Goal: Information Seeking & Learning: Learn about a topic

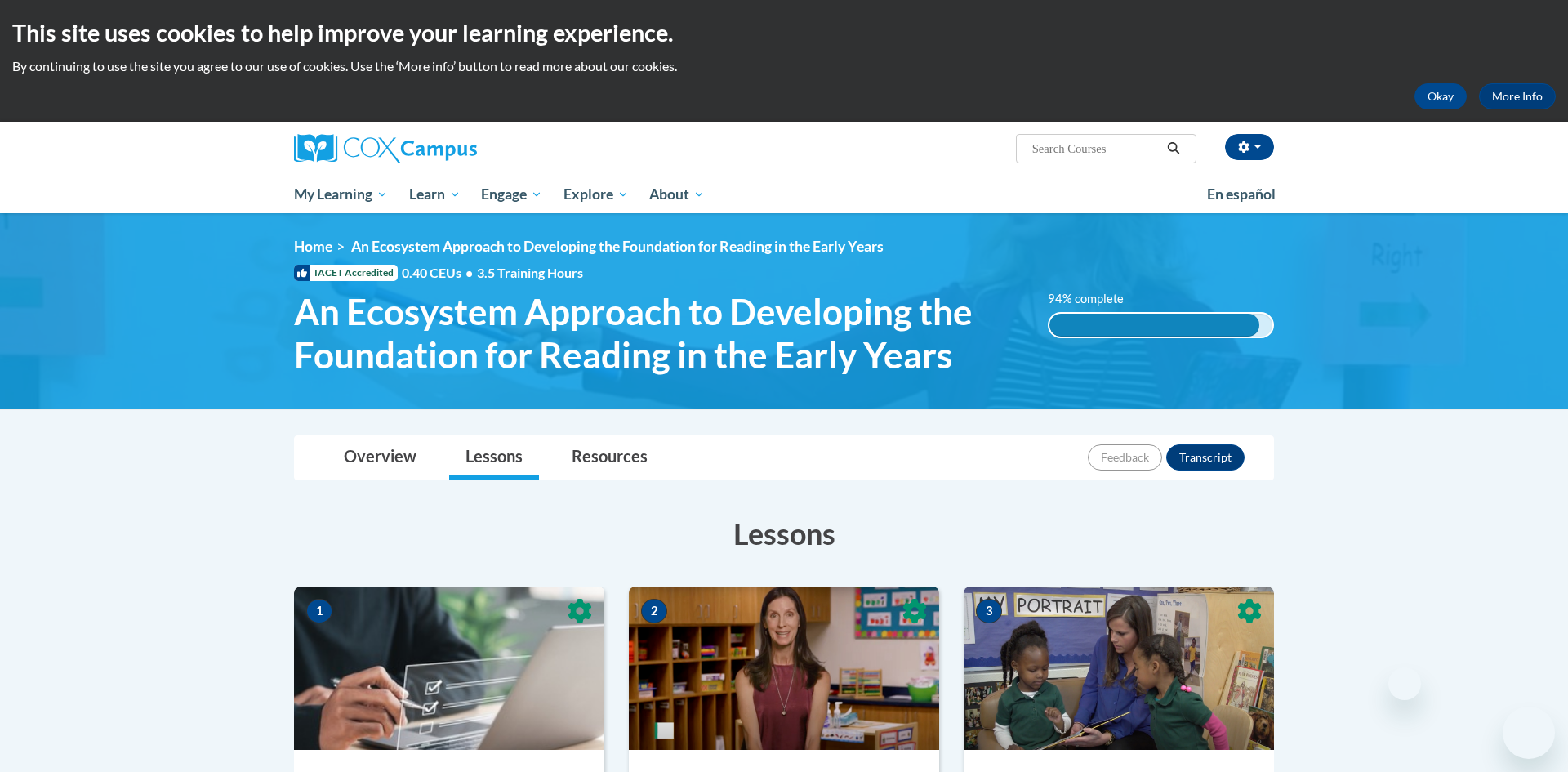
scroll to position [1471, 0]
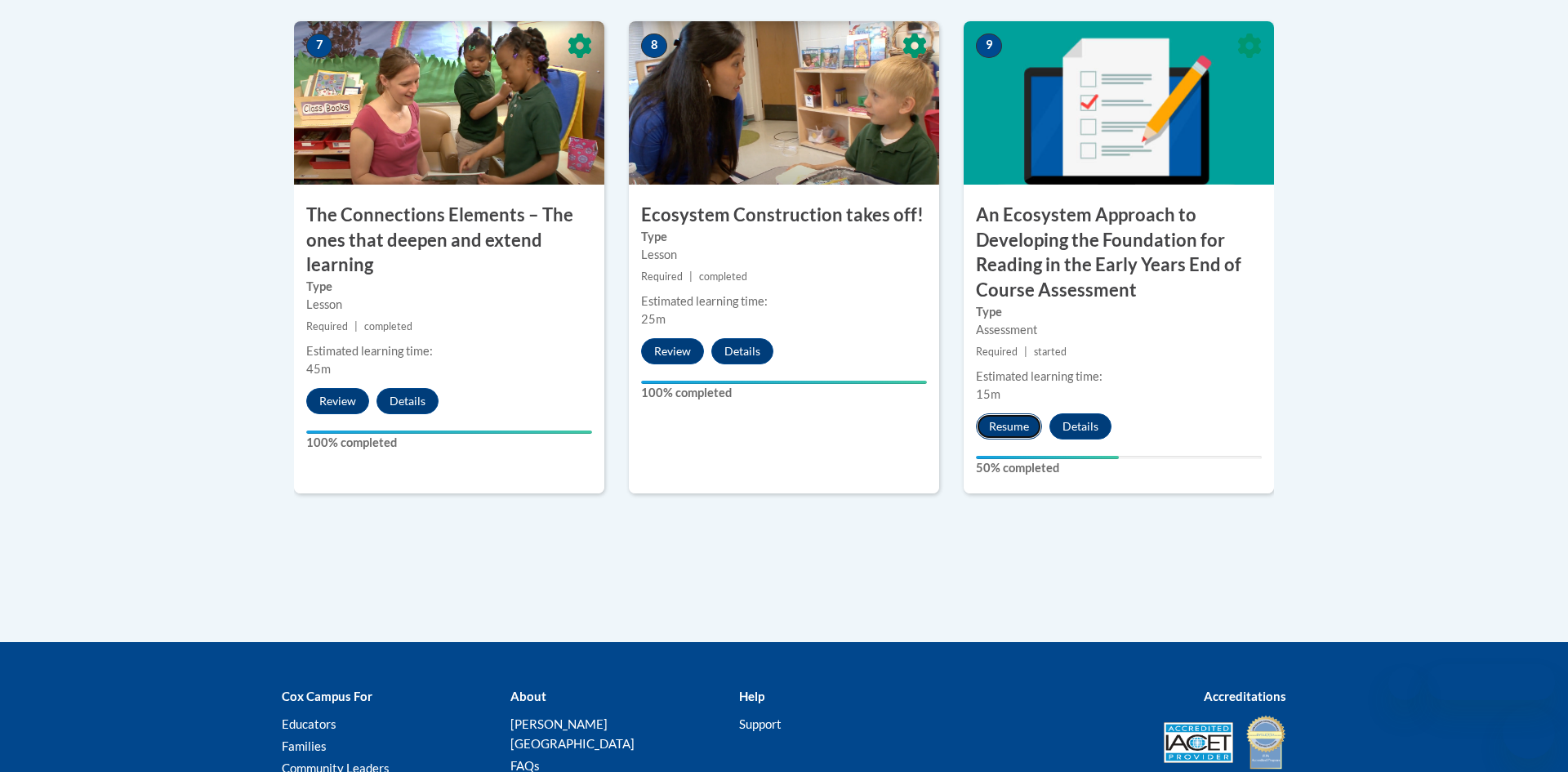
click at [1013, 433] on button "Resume" at bounding box center [1009, 426] width 66 height 26
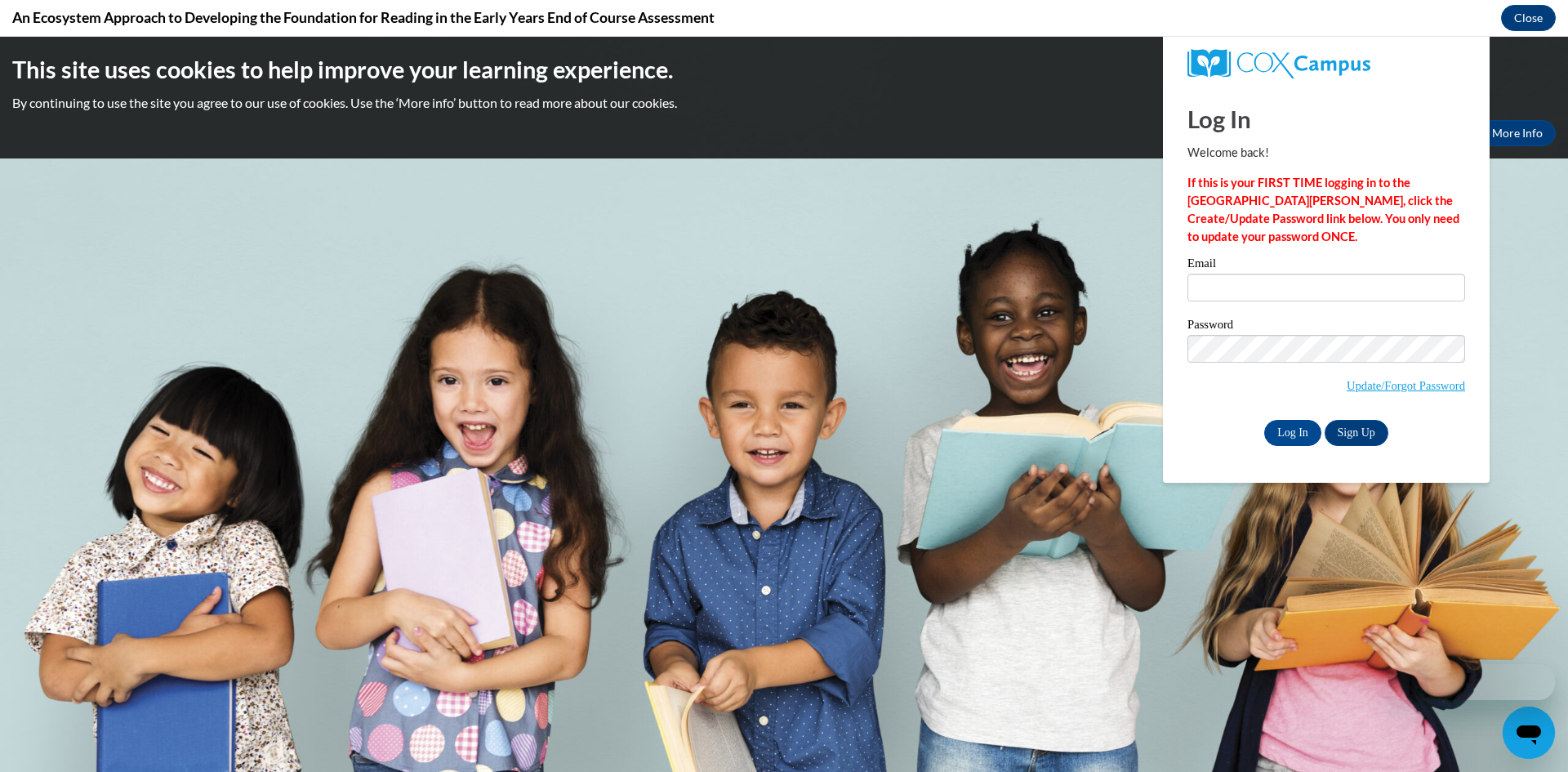
scroll to position [0, 0]
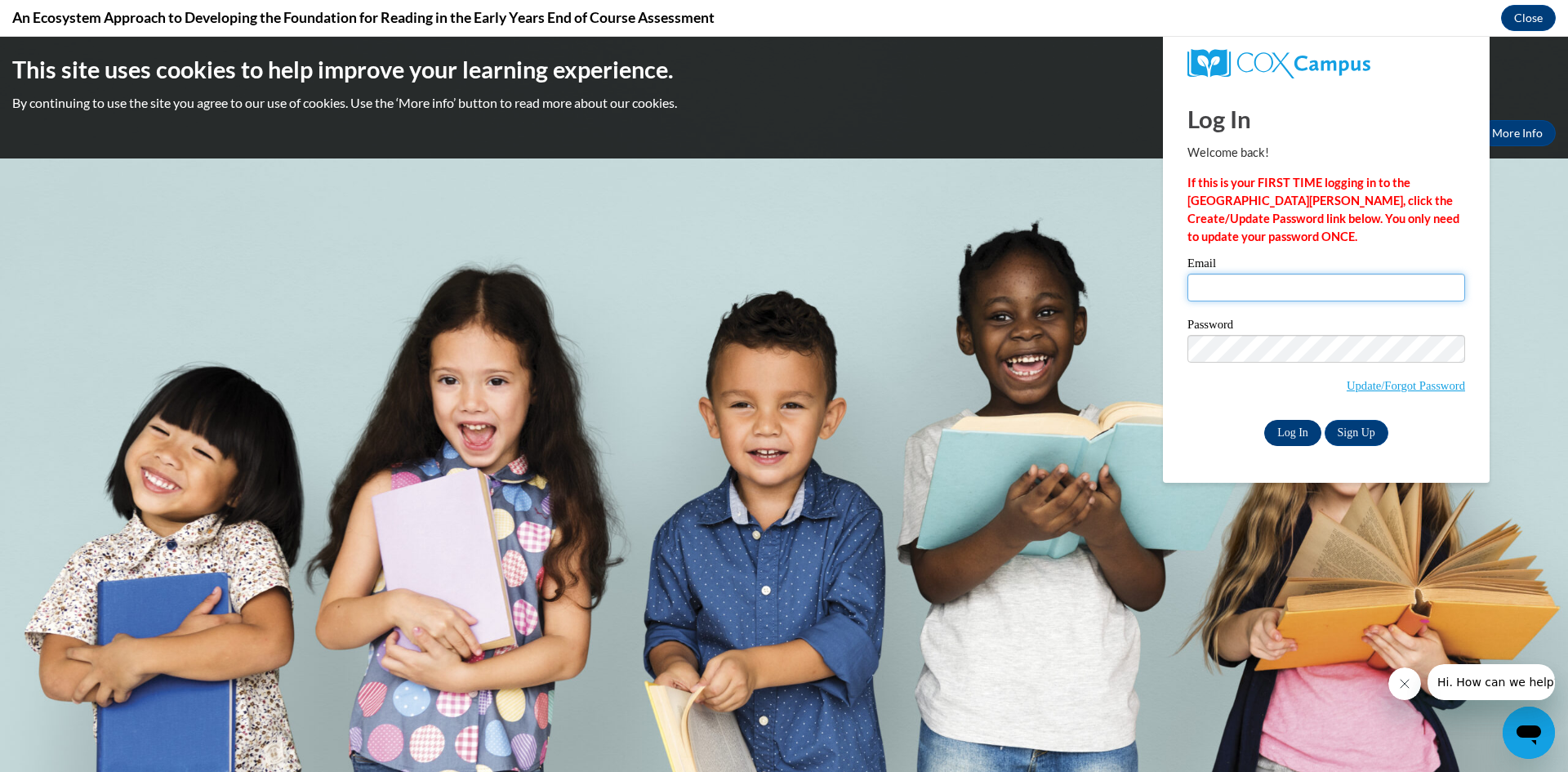
type input "[EMAIL_ADDRESS][DOMAIN_NAME]"
click at [1292, 433] on input "Log In" at bounding box center [1293, 432] width 57 height 26
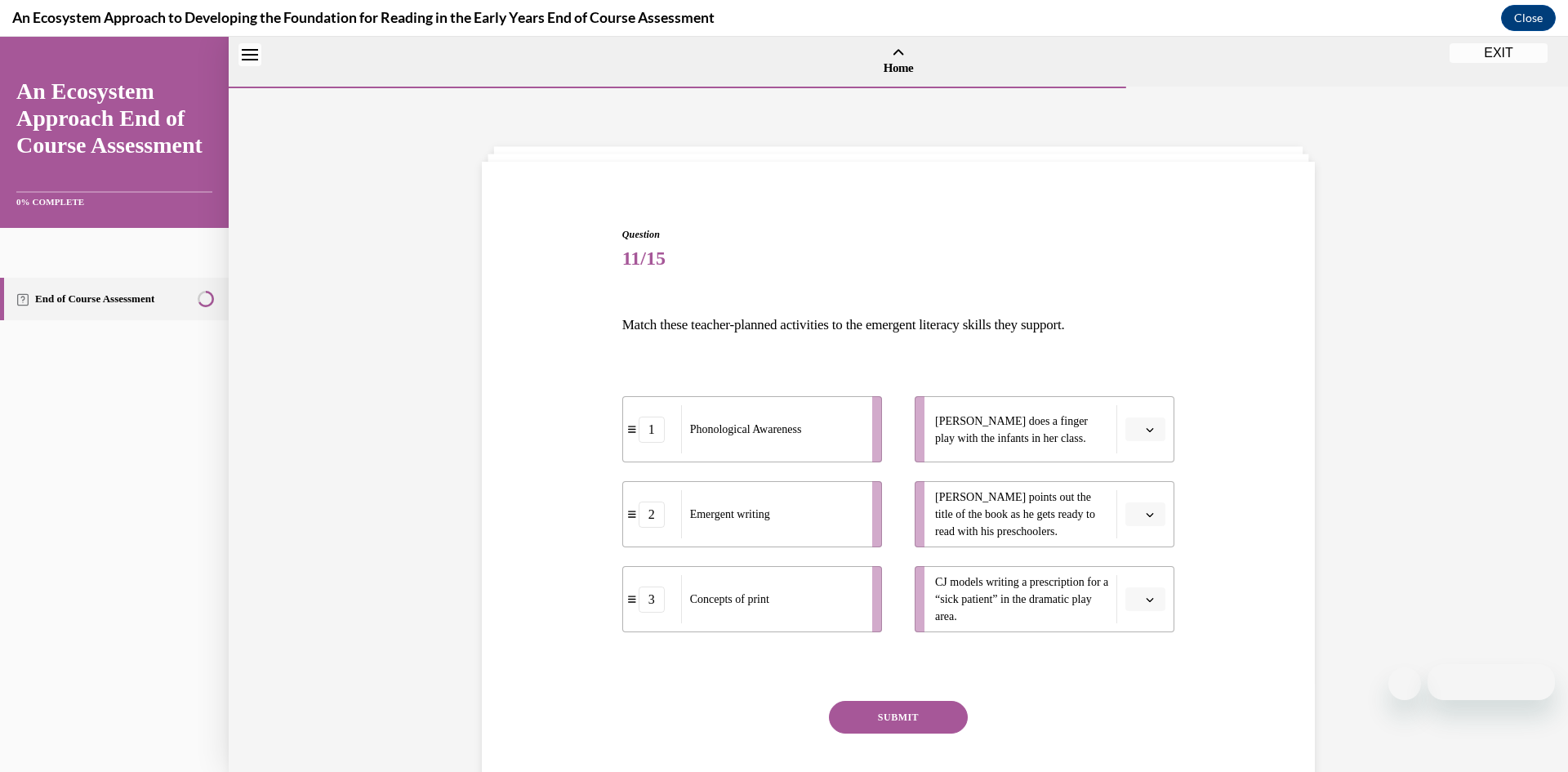
scroll to position [51, 0]
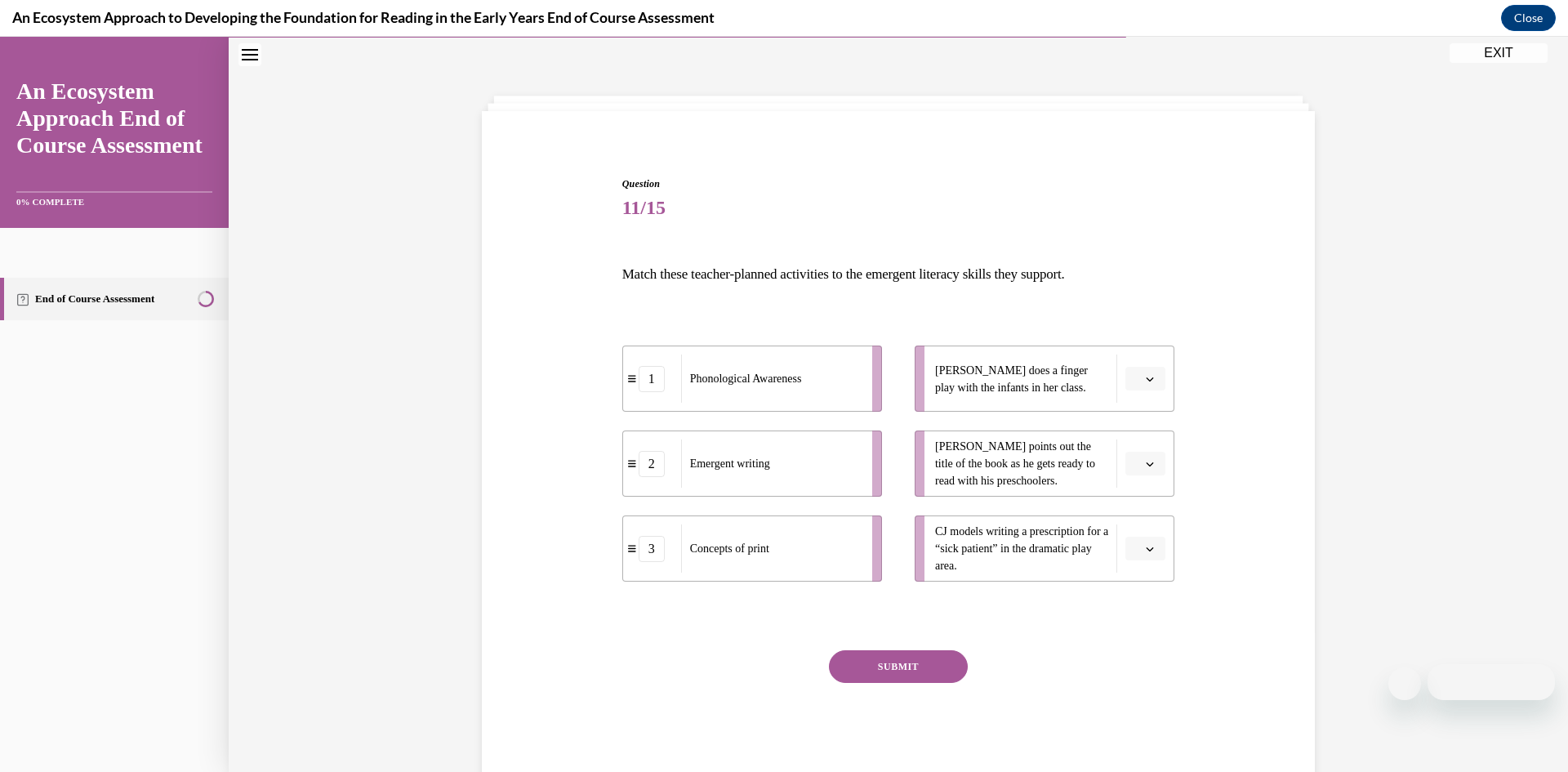
click at [1151, 377] on icon "button" at bounding box center [1150, 379] width 7 height 4
click at [1143, 469] on div "2" at bounding box center [1143, 480] width 40 height 33
click at [1148, 467] on icon "button" at bounding box center [1150, 464] width 8 height 8
click at [1150, 524] on div "1" at bounding box center [1143, 533] width 40 height 33
click at [1152, 551] on icon "button" at bounding box center [1150, 548] width 8 height 8
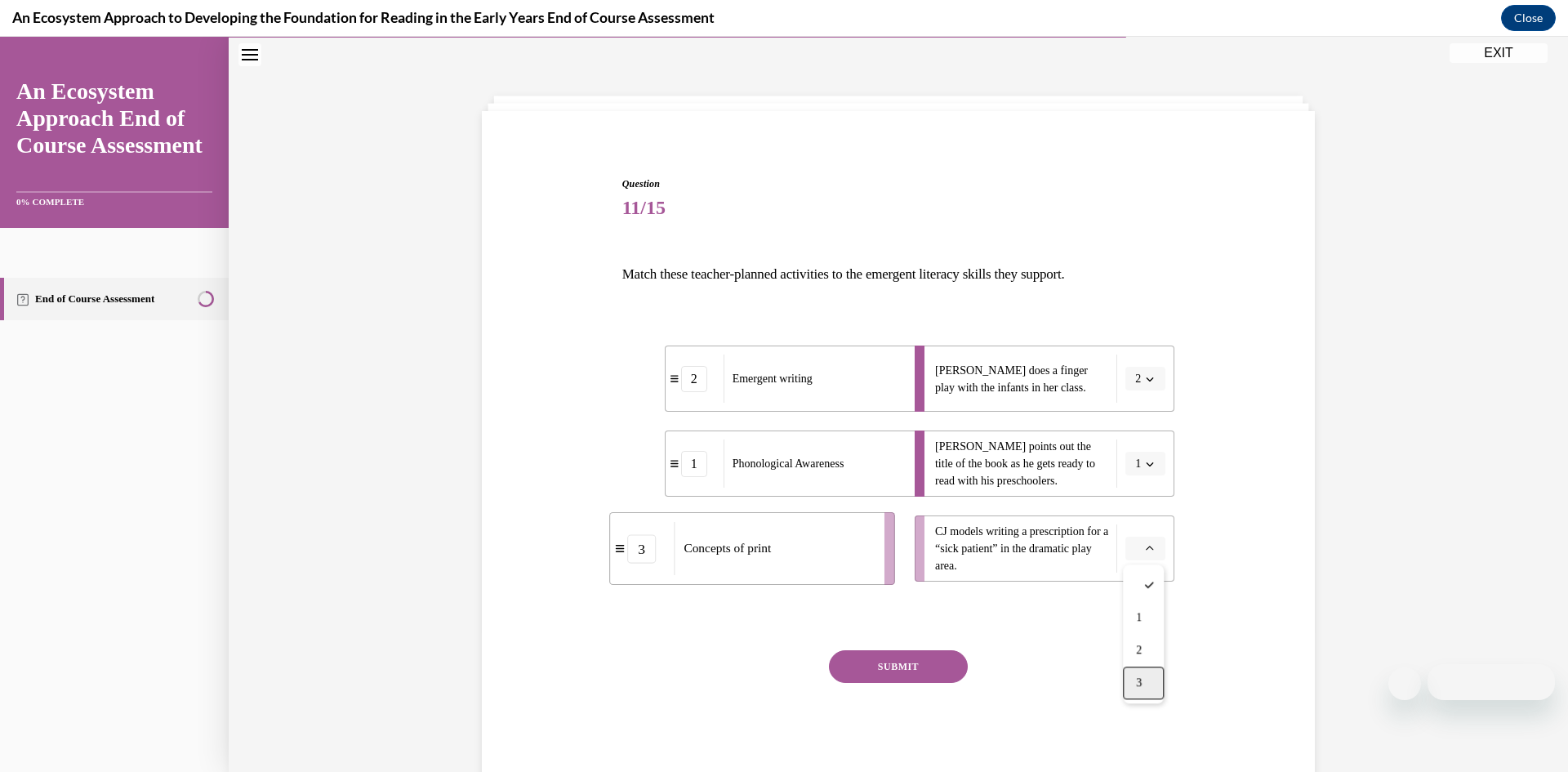
click at [1141, 689] on span "3" at bounding box center [1139, 683] width 6 height 13
click at [912, 661] on button "SUBMIT" at bounding box center [898, 667] width 139 height 33
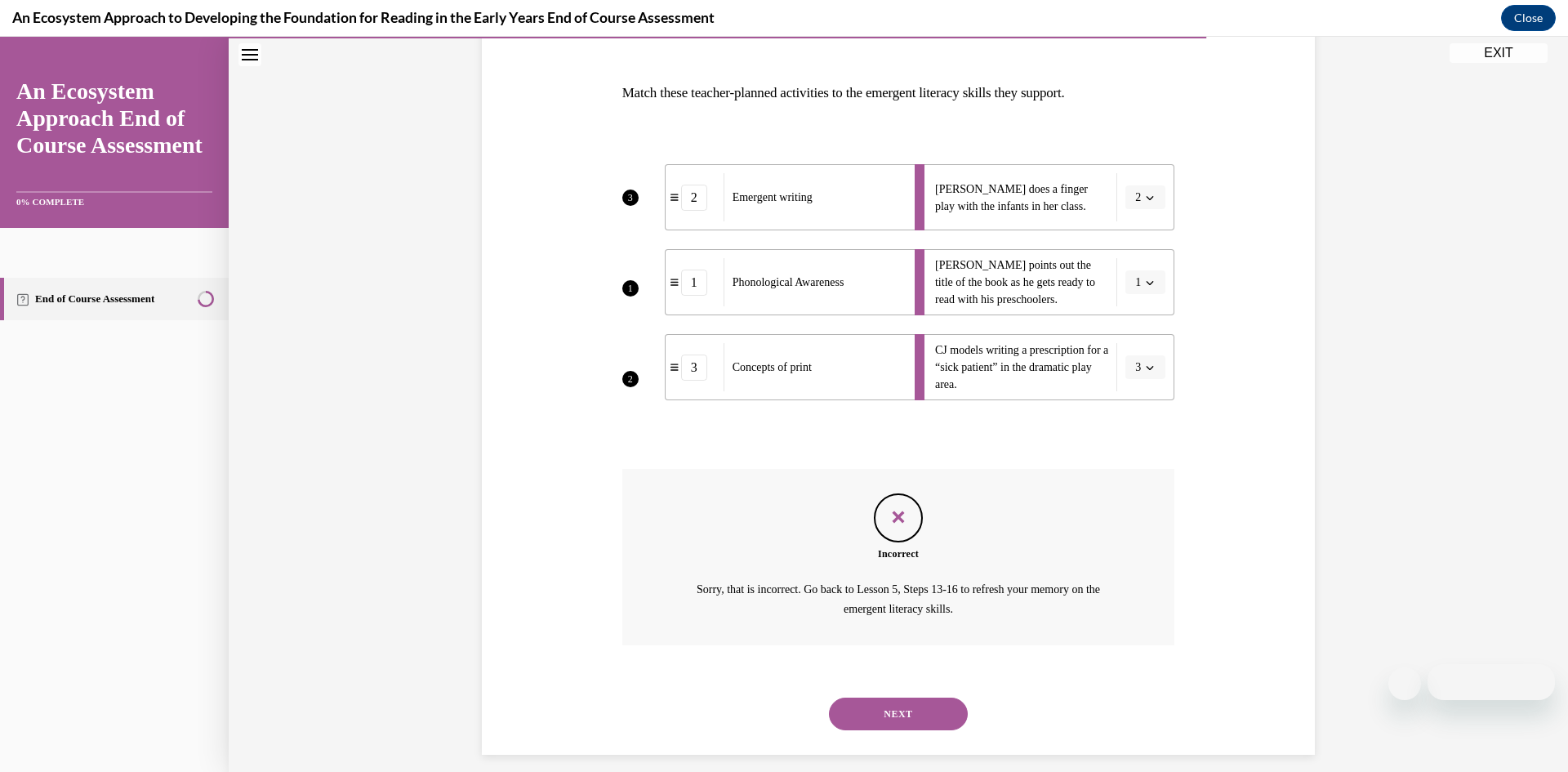
scroll to position [248, 0]
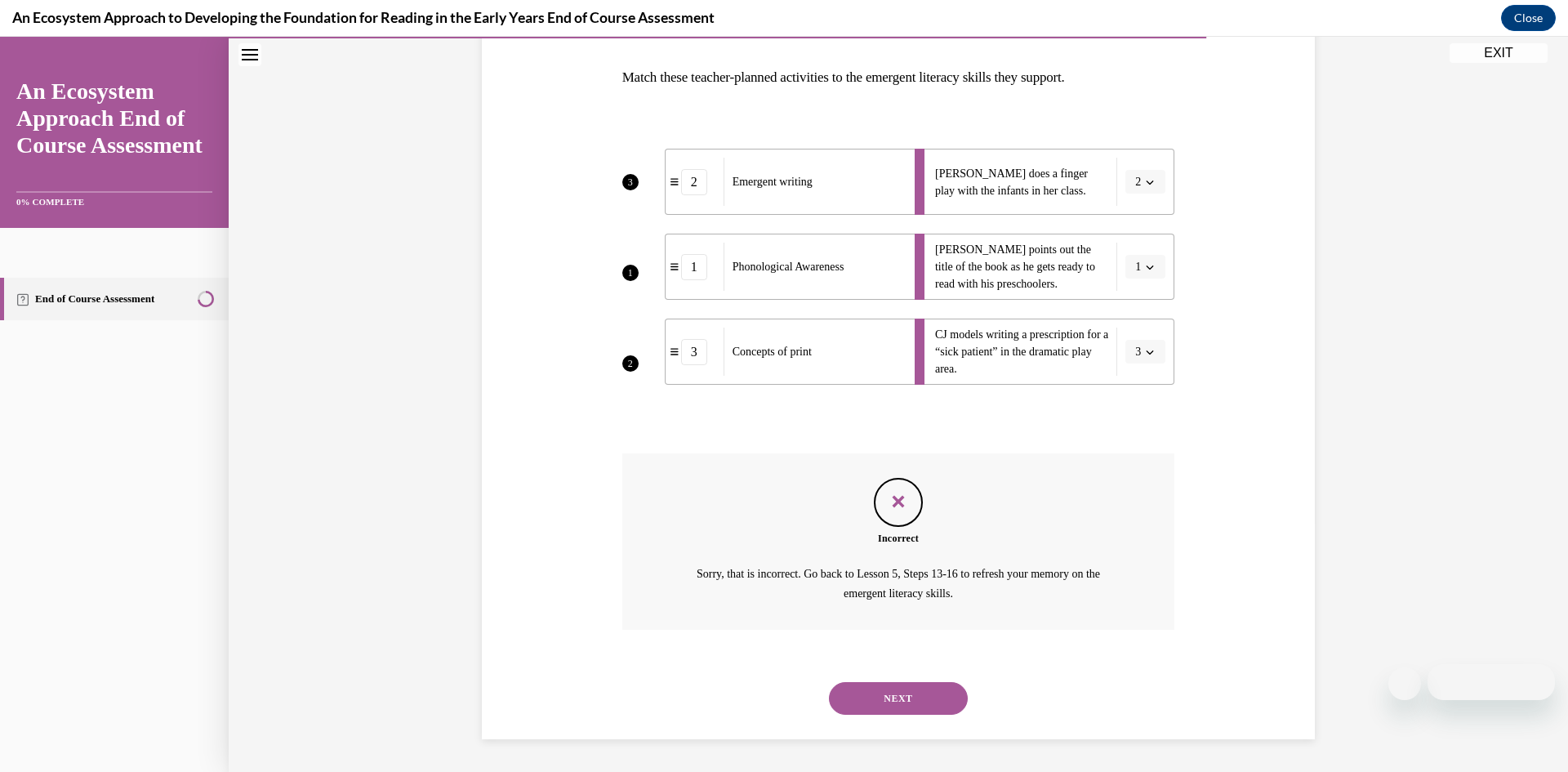
click at [927, 703] on button "NEXT" at bounding box center [898, 699] width 139 height 33
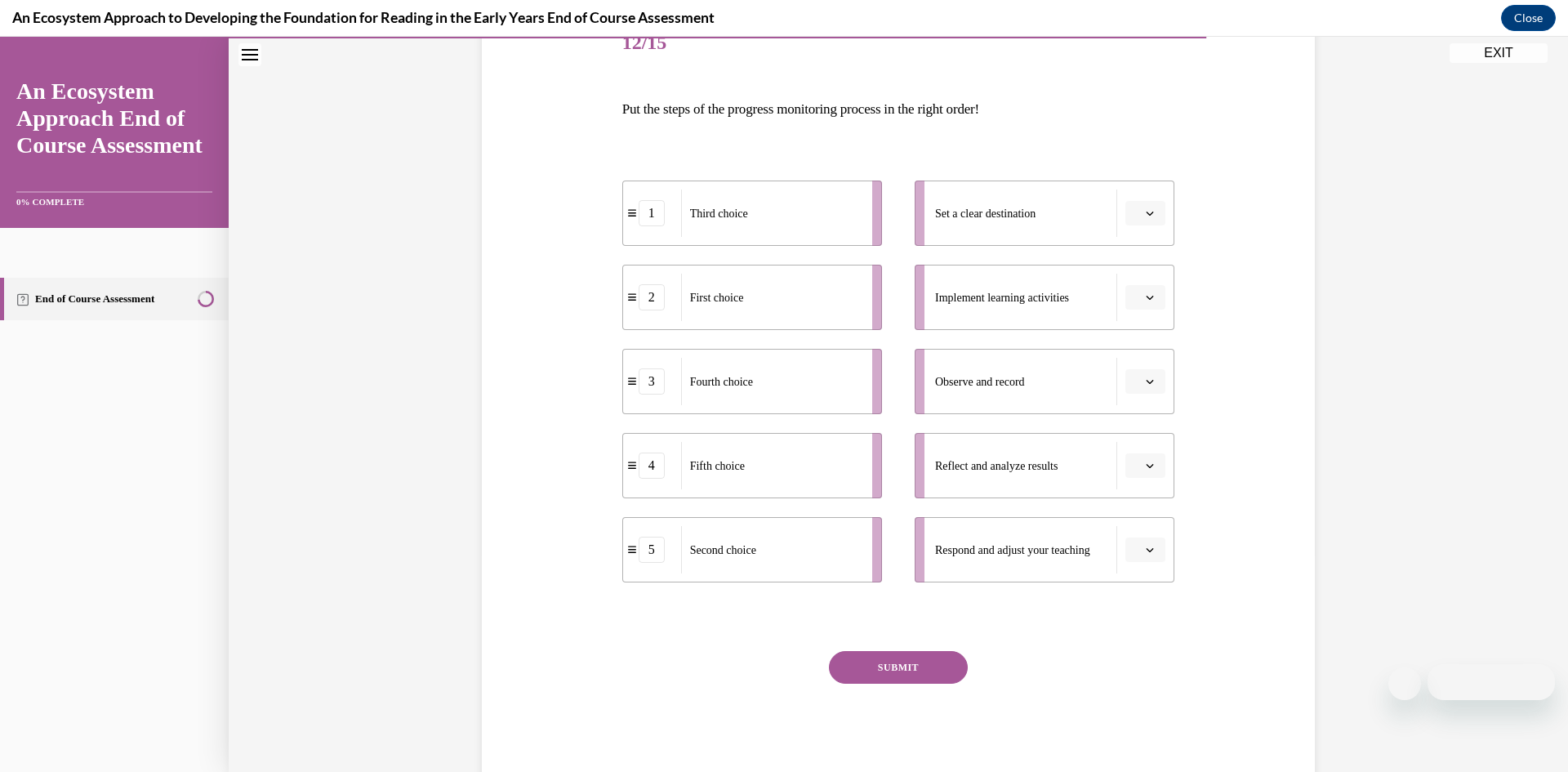
scroll to position [261, 0]
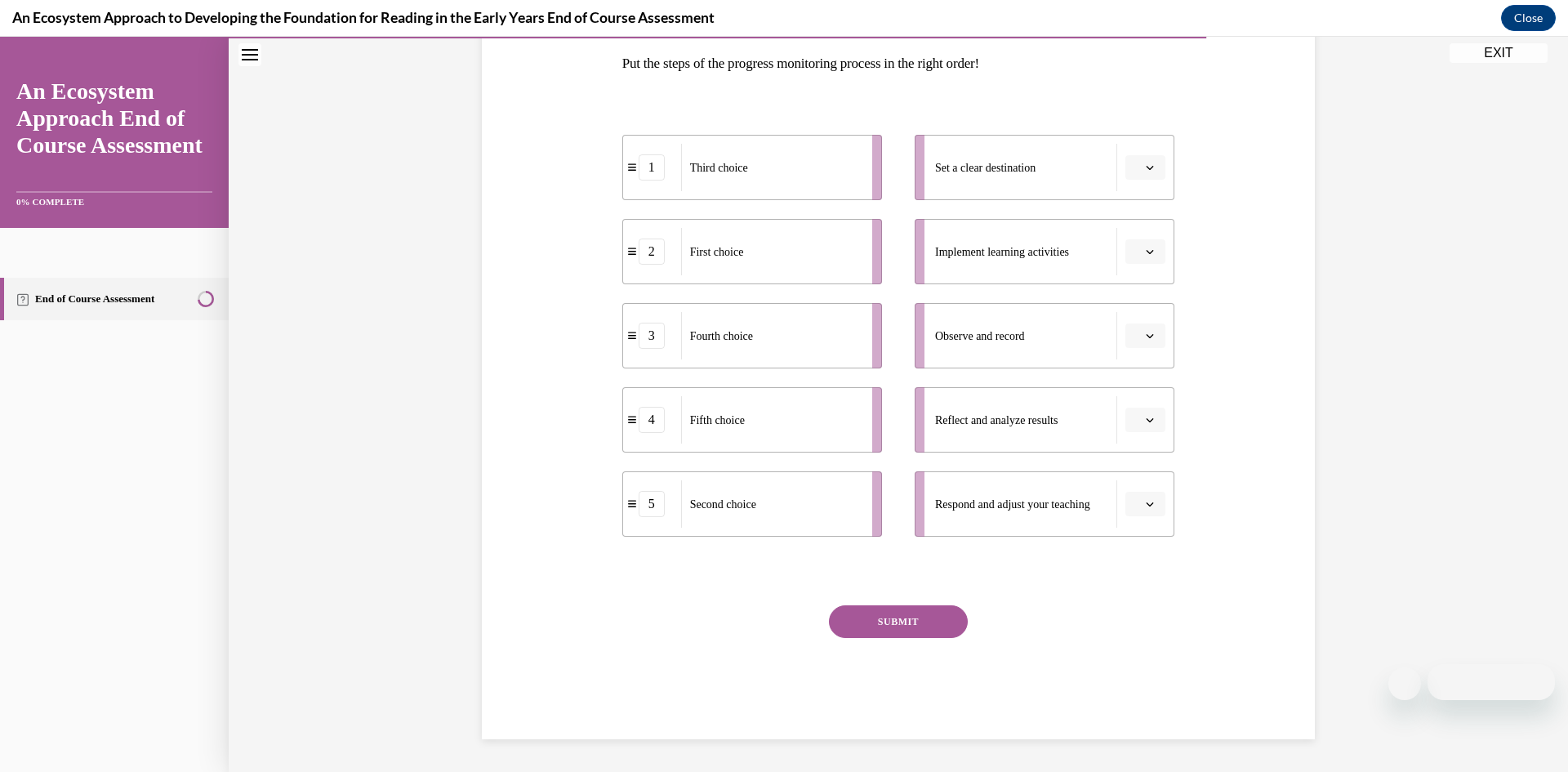
click at [1148, 258] on button "button" at bounding box center [1146, 251] width 40 height 25
click at [1146, 311] on div "1" at bounding box center [1143, 321] width 40 height 33
click at [1153, 171] on span "button" at bounding box center [1150, 167] width 11 height 11
click at [1149, 236] on div "1" at bounding box center [1143, 237] width 40 height 33
click at [1149, 249] on icon "button" at bounding box center [1150, 251] width 8 height 8
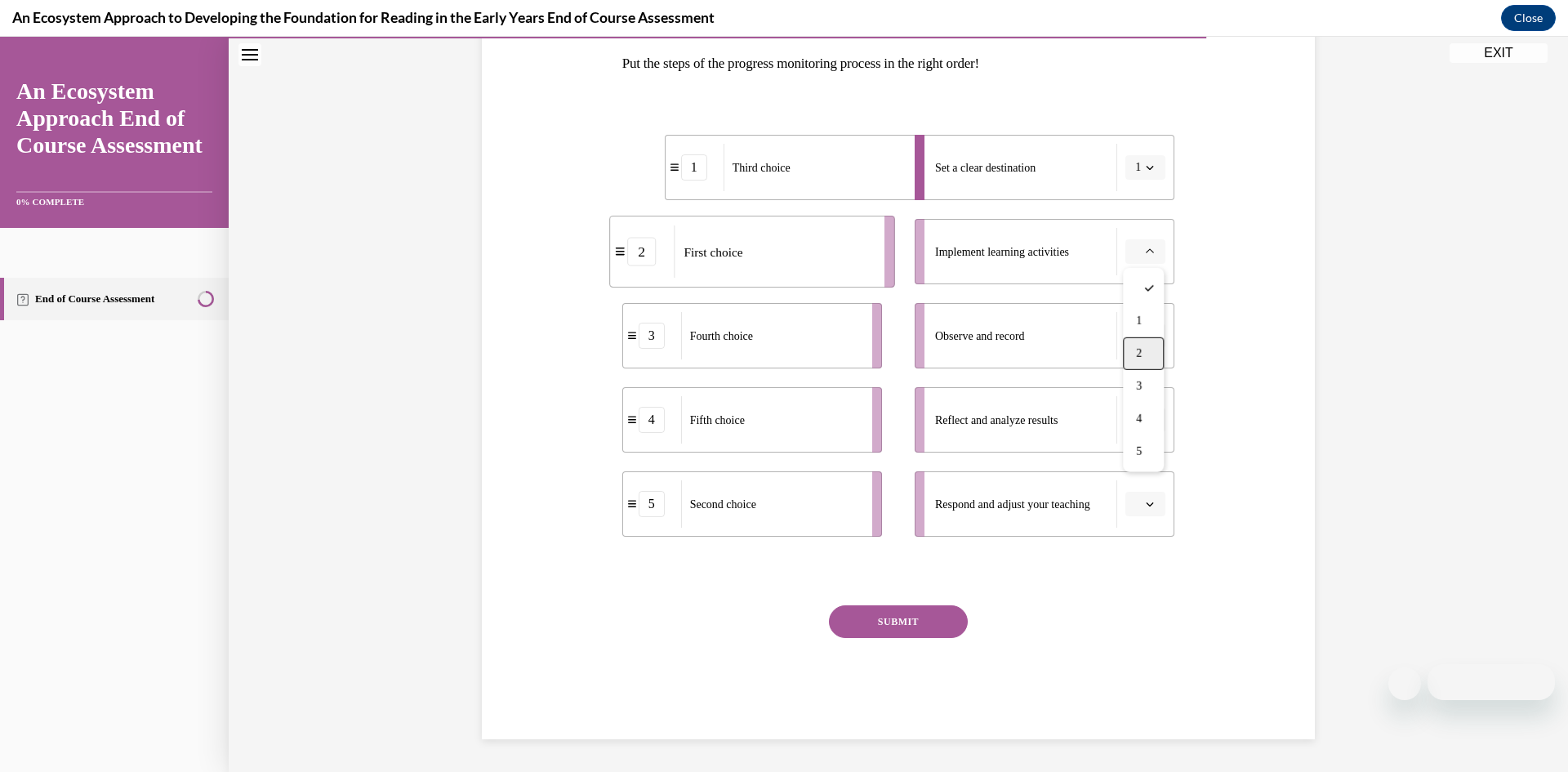
click at [1143, 344] on div "2" at bounding box center [1143, 354] width 40 height 33
click at [1150, 339] on icon "button" at bounding box center [1150, 336] width 7 height 4
click at [1141, 469] on span "3" at bounding box center [1139, 470] width 6 height 13
click at [1145, 448] on li "Reflect and analyze results" at bounding box center [1045, 420] width 259 height 65
click at [1149, 434] on li "Reflect and analyze results" at bounding box center [1045, 420] width 259 height 65
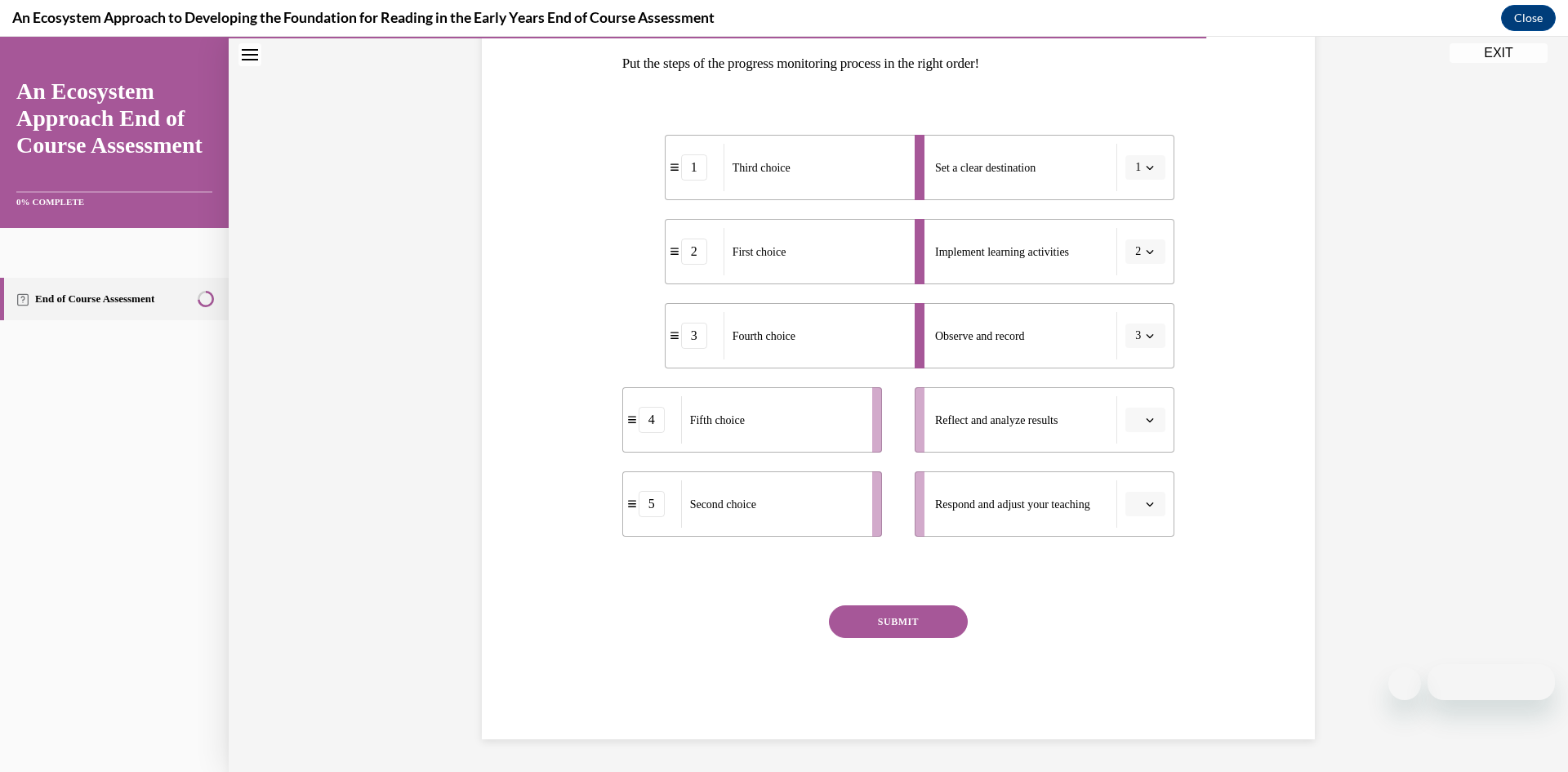
click at [1150, 423] on icon "button" at bounding box center [1150, 420] width 8 height 8
click at [1141, 598] on div "4" at bounding box center [1143, 588] width 40 height 33
click at [1157, 515] on button "button" at bounding box center [1146, 504] width 40 height 25
click at [1134, 692] on div "5" at bounding box center [1143, 705] width 40 height 33
click at [907, 622] on button "SUBMIT" at bounding box center [898, 622] width 139 height 33
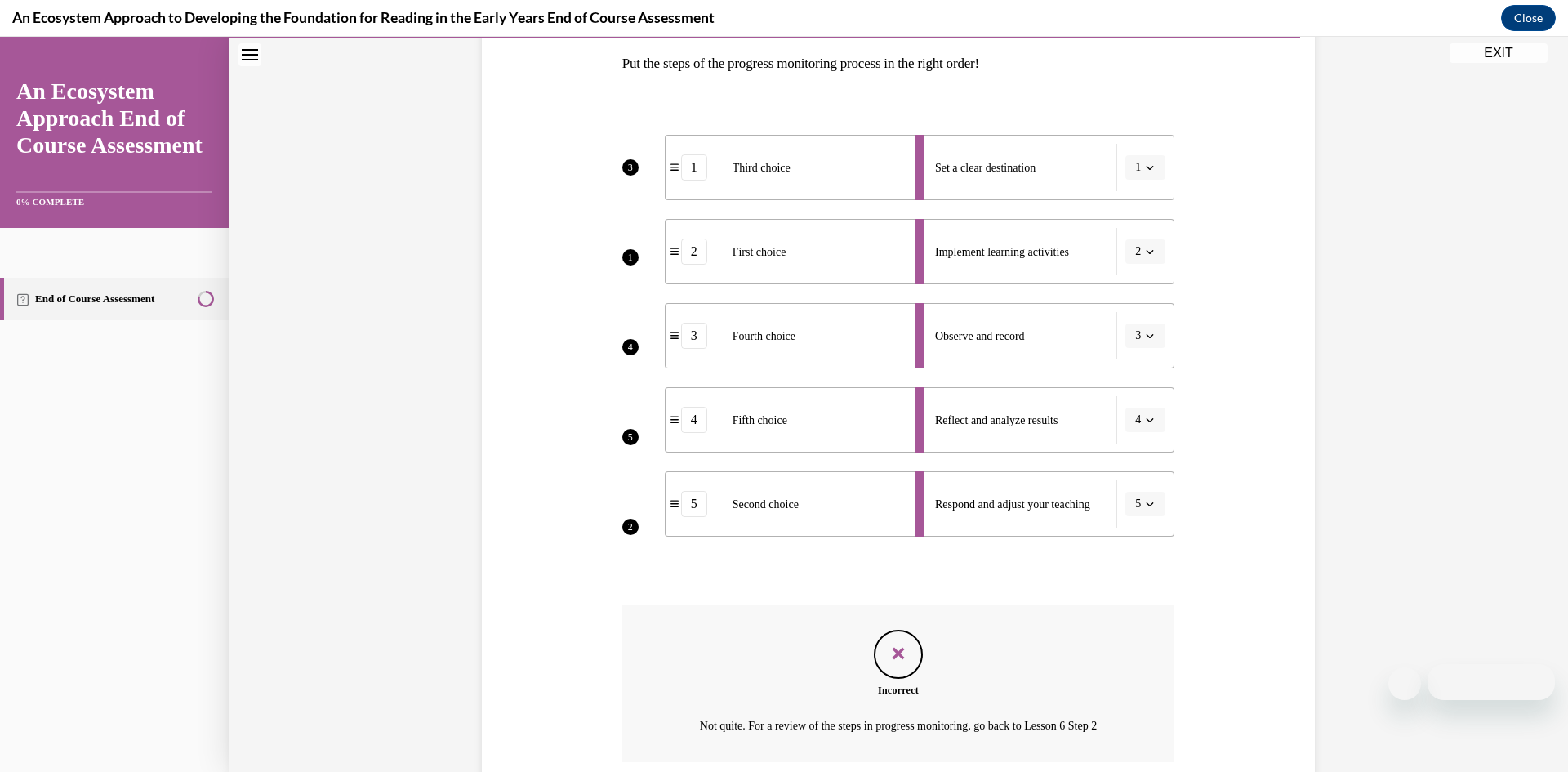
scroll to position [394, 0]
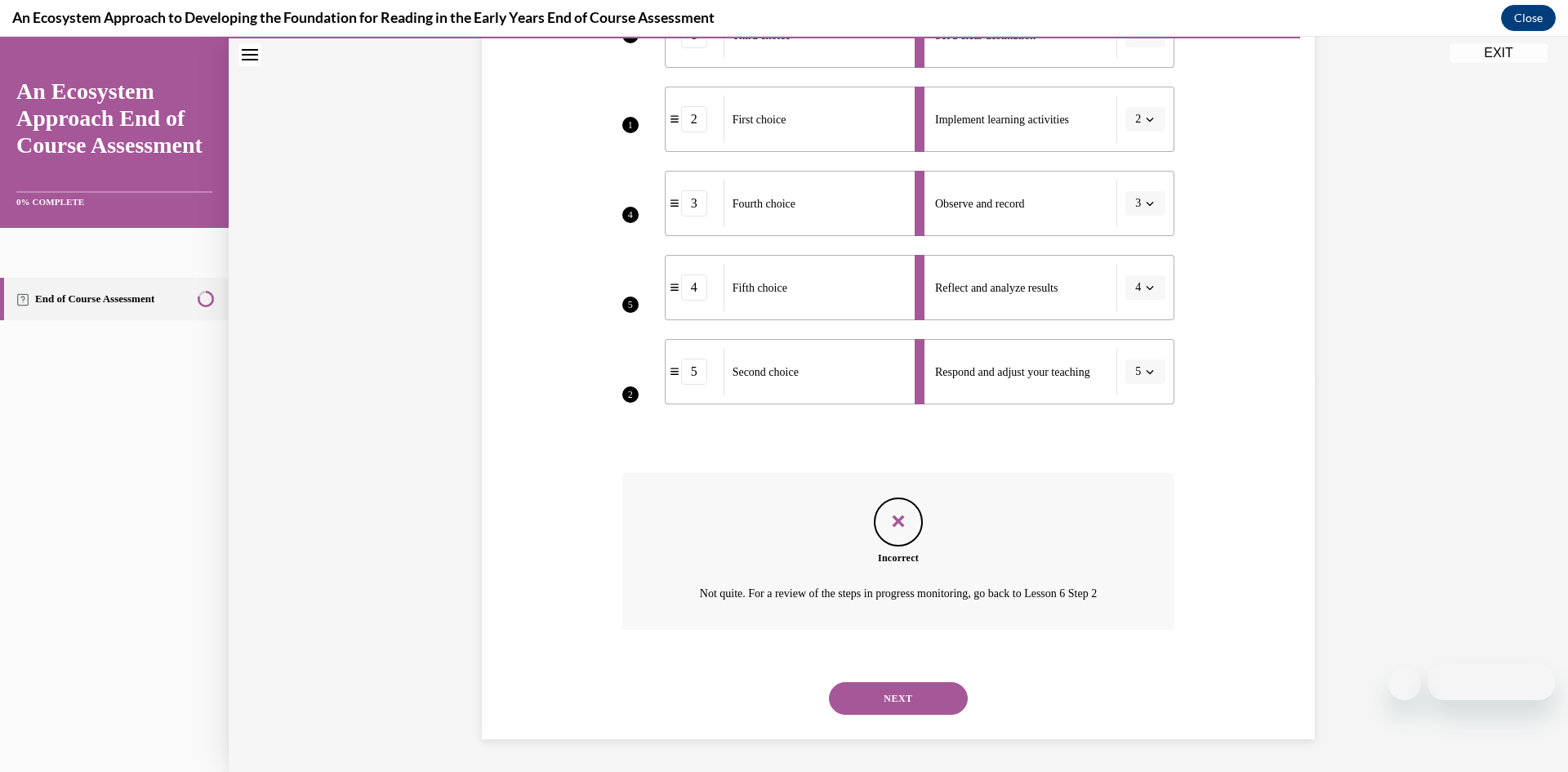
click at [915, 704] on button "NEXT" at bounding box center [898, 699] width 139 height 33
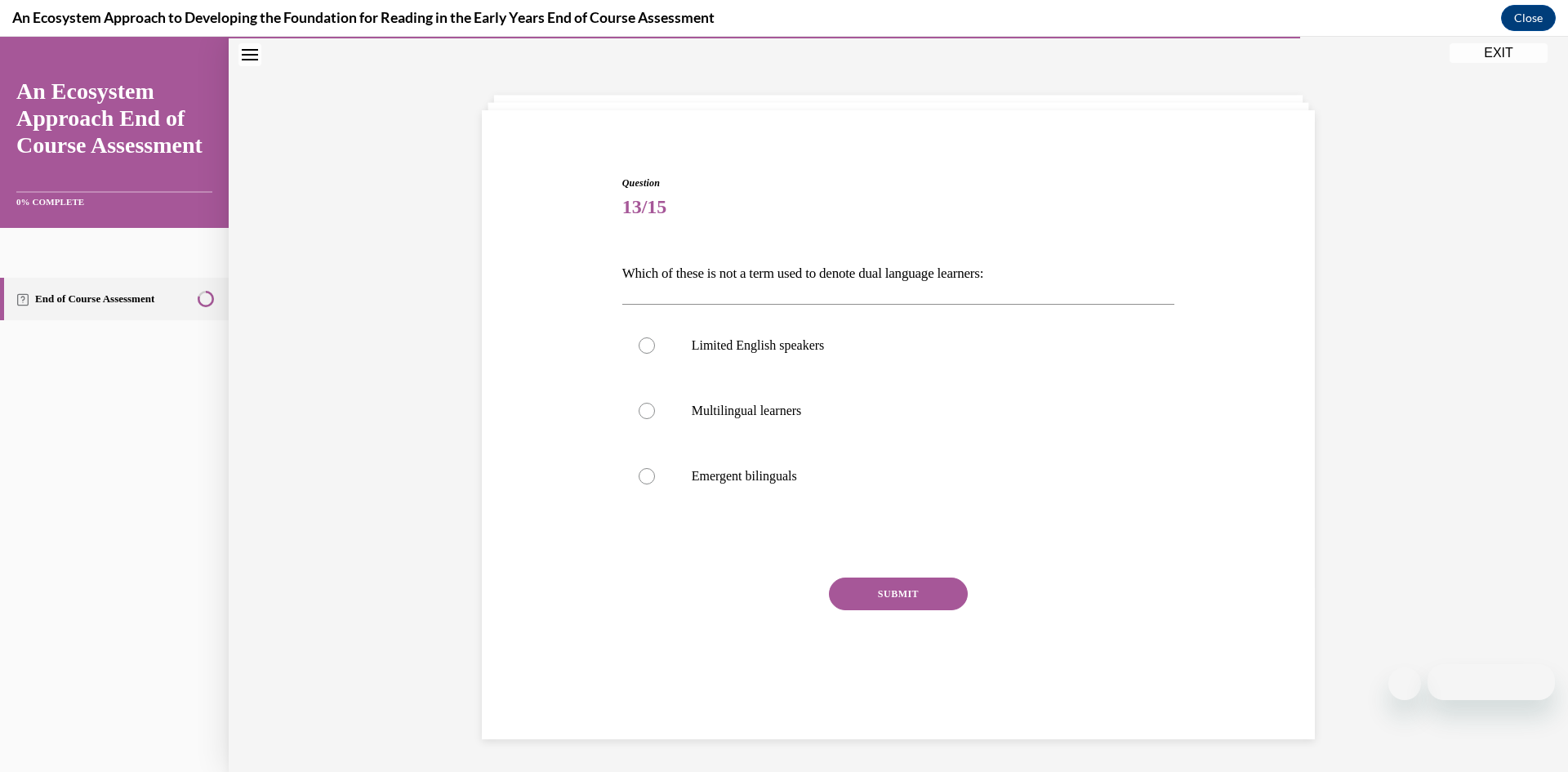
scroll to position [52, 0]
click at [645, 348] on div at bounding box center [647, 346] width 17 height 17
click at [645, 348] on input "Limited English speakers" at bounding box center [647, 346] width 17 height 17
radio input "true"
click at [876, 596] on button "SUBMIT" at bounding box center [898, 594] width 139 height 33
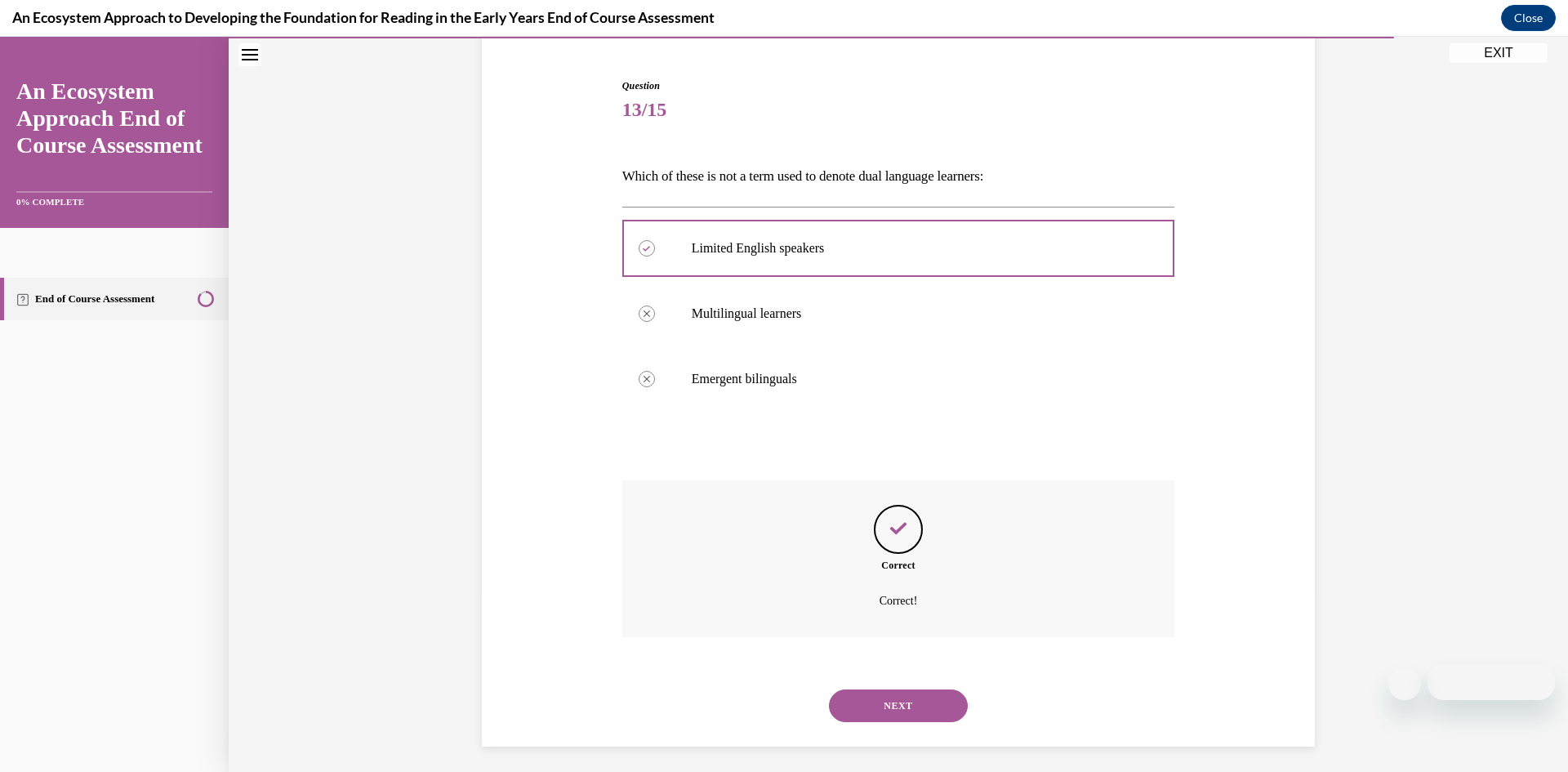
scroll to position [156, 0]
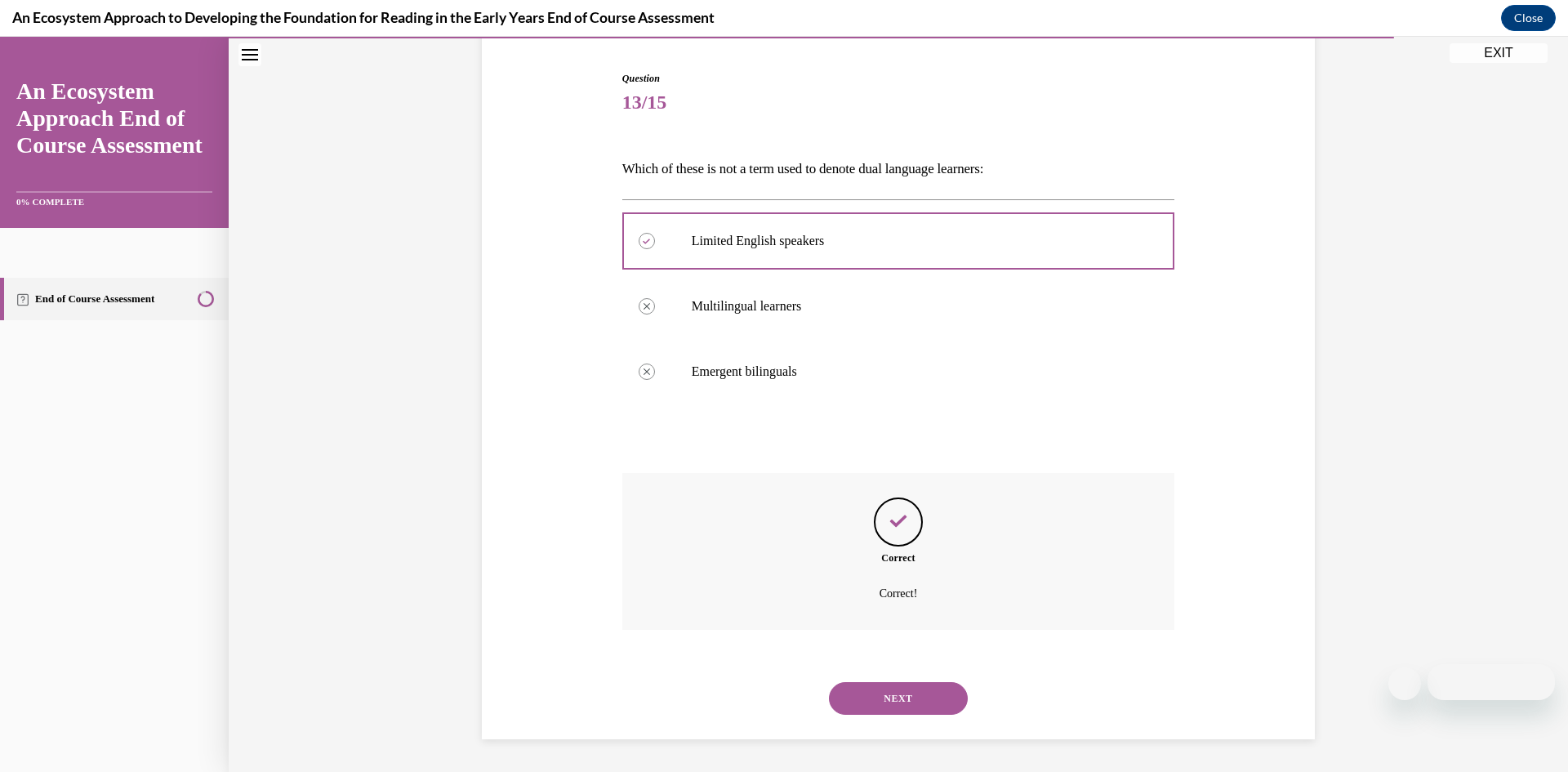
click at [934, 697] on button "NEXT" at bounding box center [898, 699] width 139 height 33
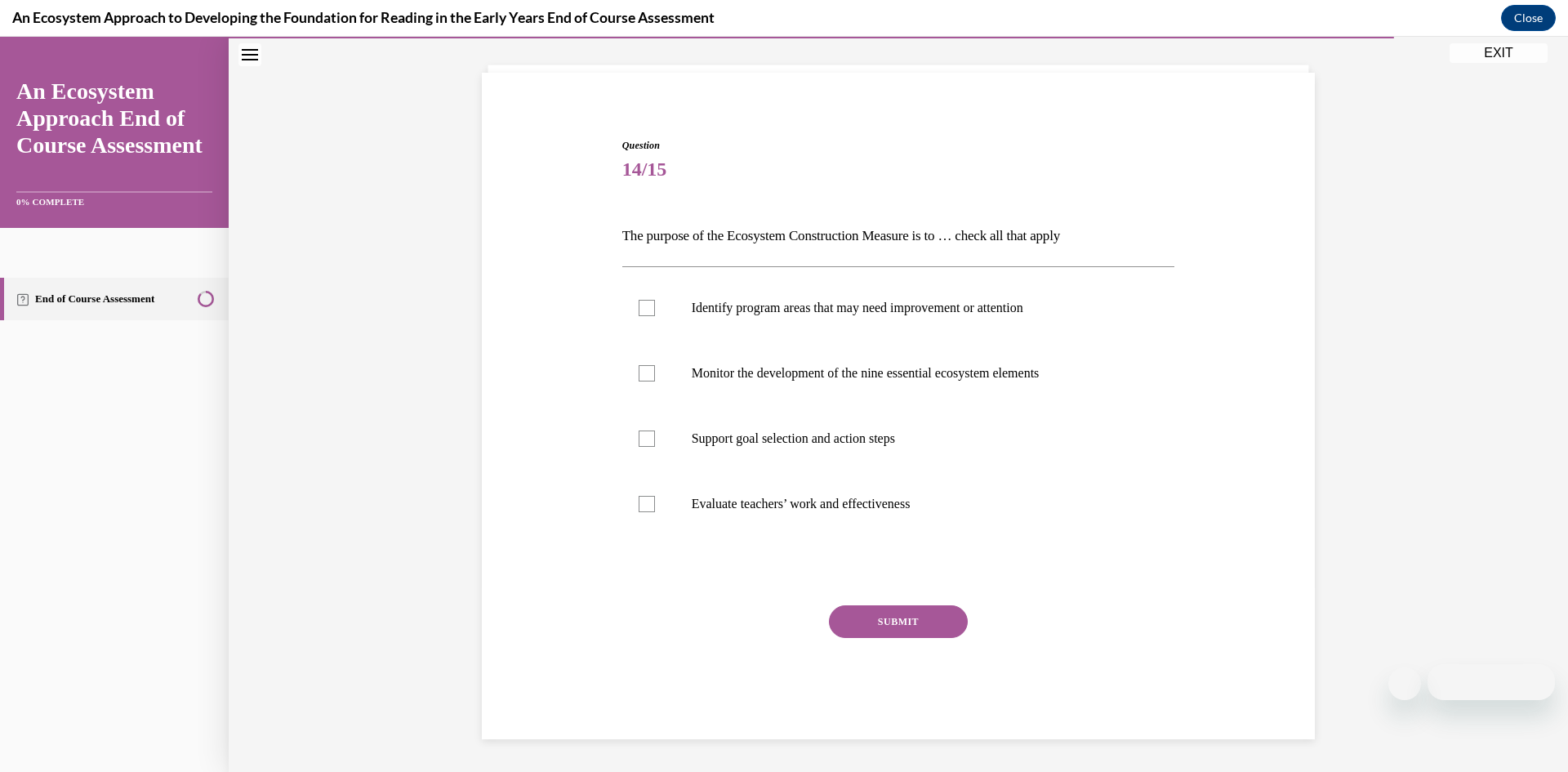
scroll to position [89, 0]
click at [647, 444] on div at bounding box center [647, 439] width 17 height 17
click at [647, 444] on input "Support goal selection and action steps" at bounding box center [647, 439] width 17 height 17
checkbox input "true"
click at [648, 379] on div at bounding box center [647, 374] width 17 height 17
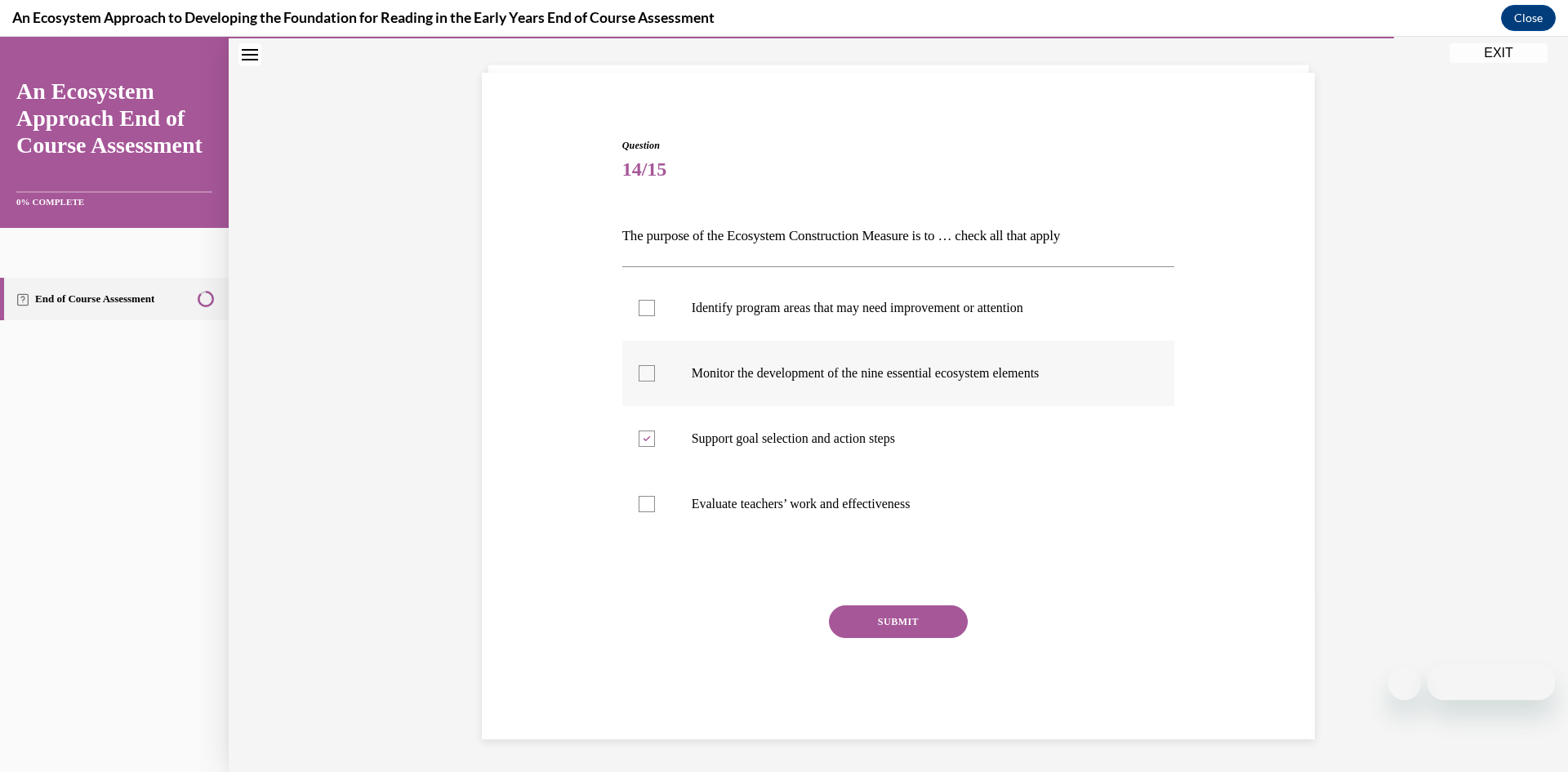
click at [648, 379] on input "Monitor the development of the nine essential ecosystem elements" at bounding box center [647, 374] width 17 height 17
checkbox input "true"
click at [653, 307] on div at bounding box center [647, 308] width 17 height 17
click at [653, 307] on input "Identify program areas that may need improvement or attention" at bounding box center [647, 308] width 17 height 17
checkbox input "true"
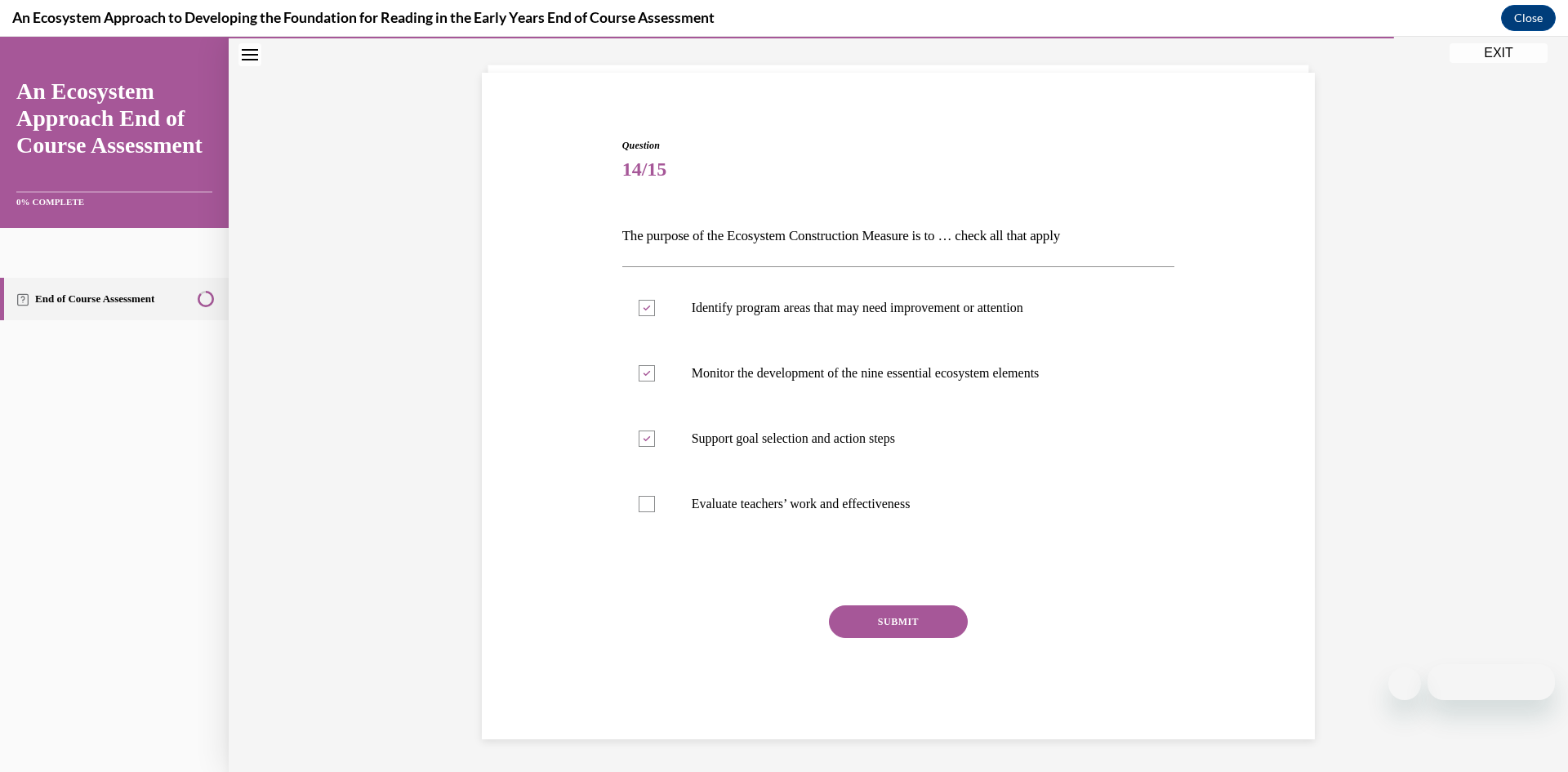
click at [937, 617] on button "SUBMIT" at bounding box center [898, 622] width 139 height 33
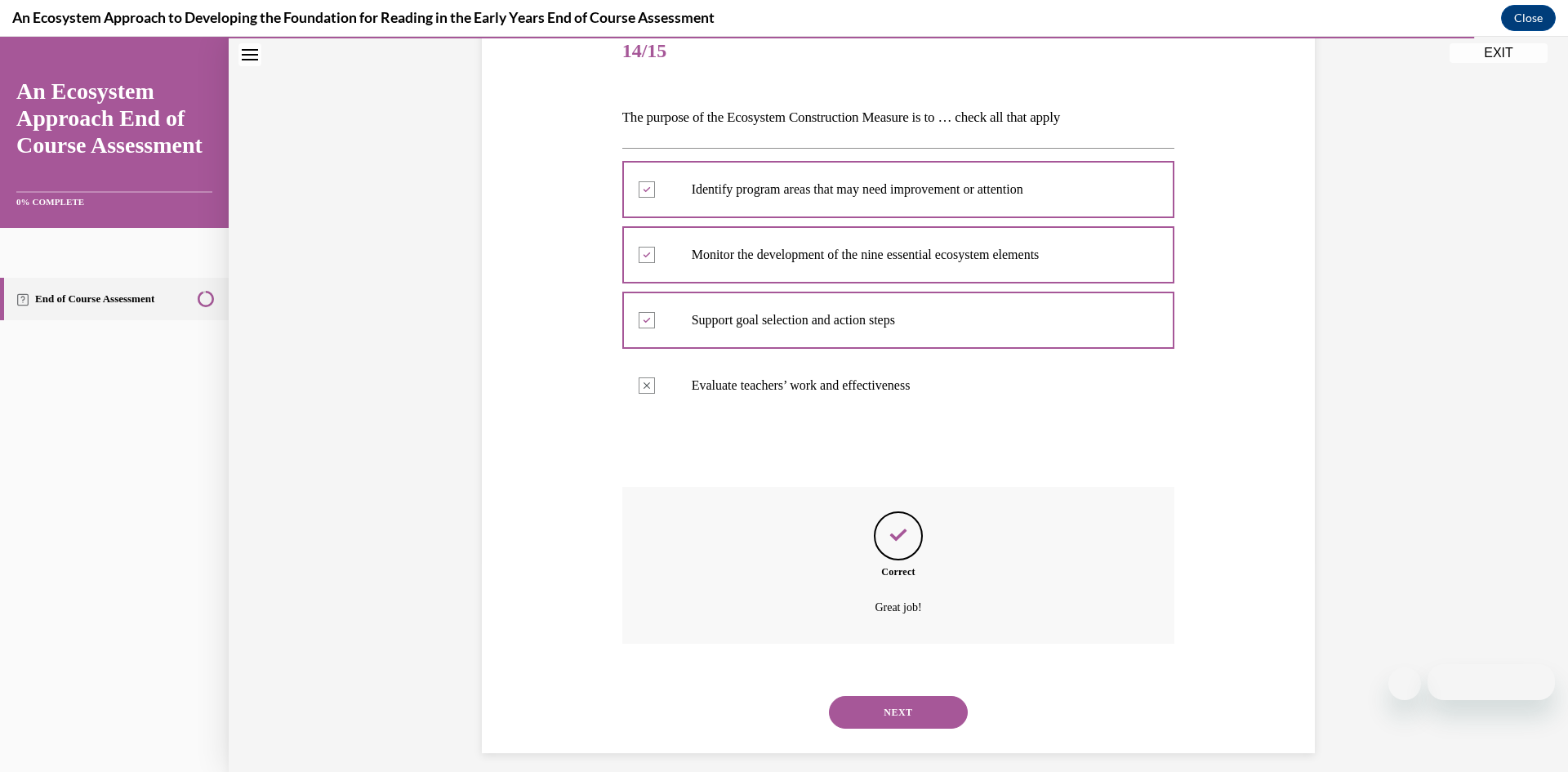
scroll to position [222, 0]
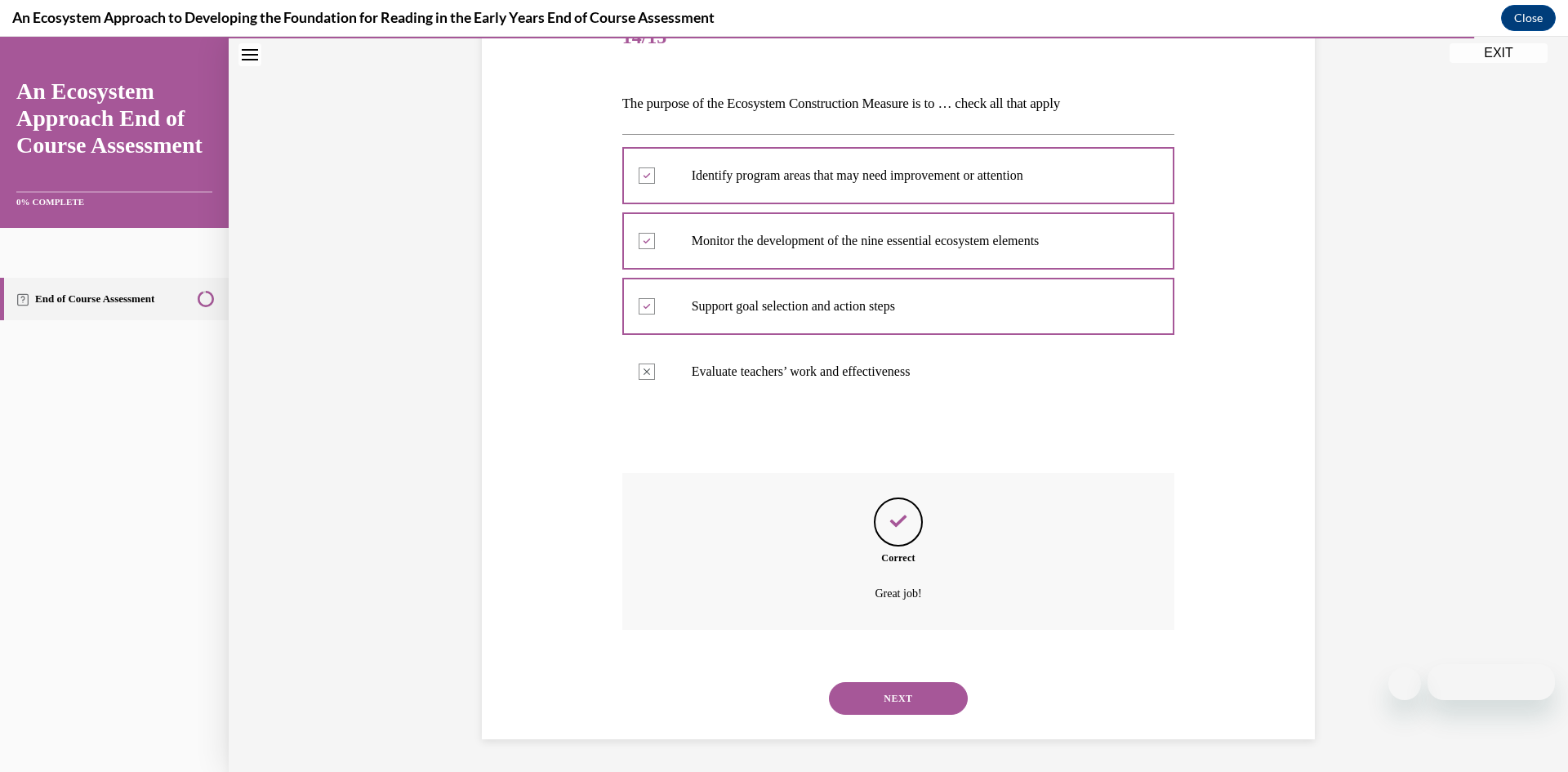
click at [910, 689] on button "NEXT" at bounding box center [898, 699] width 139 height 33
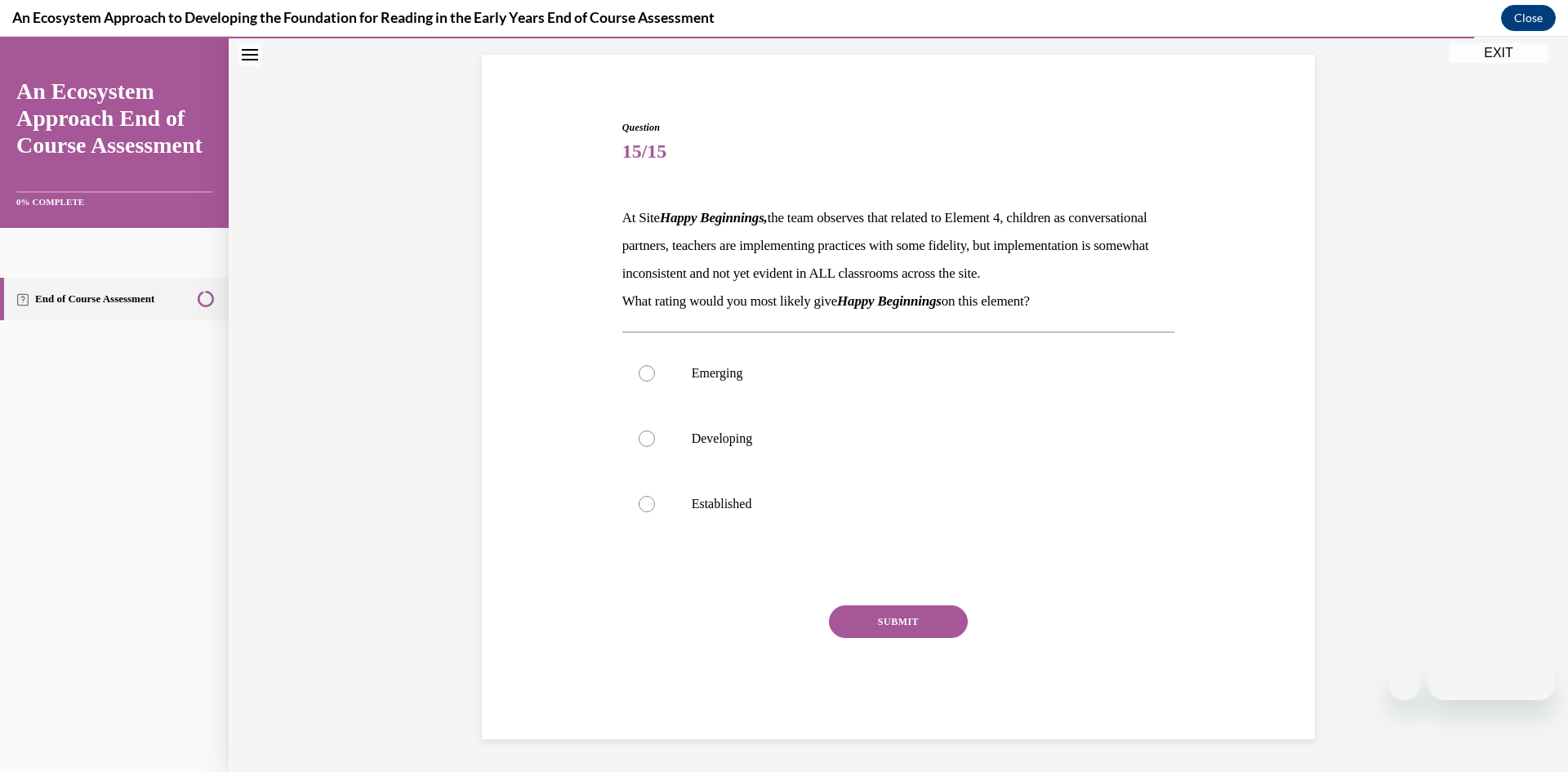
scroll to position [135, 0]
click at [657, 442] on label "Developing" at bounding box center [898, 438] width 553 height 65
click at [655, 442] on input "Developing" at bounding box center [647, 439] width 17 height 17
radio input "true"
click at [948, 624] on button "SUBMIT" at bounding box center [898, 622] width 139 height 33
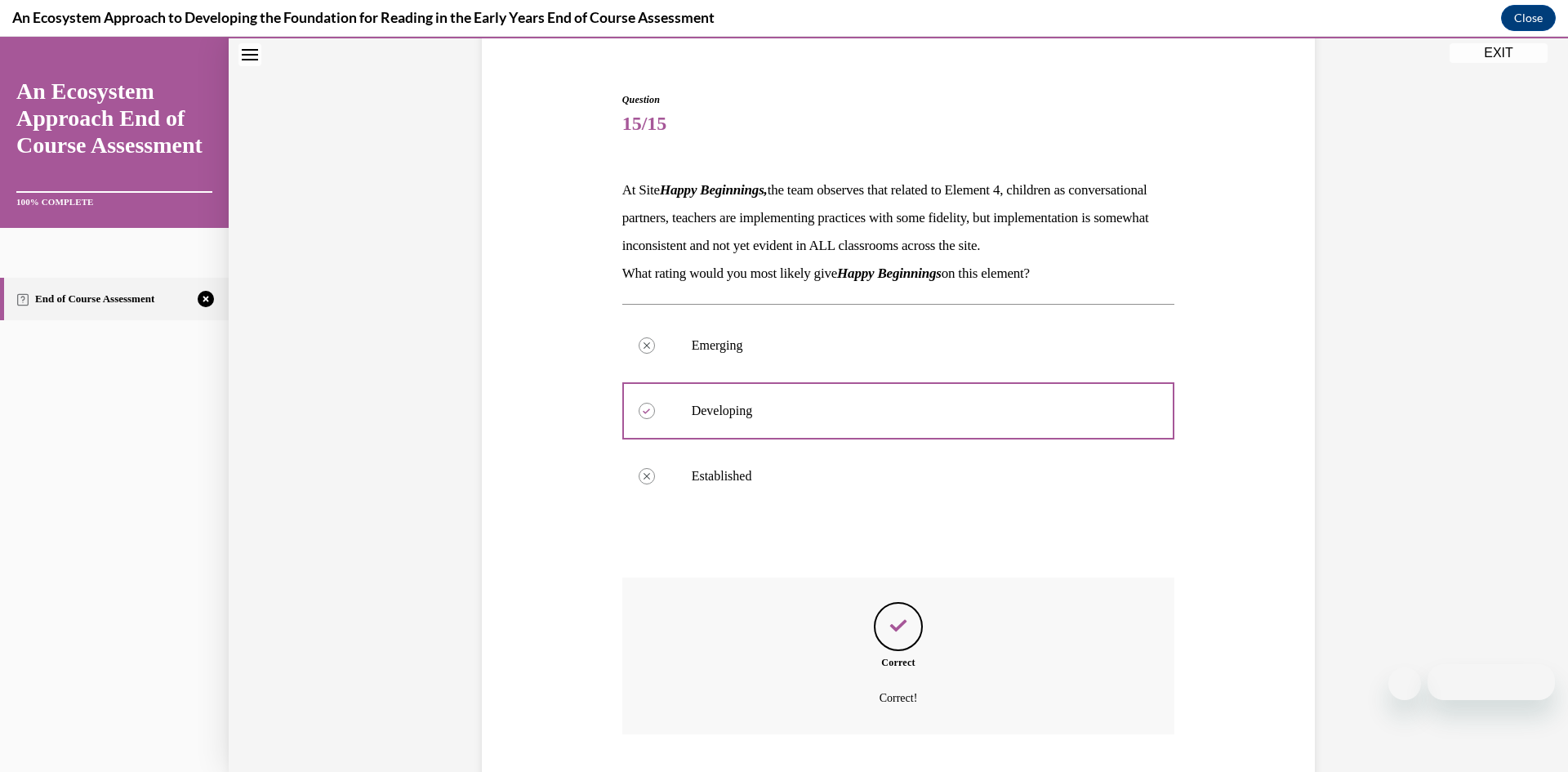
scroll to position [267, 0]
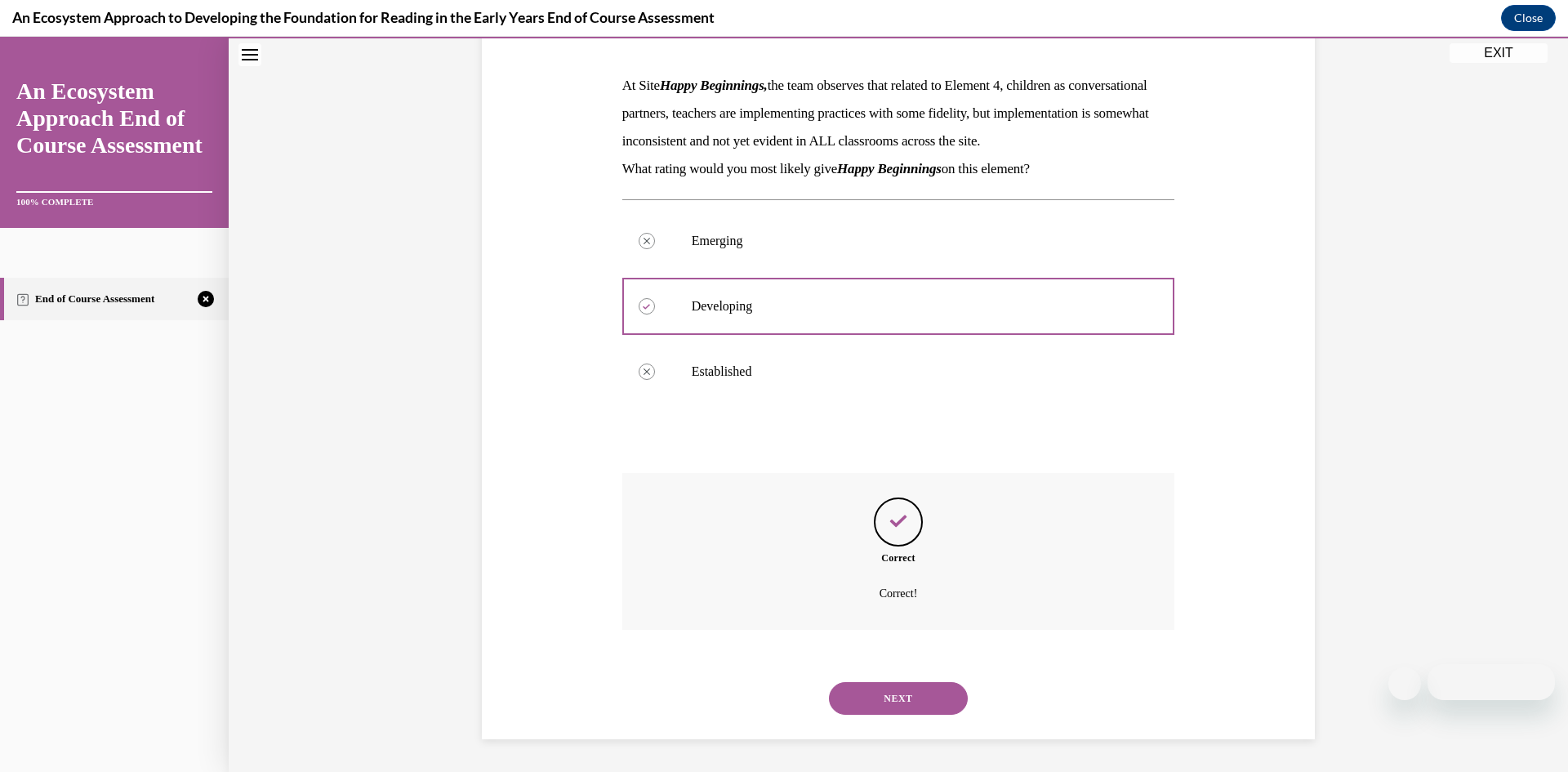
click at [926, 694] on button "NEXT" at bounding box center [898, 699] width 139 height 33
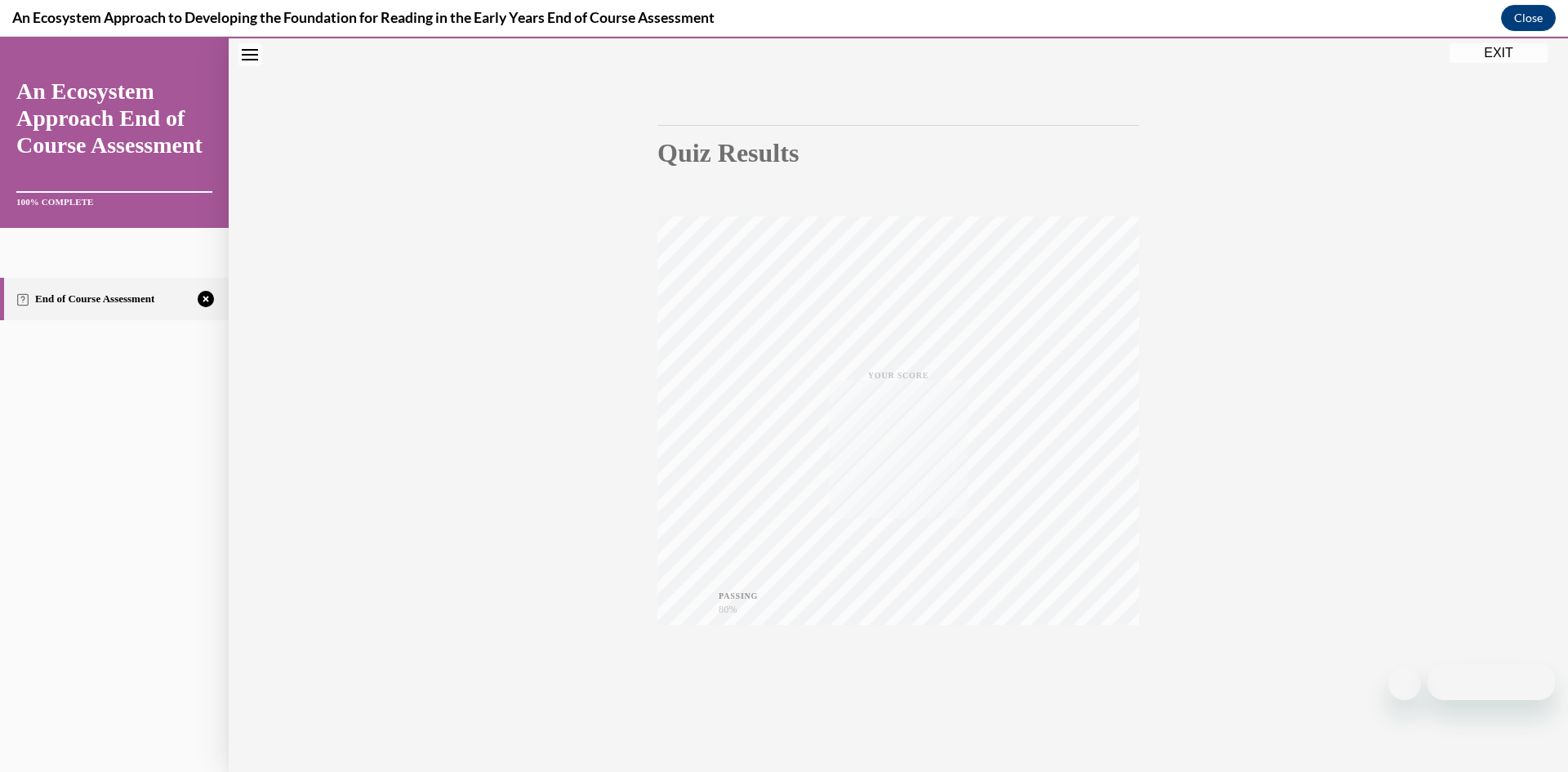
scroll to position [102, 0]
click at [878, 653] on div "TAKE AGAIN" at bounding box center [898, 663] width 58 height 39
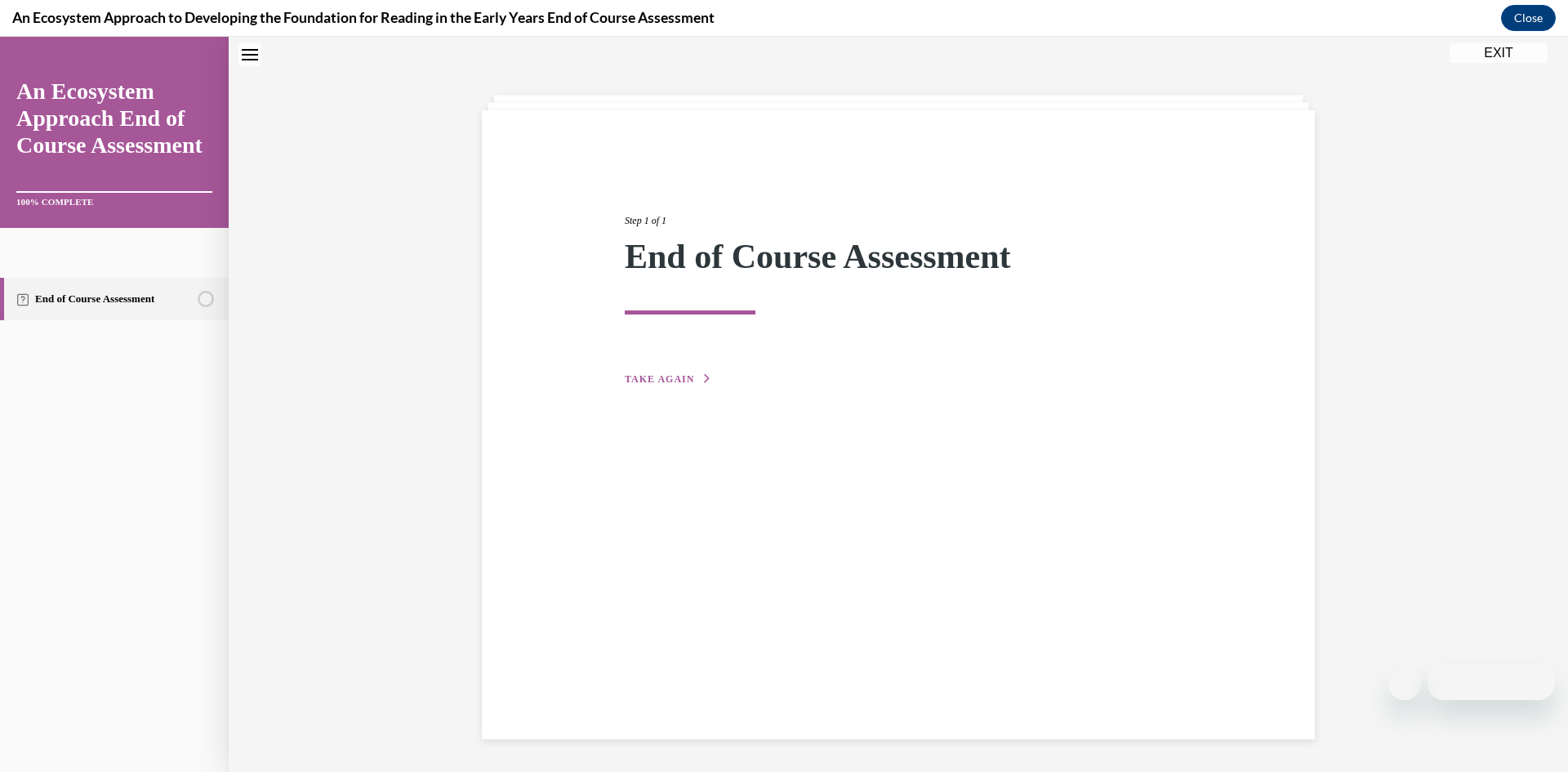
scroll to position [52, 0]
click at [698, 379] on button "TAKE AGAIN" at bounding box center [668, 379] width 87 height 15
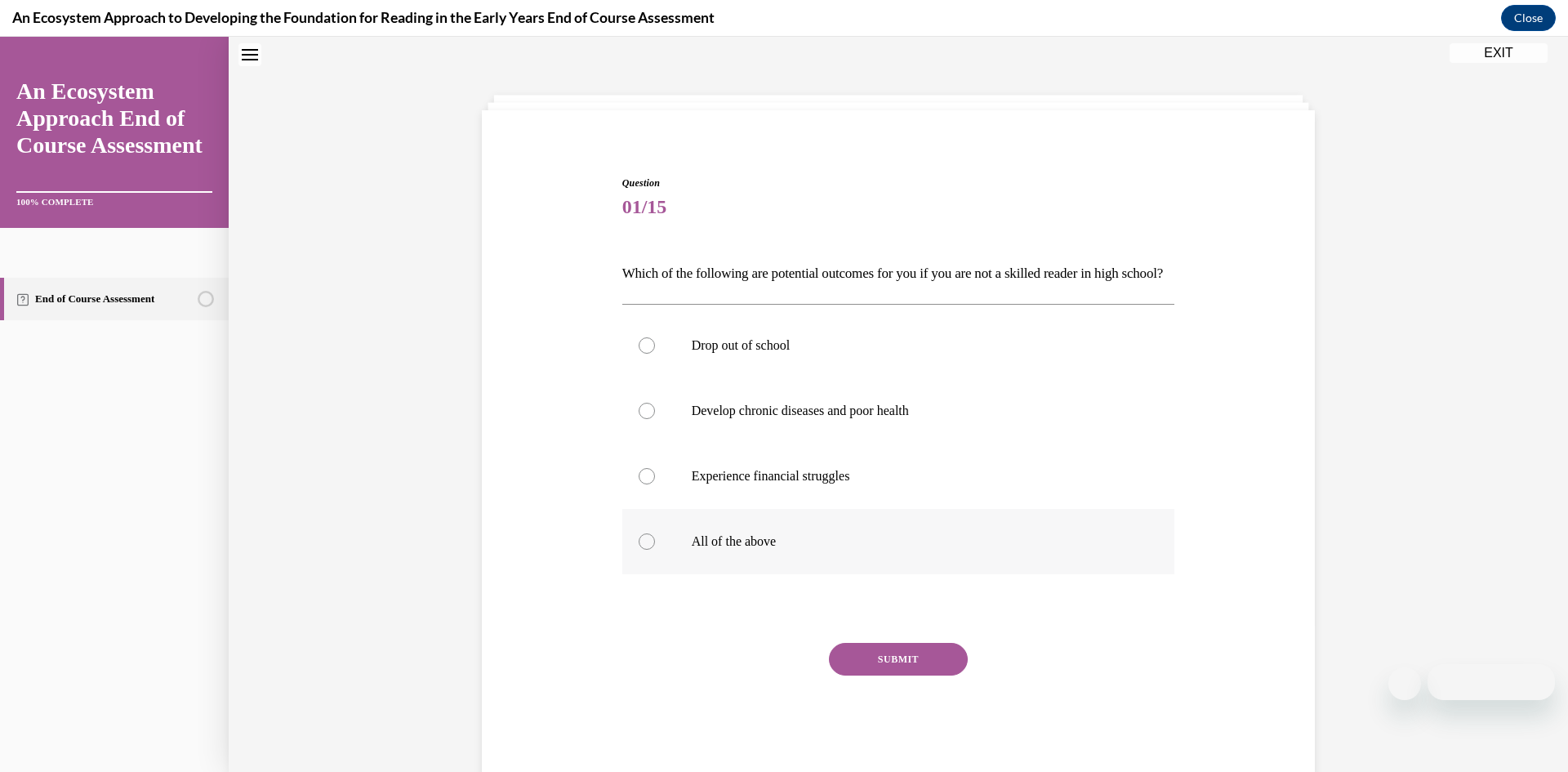
click at [668, 571] on label "All of the above" at bounding box center [898, 541] width 553 height 65
click at [655, 550] on input "All of the above" at bounding box center [647, 542] width 17 height 17
radio input "true"
click at [897, 675] on button "SUBMIT" at bounding box center [898, 660] width 139 height 33
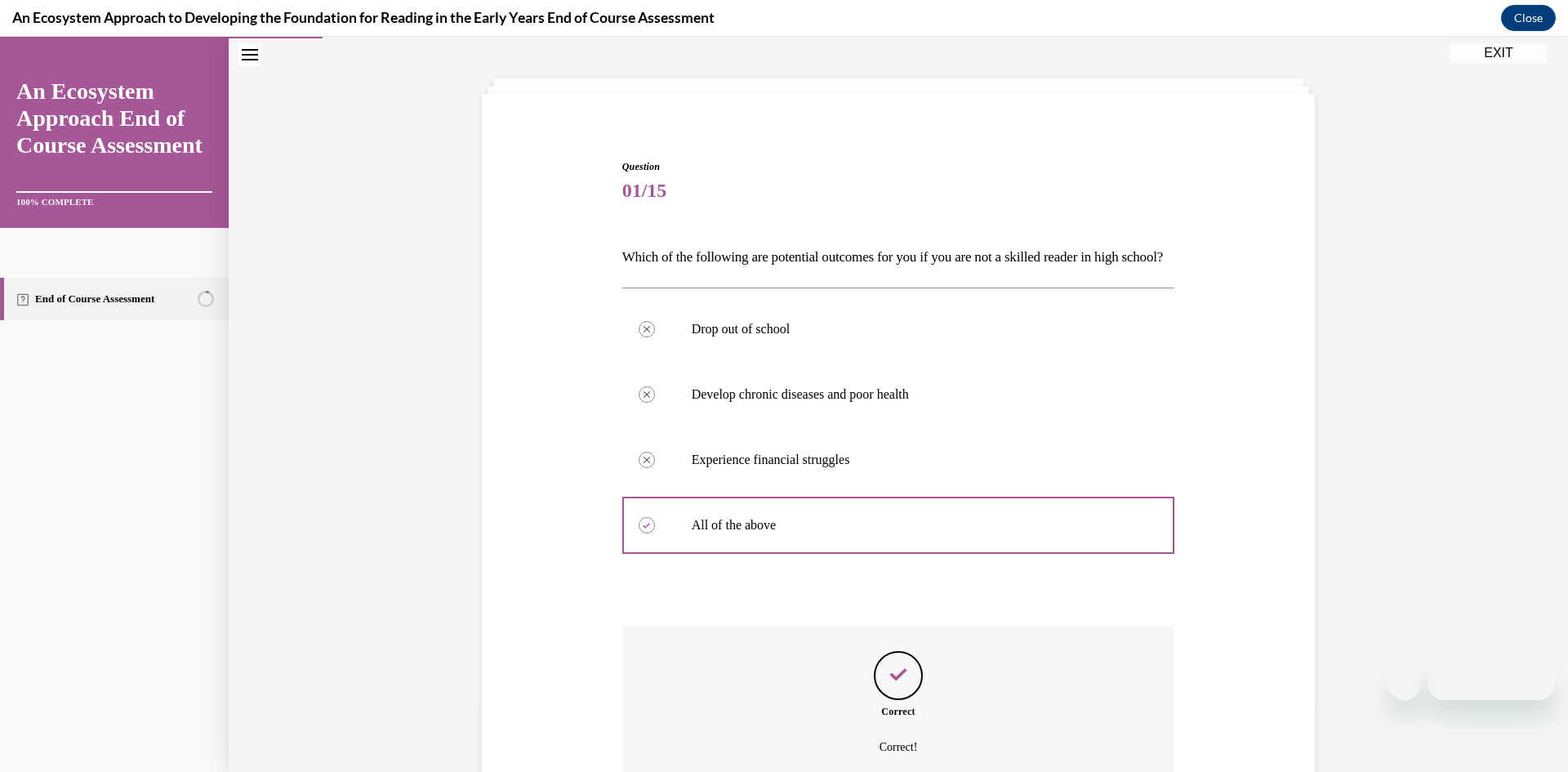
scroll to position [249, 0]
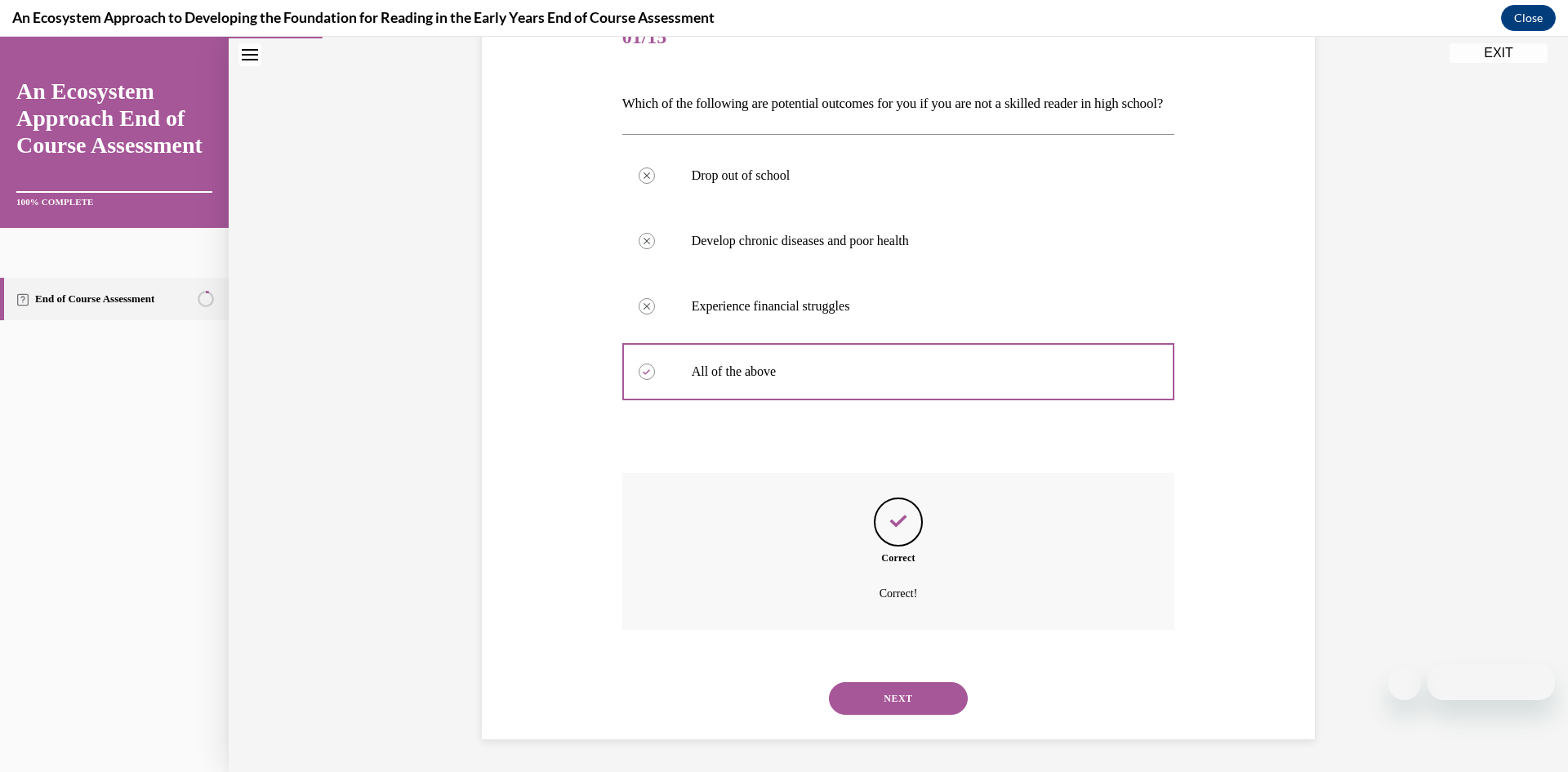
click at [897, 694] on button "NEXT" at bounding box center [898, 699] width 139 height 33
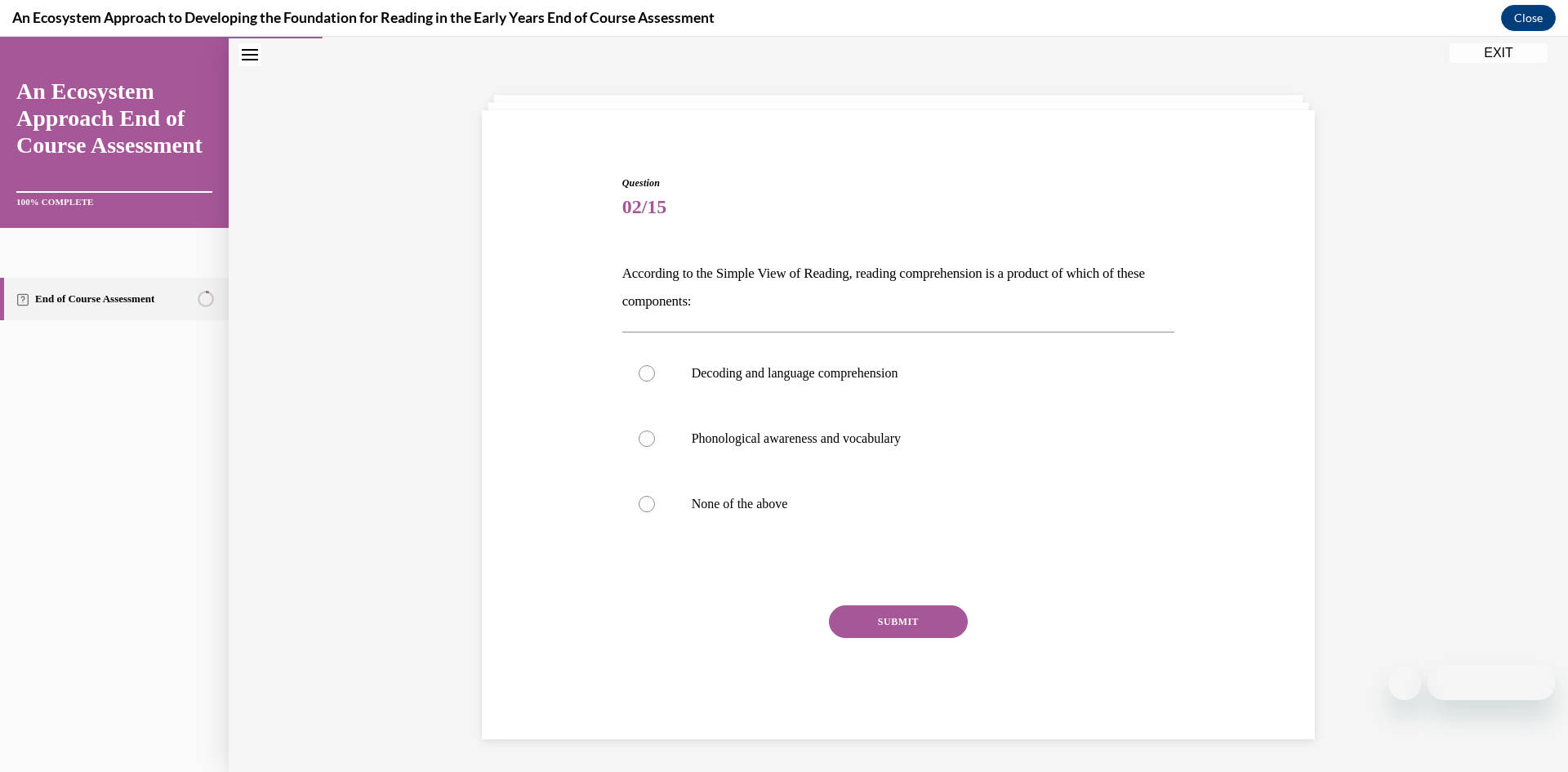
scroll to position [52, 0]
click at [647, 369] on div at bounding box center [647, 374] width 17 height 17
click at [647, 369] on input "Decoding and language comprehension" at bounding box center [647, 374] width 17 height 17
radio input "true"
click at [935, 623] on button "SUBMIT" at bounding box center [898, 622] width 139 height 33
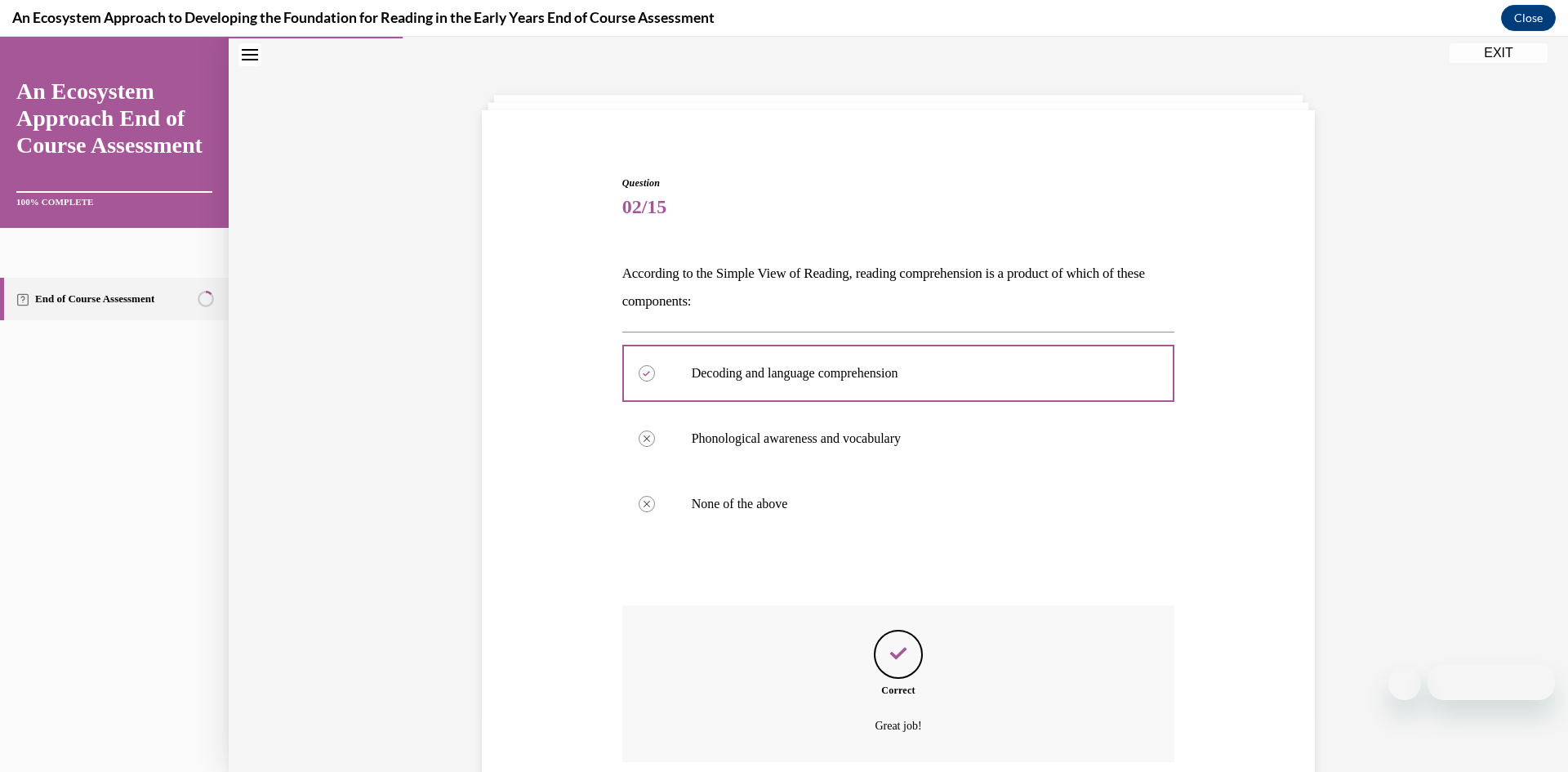
scroll to position [184, 0]
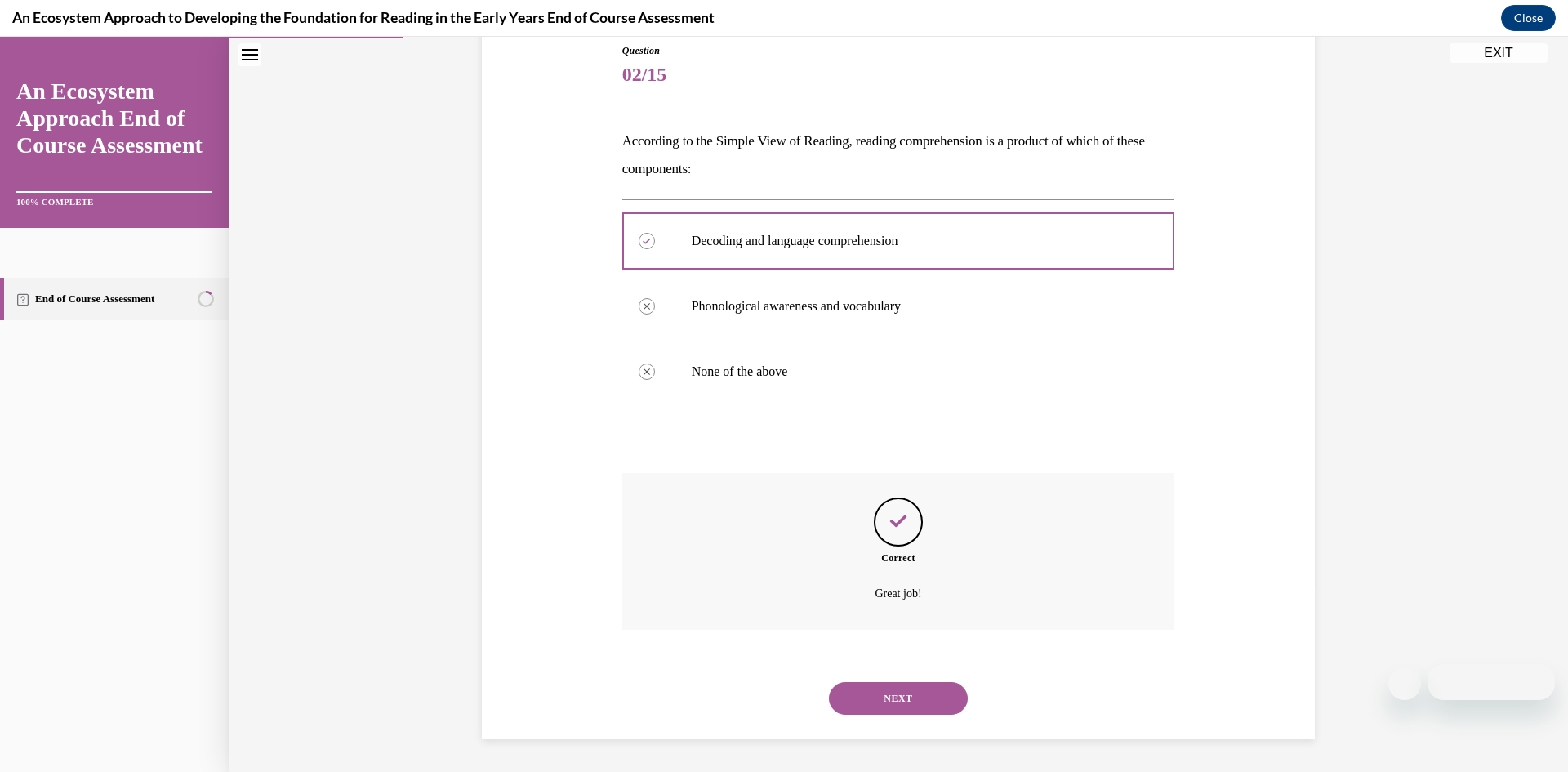
click at [929, 689] on button "NEXT" at bounding box center [898, 699] width 139 height 33
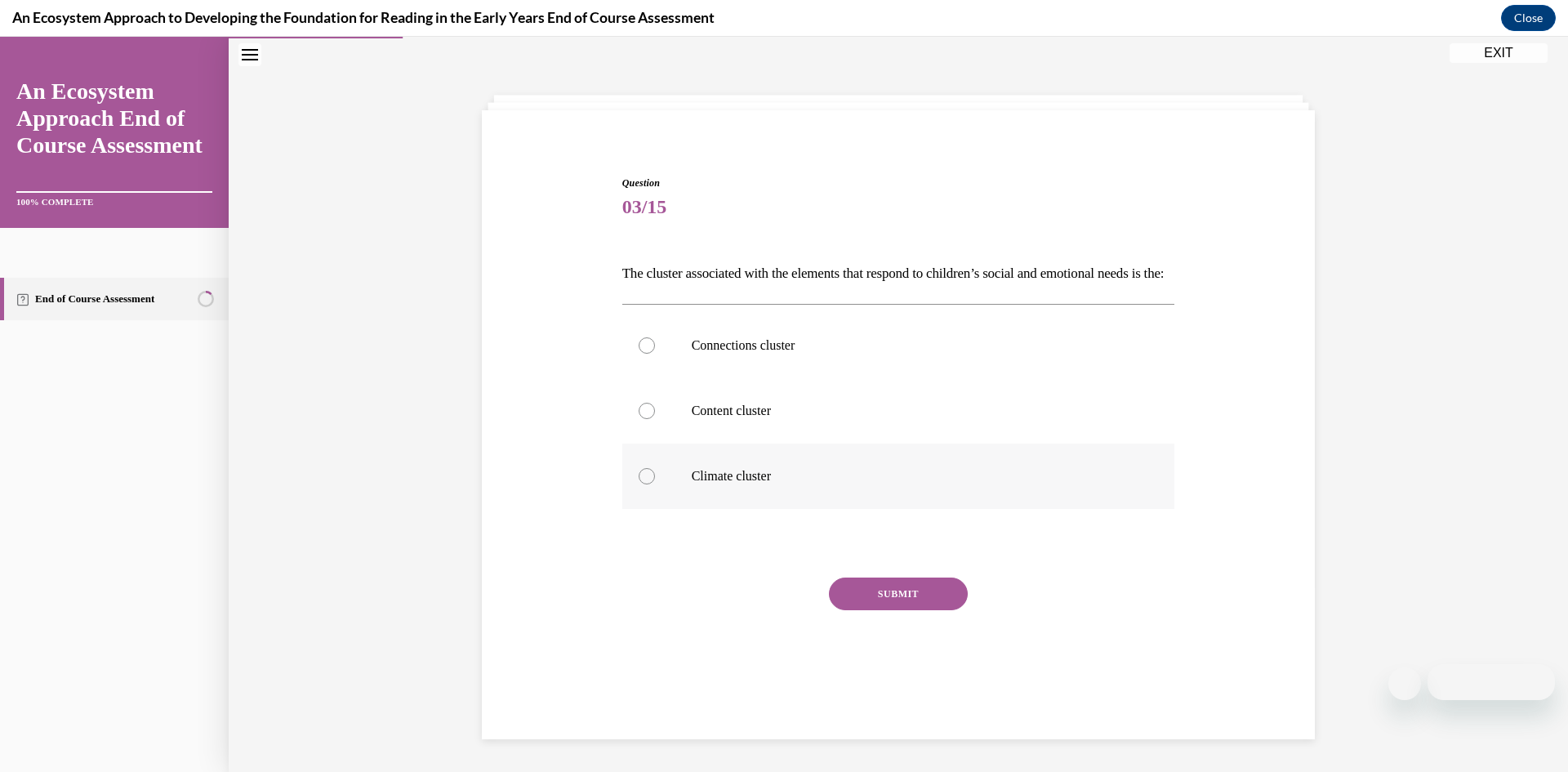
click at [646, 485] on div at bounding box center [647, 477] width 17 height 17
click at [646, 485] on input "Climate cluster" at bounding box center [647, 477] width 17 height 17
radio input "true"
click at [887, 610] on button "SUBMIT" at bounding box center [898, 594] width 139 height 33
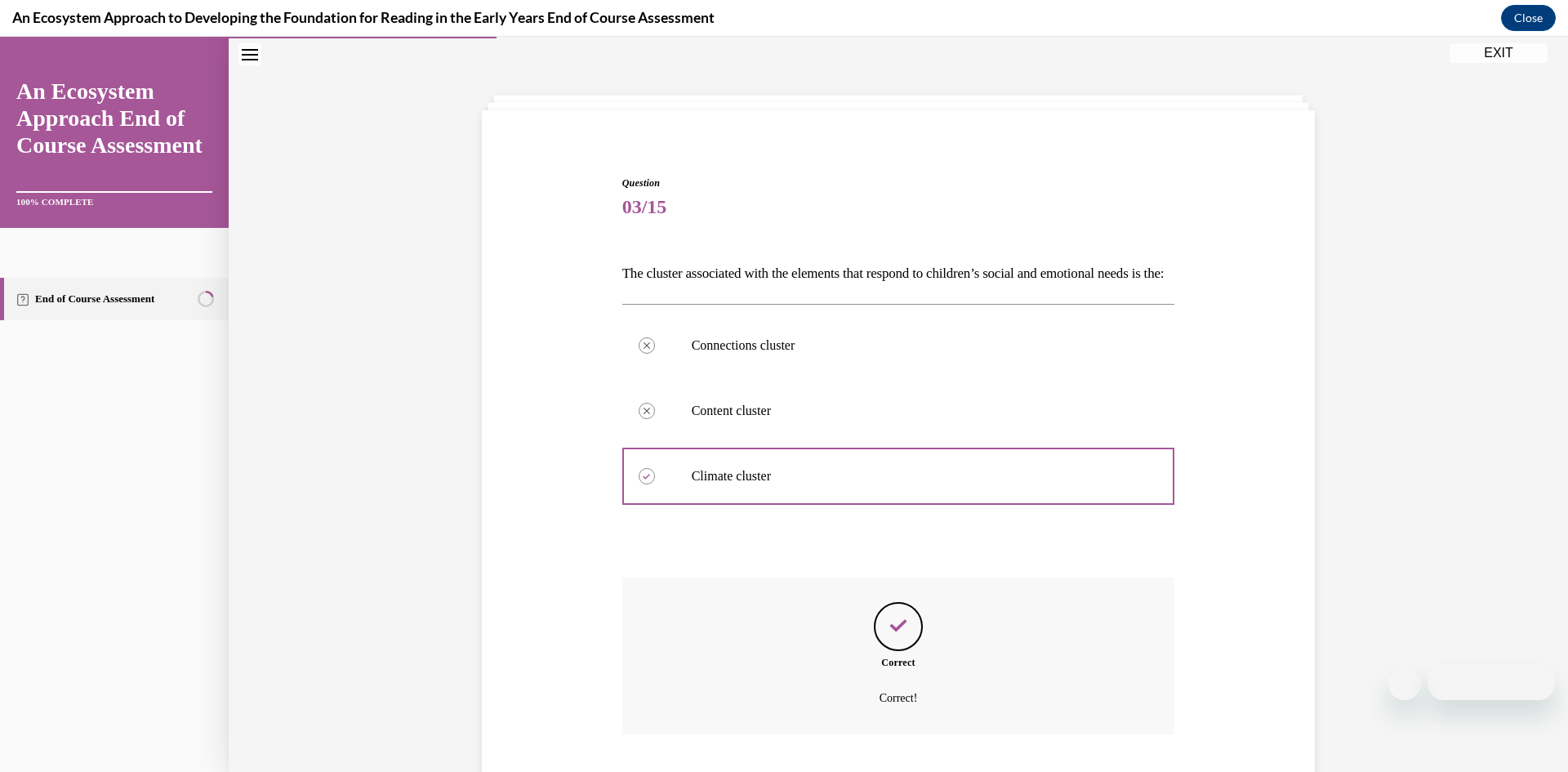
scroll to position [184, 0]
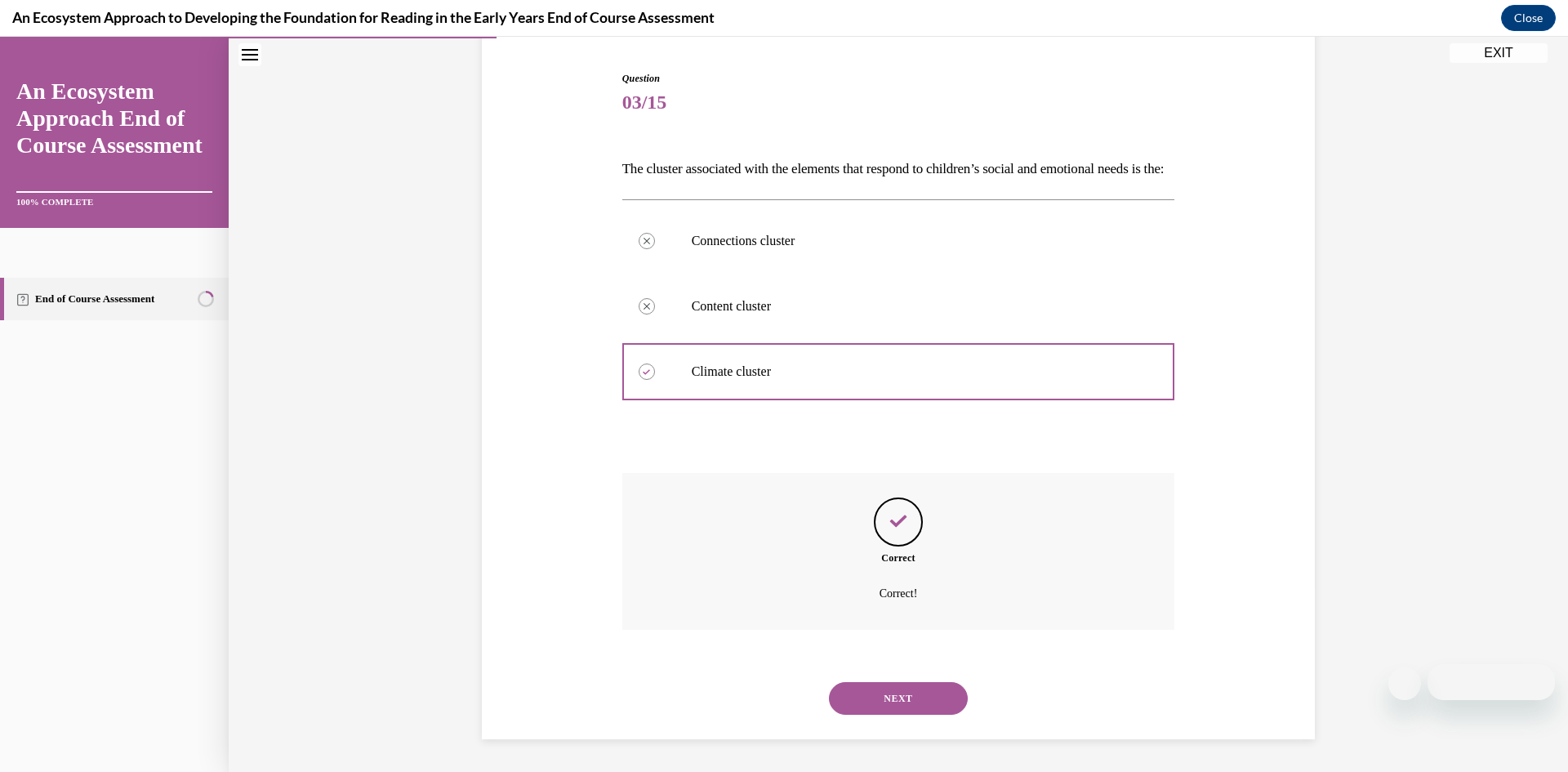
click at [916, 692] on button "NEXT" at bounding box center [898, 699] width 139 height 33
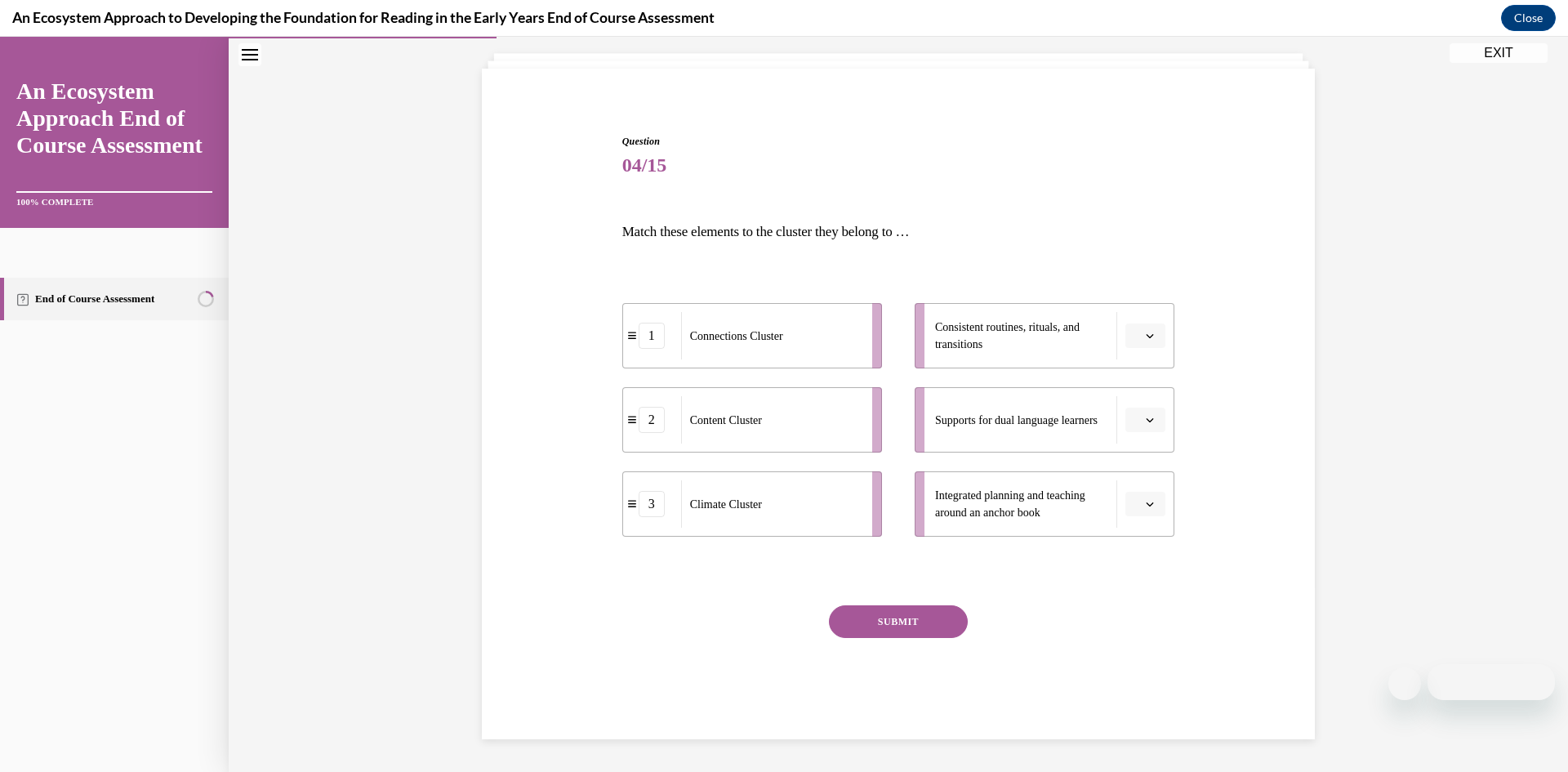
click at [1149, 501] on icon "button" at bounding box center [1150, 503] width 8 height 8
click at [1136, 602] on span "2" at bounding box center [1139, 606] width 6 height 13
click at [1150, 425] on span "button" at bounding box center [1150, 420] width 11 height 11
click at [1145, 476] on div "1" at bounding box center [1143, 490] width 40 height 33
click at [1152, 332] on icon "button" at bounding box center [1150, 336] width 8 height 8
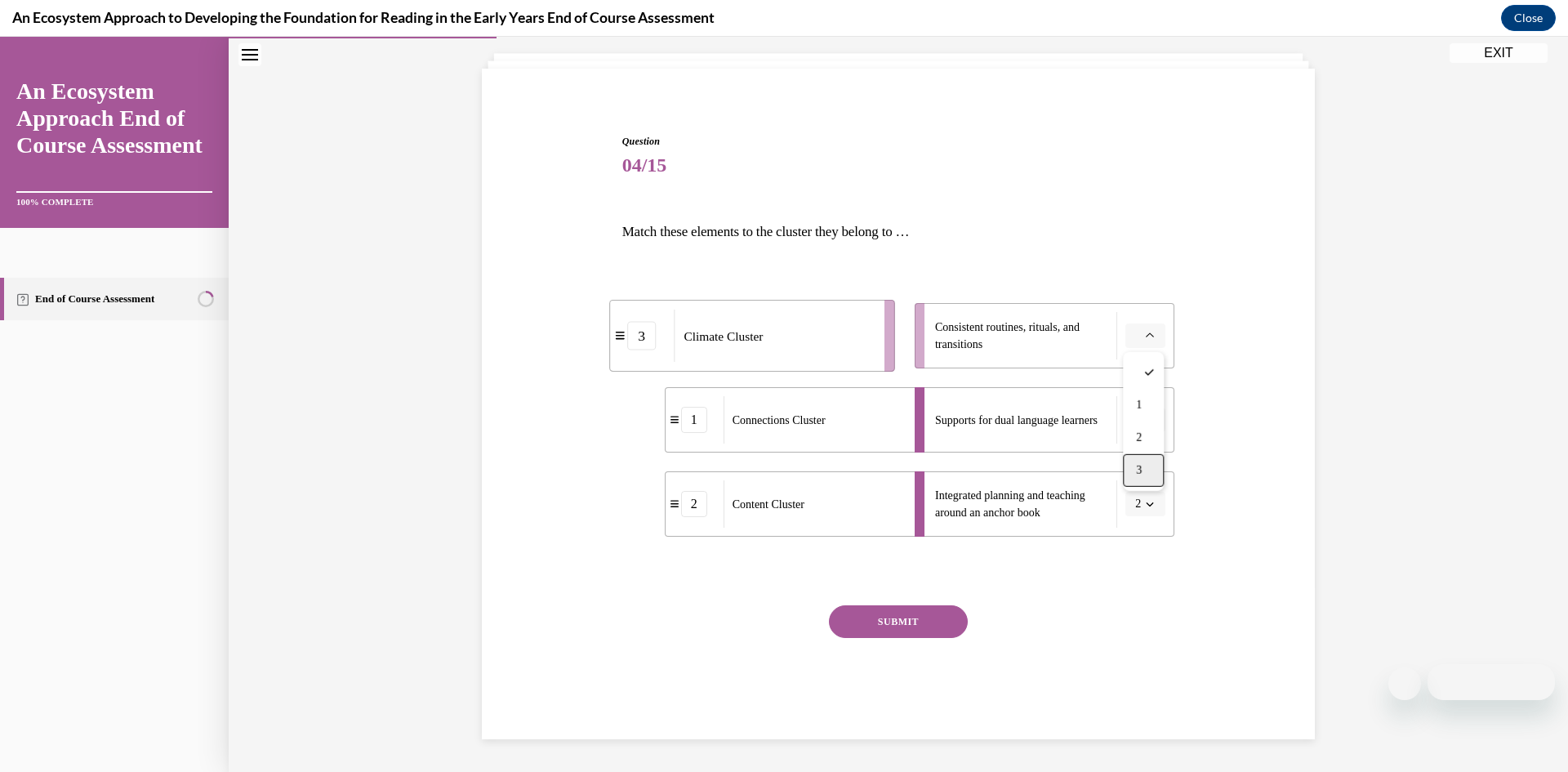
click at [1150, 466] on div "3" at bounding box center [1143, 471] width 40 height 33
click at [904, 615] on button "SUBMIT" at bounding box center [898, 622] width 139 height 33
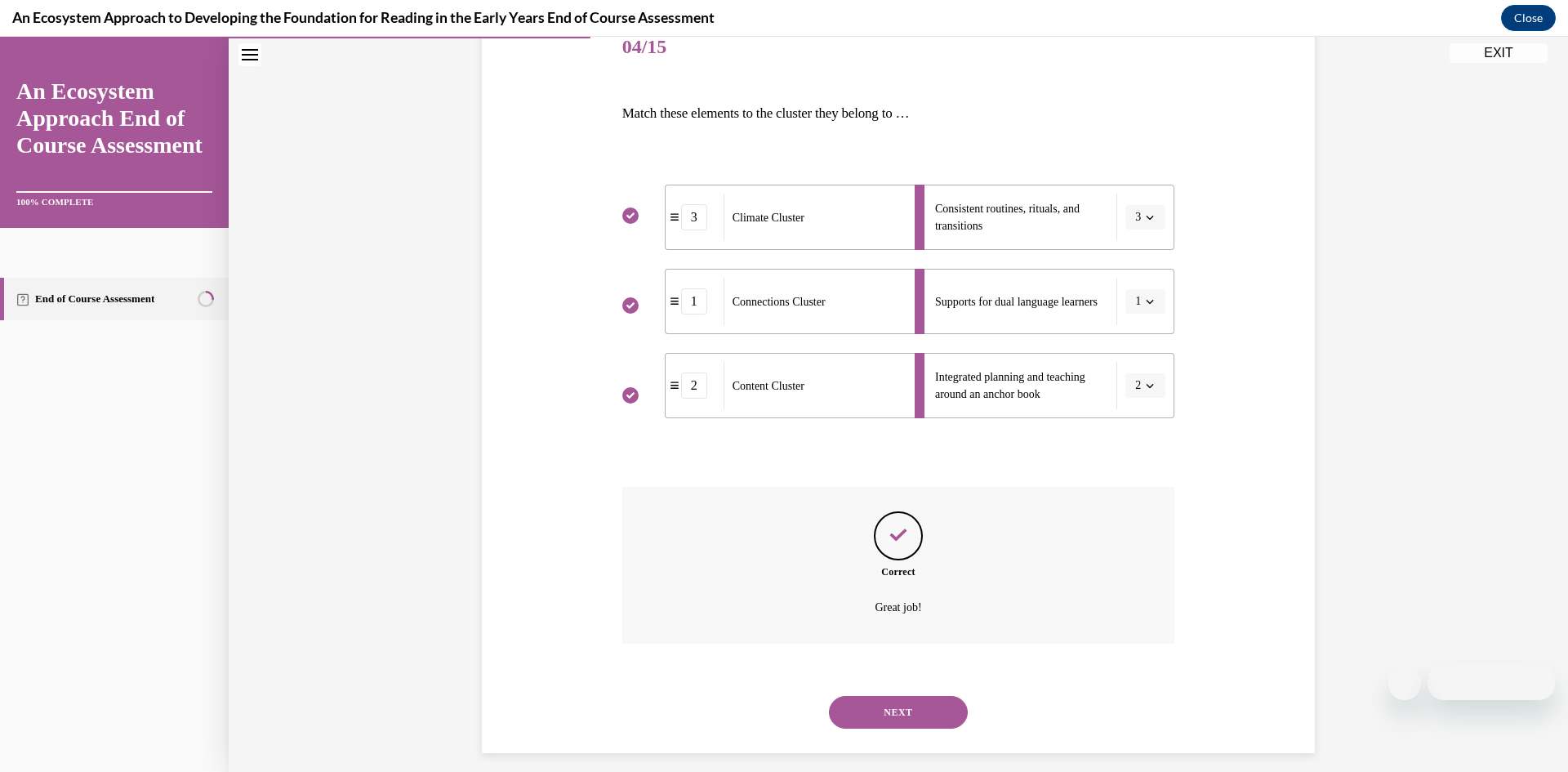
scroll to position [225, 0]
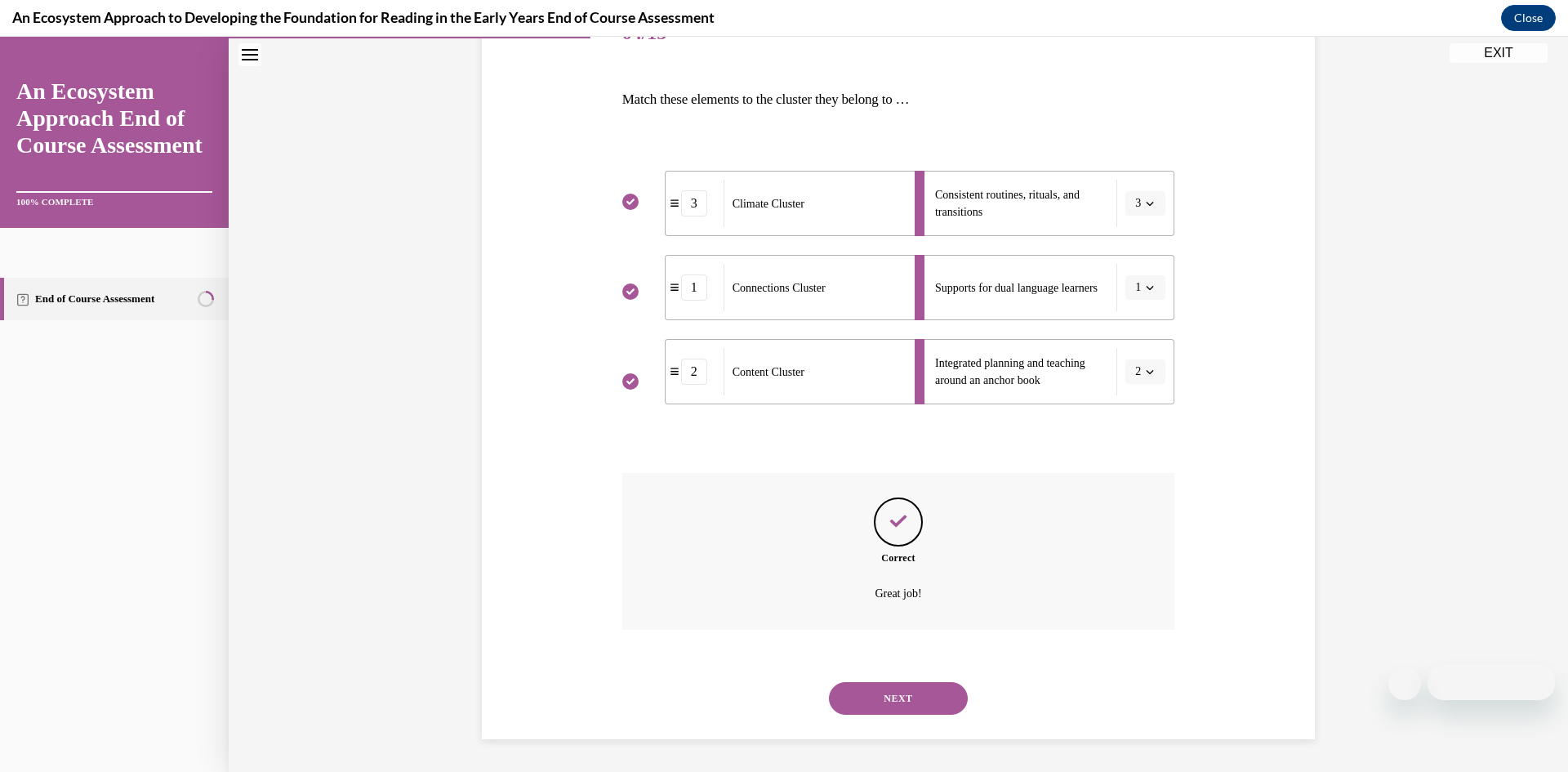
click at [937, 689] on button "NEXT" at bounding box center [898, 699] width 139 height 33
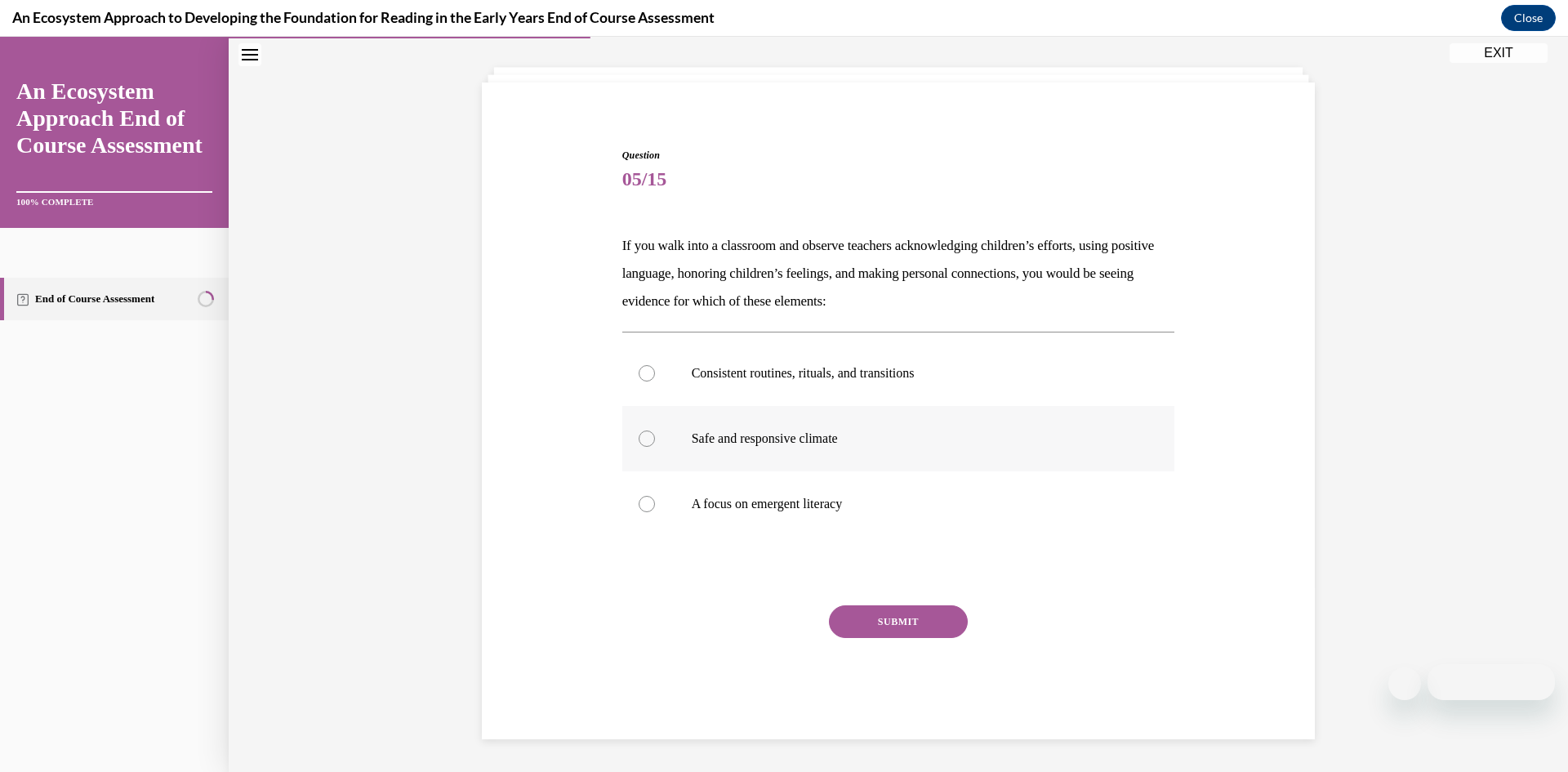
click at [647, 444] on div at bounding box center [647, 439] width 17 height 17
click at [647, 444] on input "Safe and responsive climate" at bounding box center [647, 439] width 17 height 17
radio input "true"
click at [853, 630] on button "SUBMIT" at bounding box center [898, 622] width 139 height 33
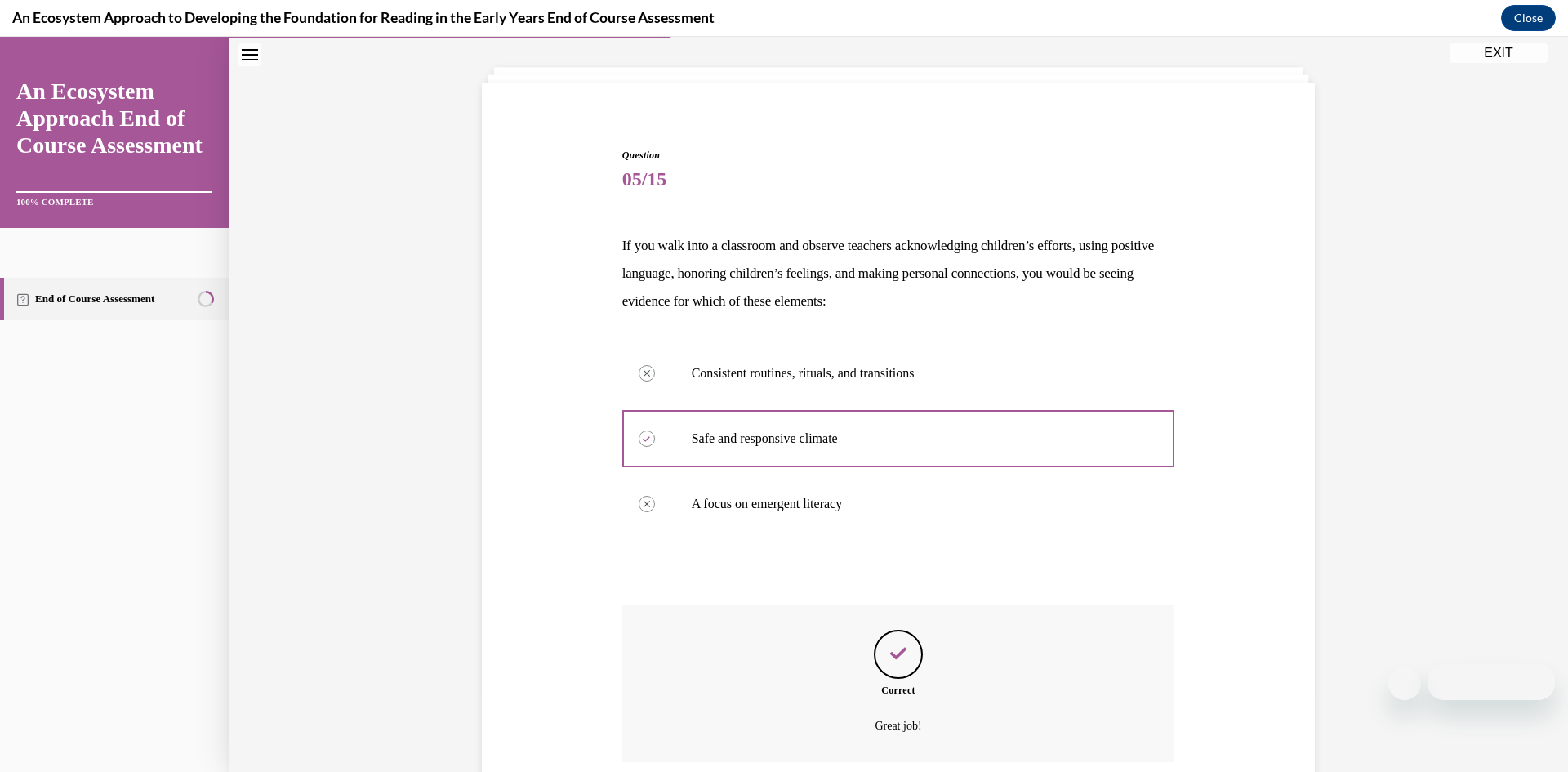
scroll to position [212, 0]
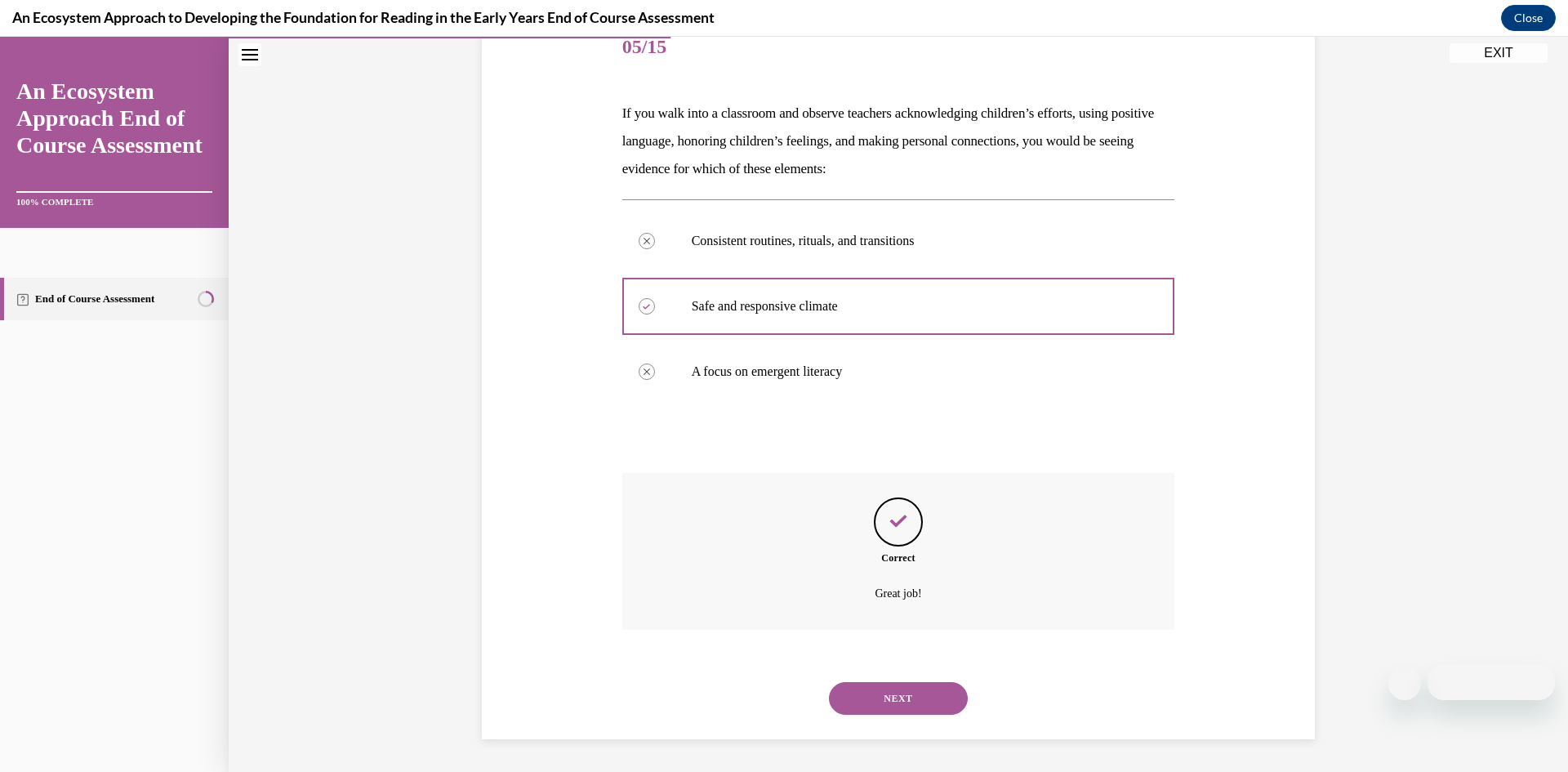
click at [887, 686] on button "NEXT" at bounding box center [898, 699] width 139 height 33
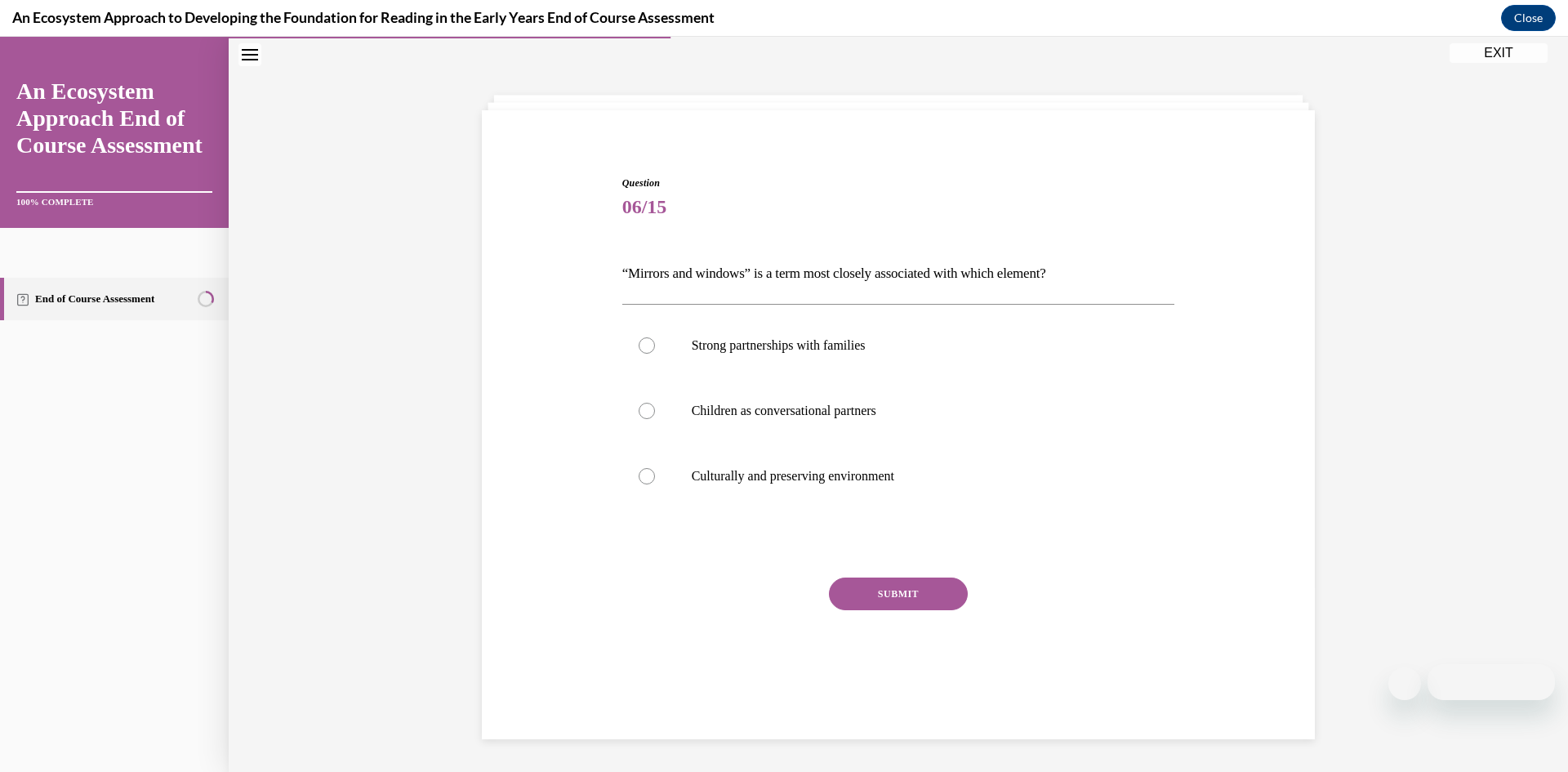
scroll to position [52, 0]
click at [650, 480] on div at bounding box center [647, 477] width 17 height 17
click at [650, 480] on input "Culturally and preserving environment" at bounding box center [647, 477] width 17 height 17
radio input "true"
click at [875, 593] on button "SUBMIT" at bounding box center [898, 594] width 139 height 33
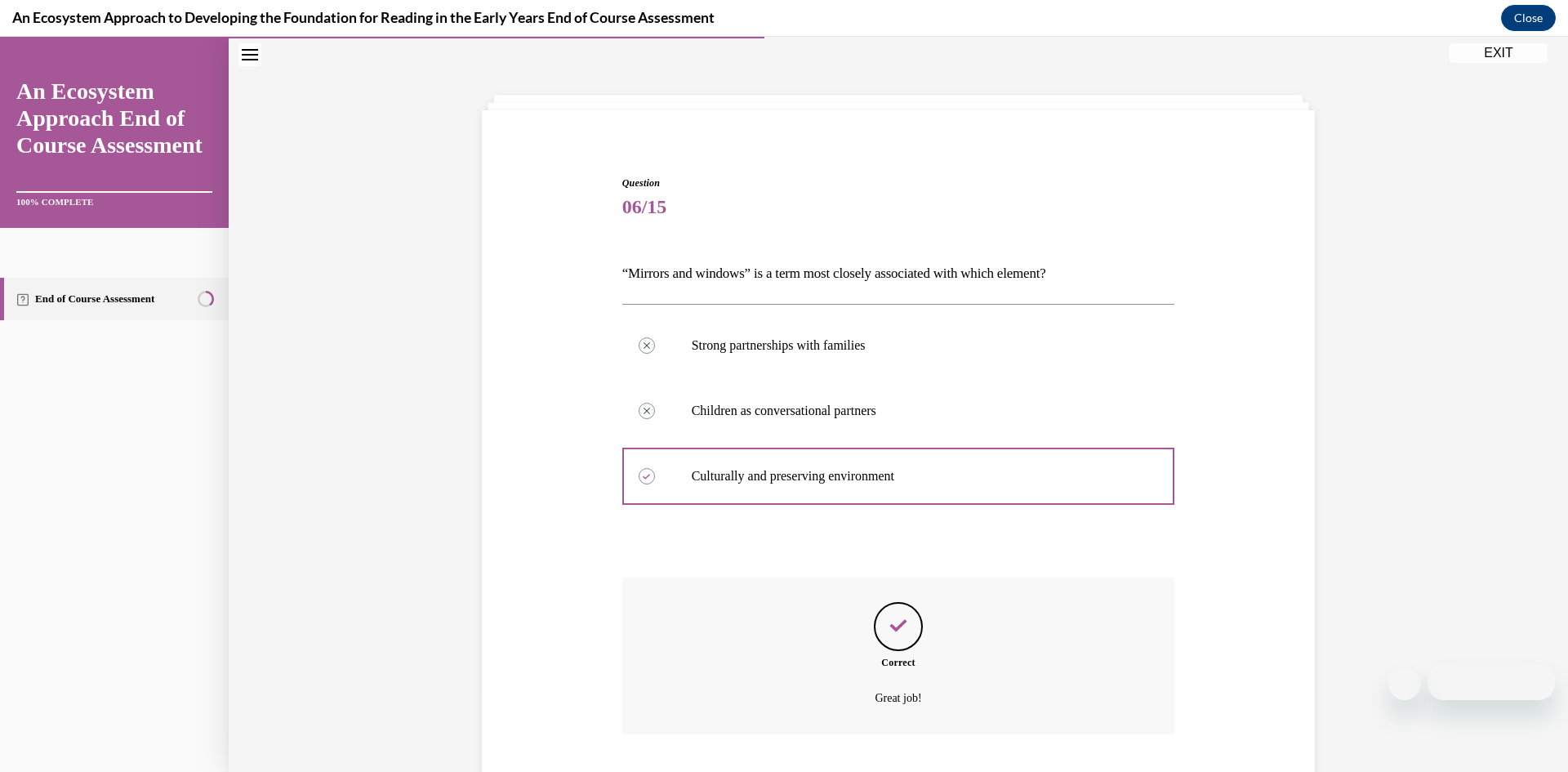
scroll to position [156, 0]
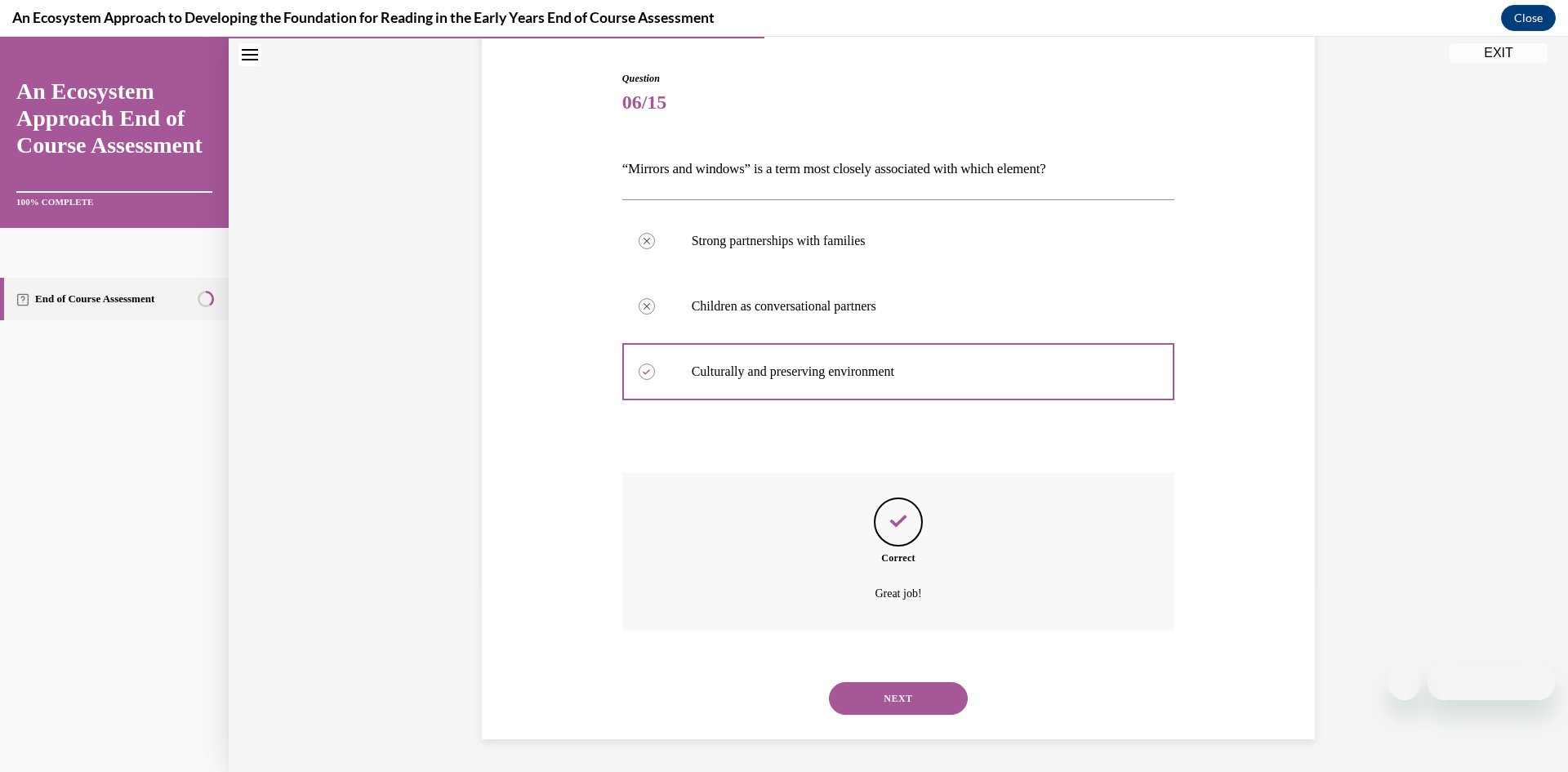
click at [912, 698] on button "NEXT" at bounding box center [898, 699] width 139 height 33
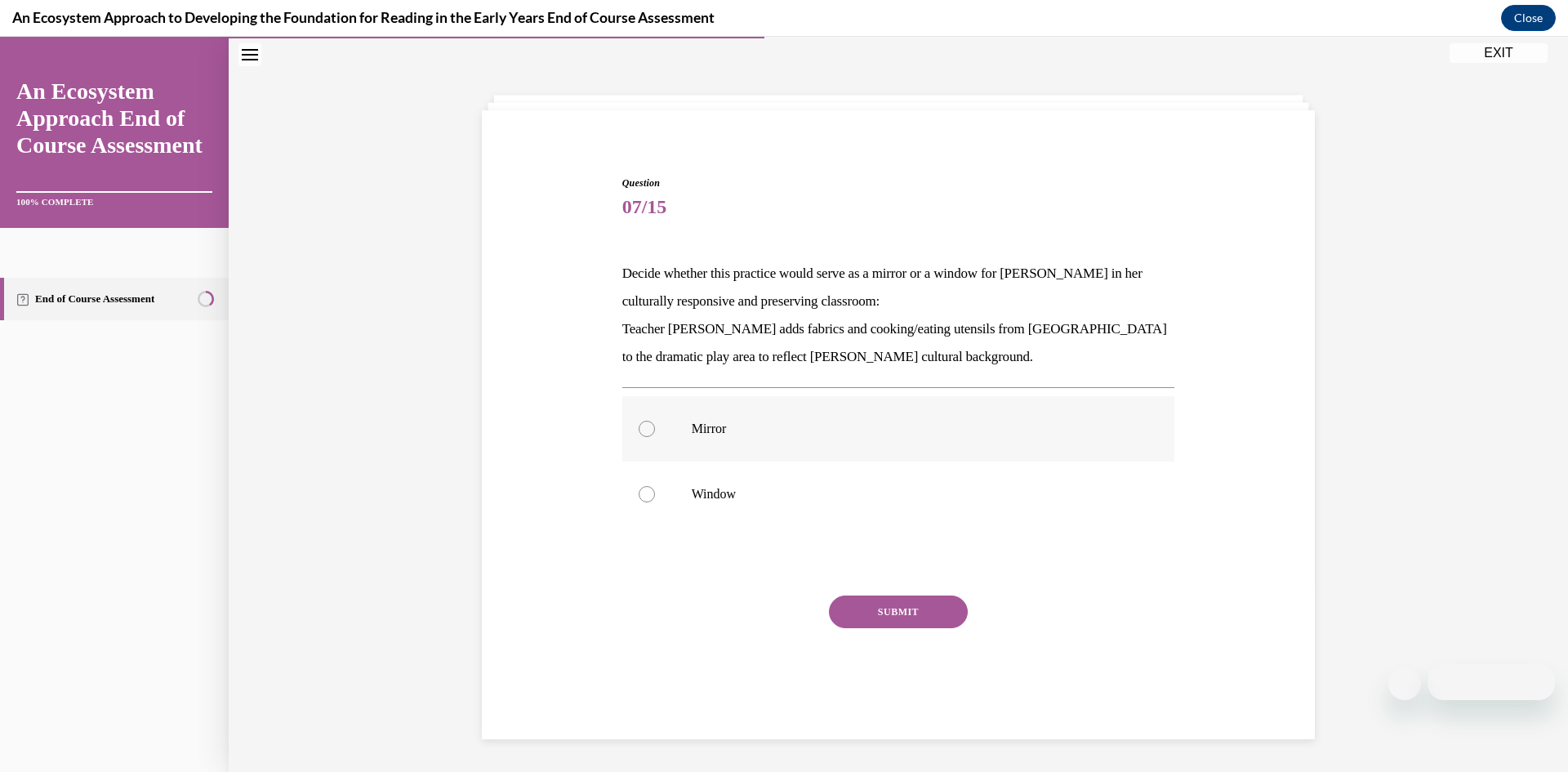
click at [650, 429] on div at bounding box center [647, 429] width 17 height 17
click at [650, 429] on input "Mirror" at bounding box center [647, 429] width 17 height 17
radio input "true"
click at [864, 609] on button "SUBMIT" at bounding box center [898, 612] width 139 height 33
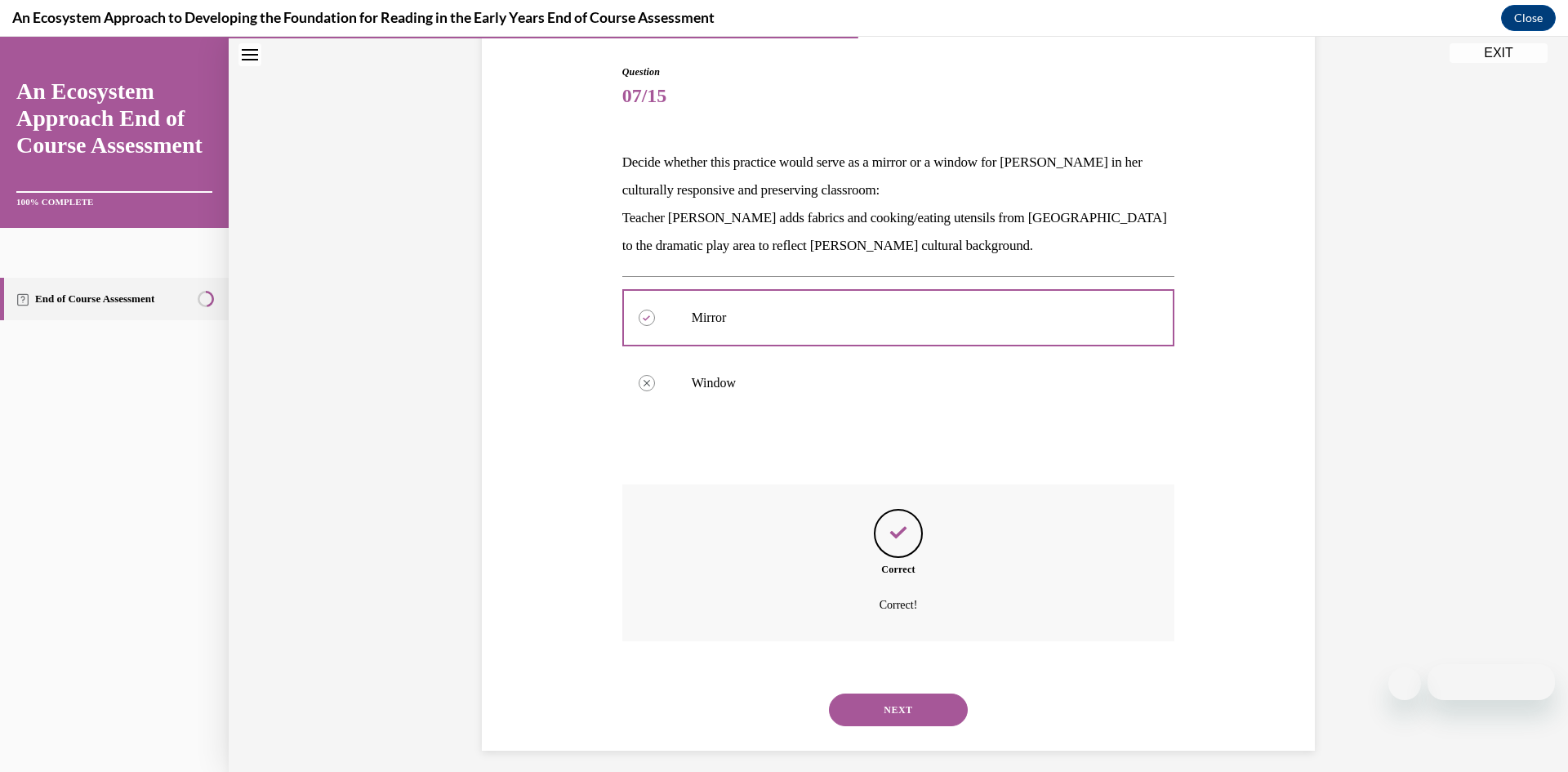
scroll to position [174, 0]
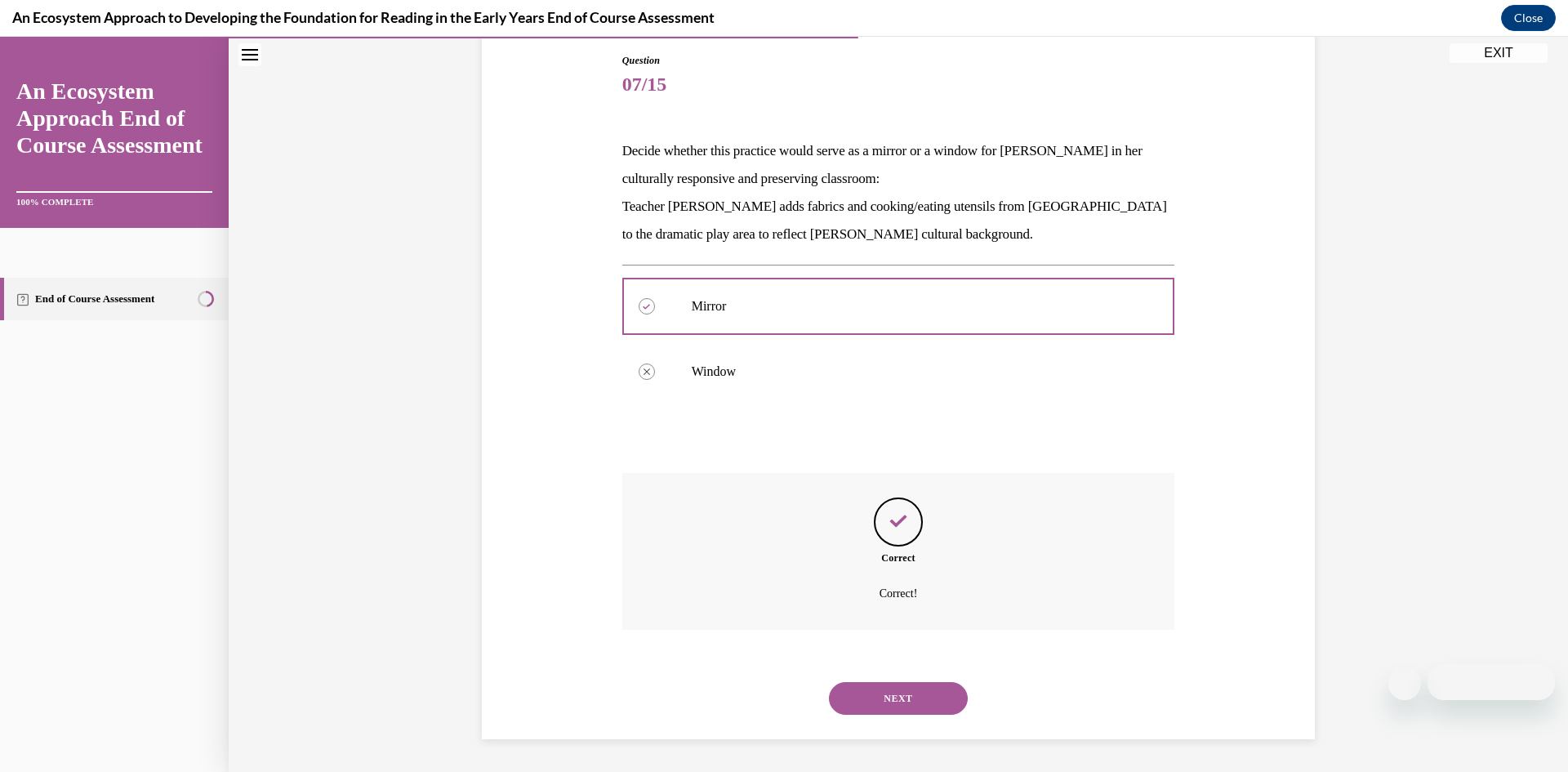
click at [926, 701] on button "NEXT" at bounding box center [898, 699] width 139 height 33
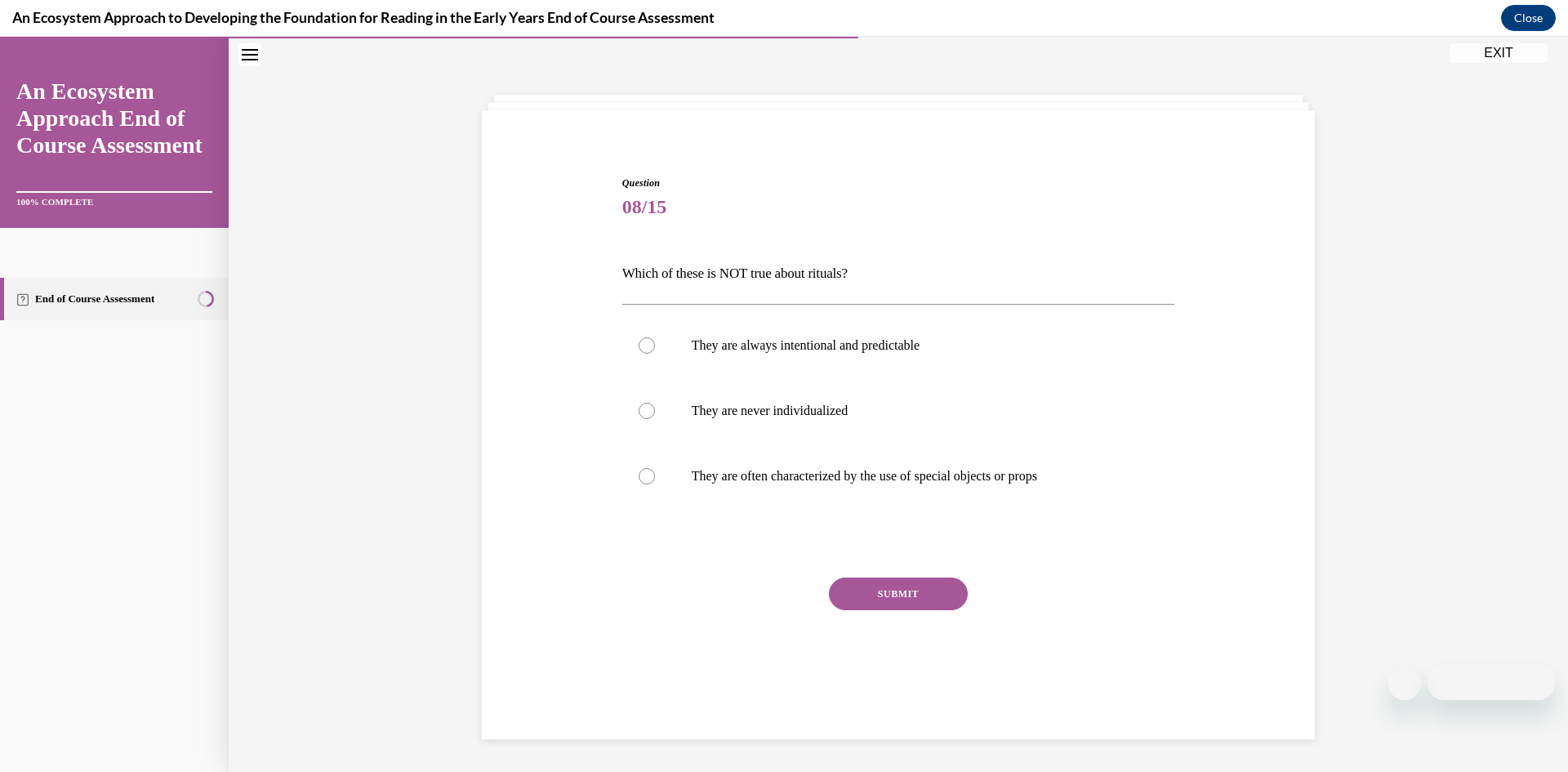
scroll to position [52, 0]
click at [647, 419] on div at bounding box center [647, 411] width 17 height 17
click at [647, 419] on input "They are never individualized" at bounding box center [647, 411] width 17 height 17
radio input "true"
click at [907, 605] on button "SUBMIT" at bounding box center [898, 594] width 139 height 33
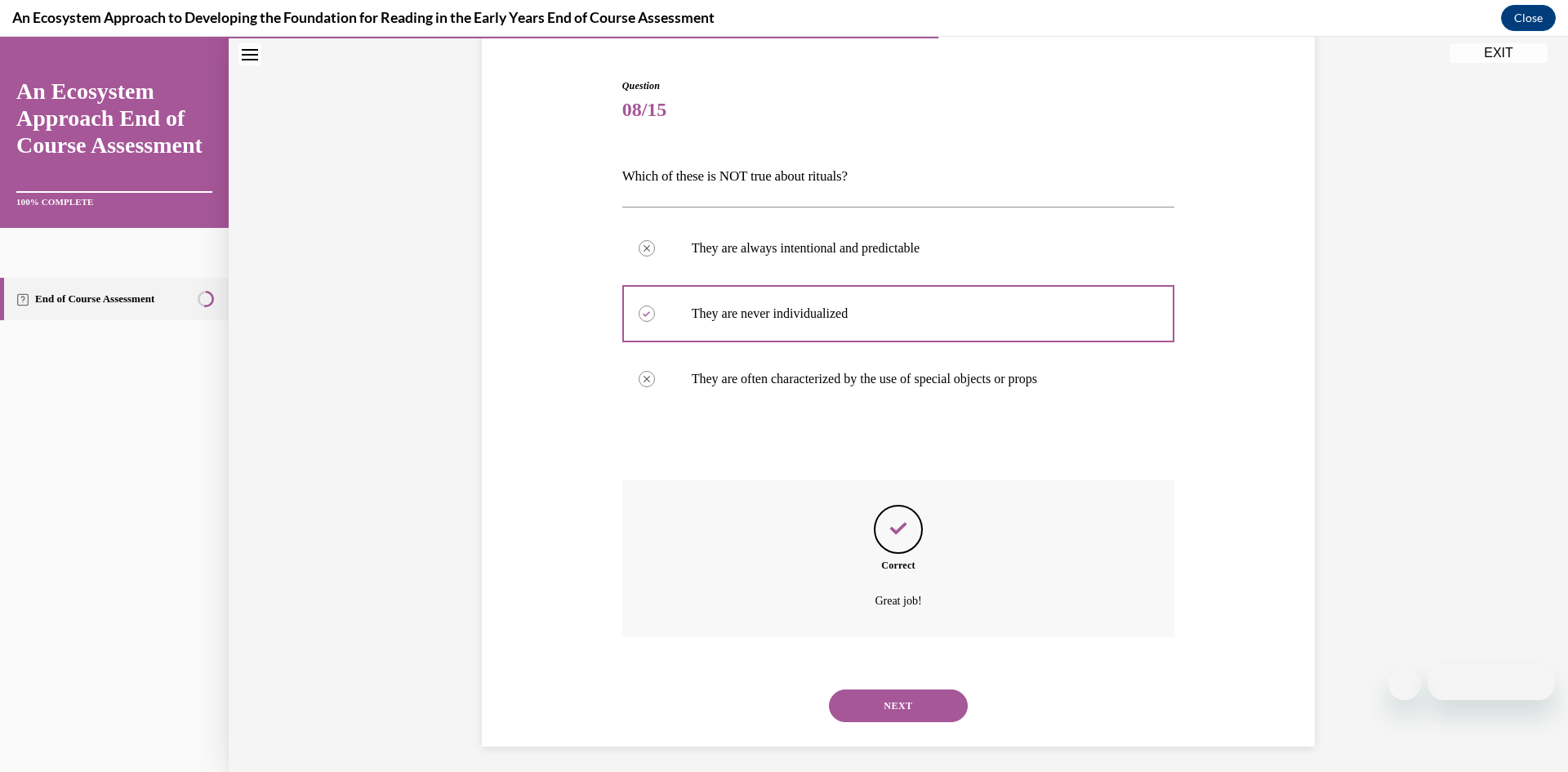
scroll to position [156, 0]
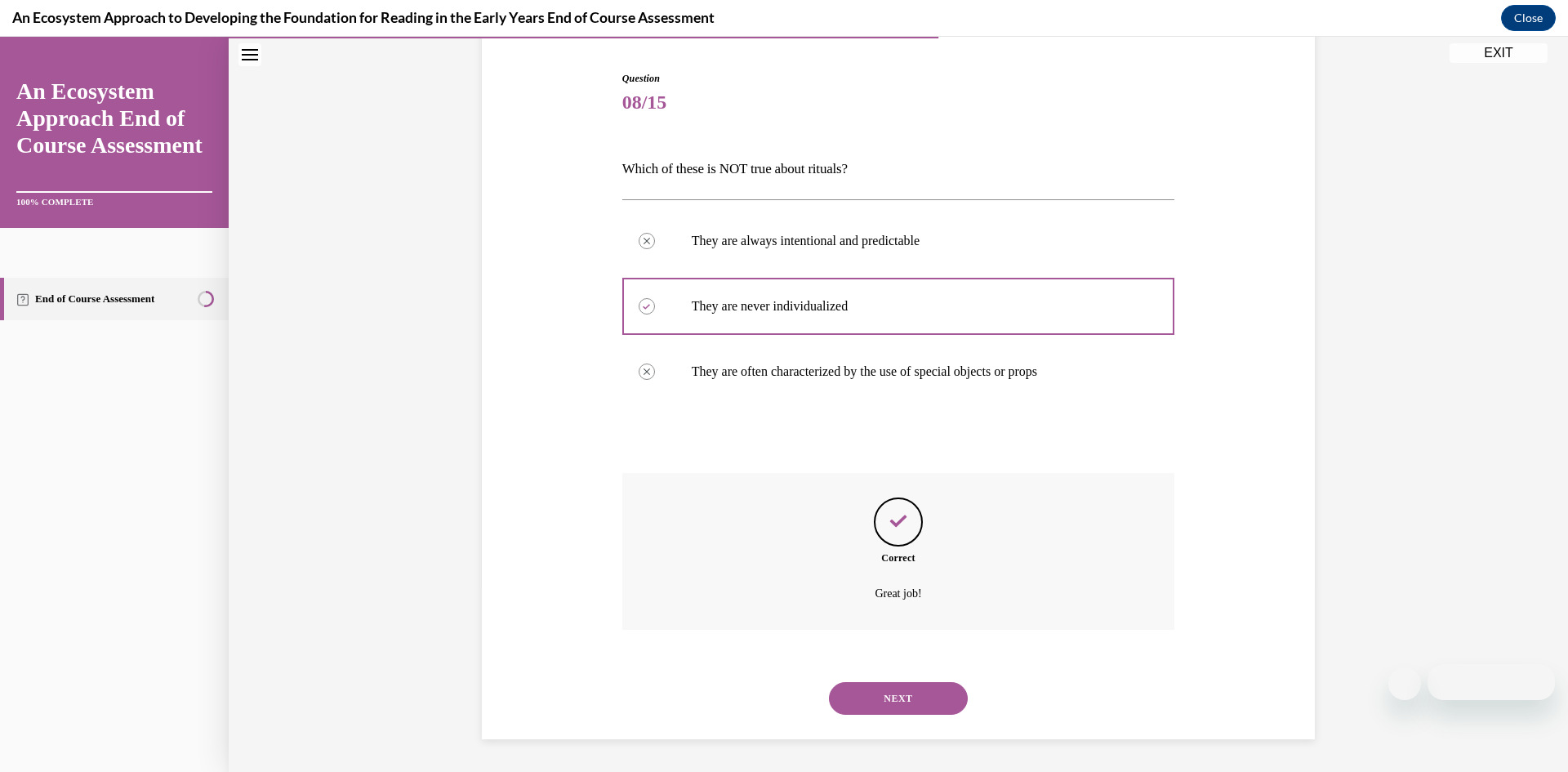
click at [921, 701] on button "NEXT" at bounding box center [898, 699] width 139 height 33
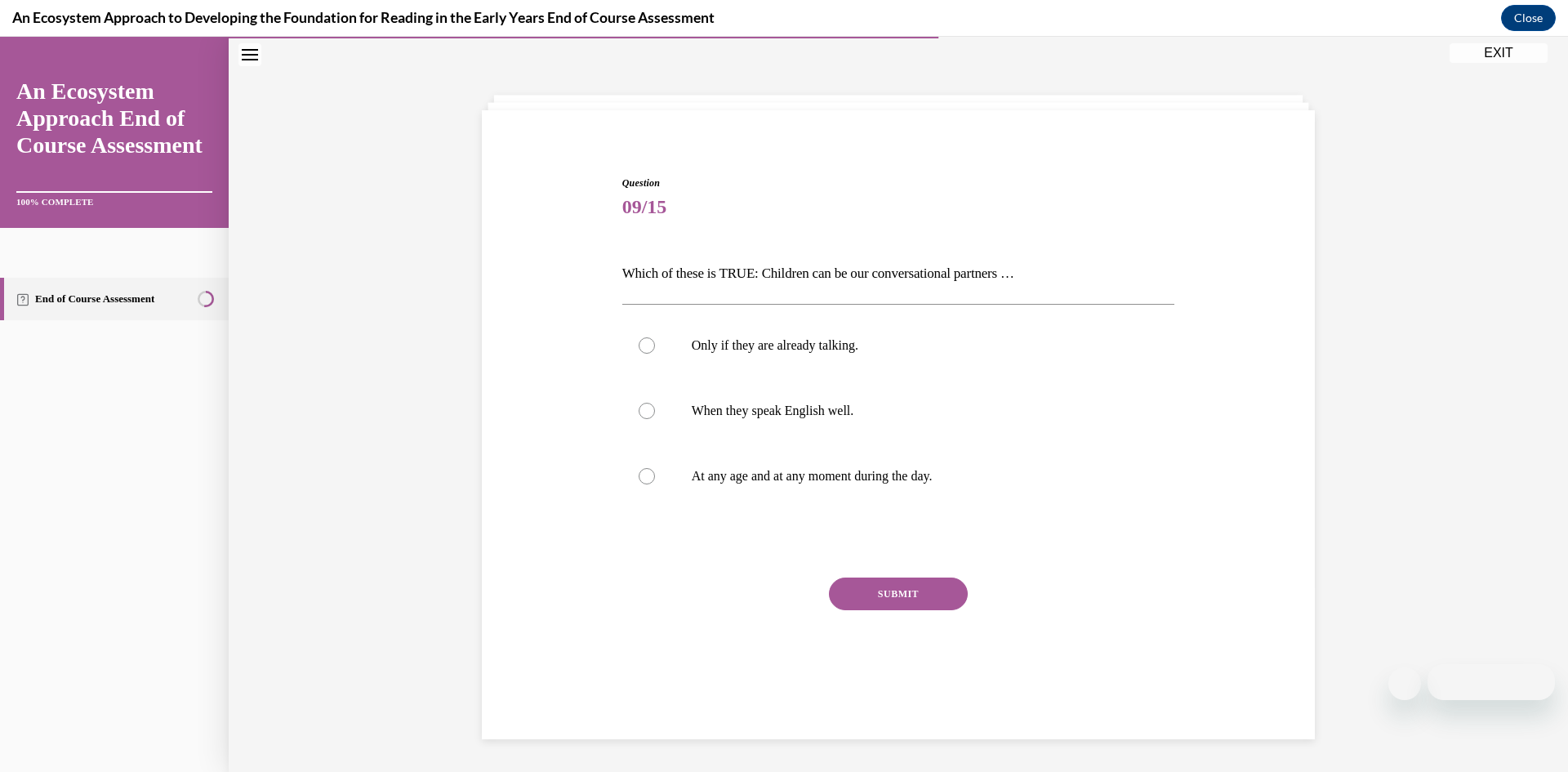
scroll to position [52, 0]
click at [645, 481] on div at bounding box center [647, 477] width 17 height 17
click at [645, 481] on input "At any age and at any moment during the day." at bounding box center [647, 477] width 17 height 17
radio input "true"
click at [924, 594] on button "SUBMIT" at bounding box center [898, 594] width 139 height 33
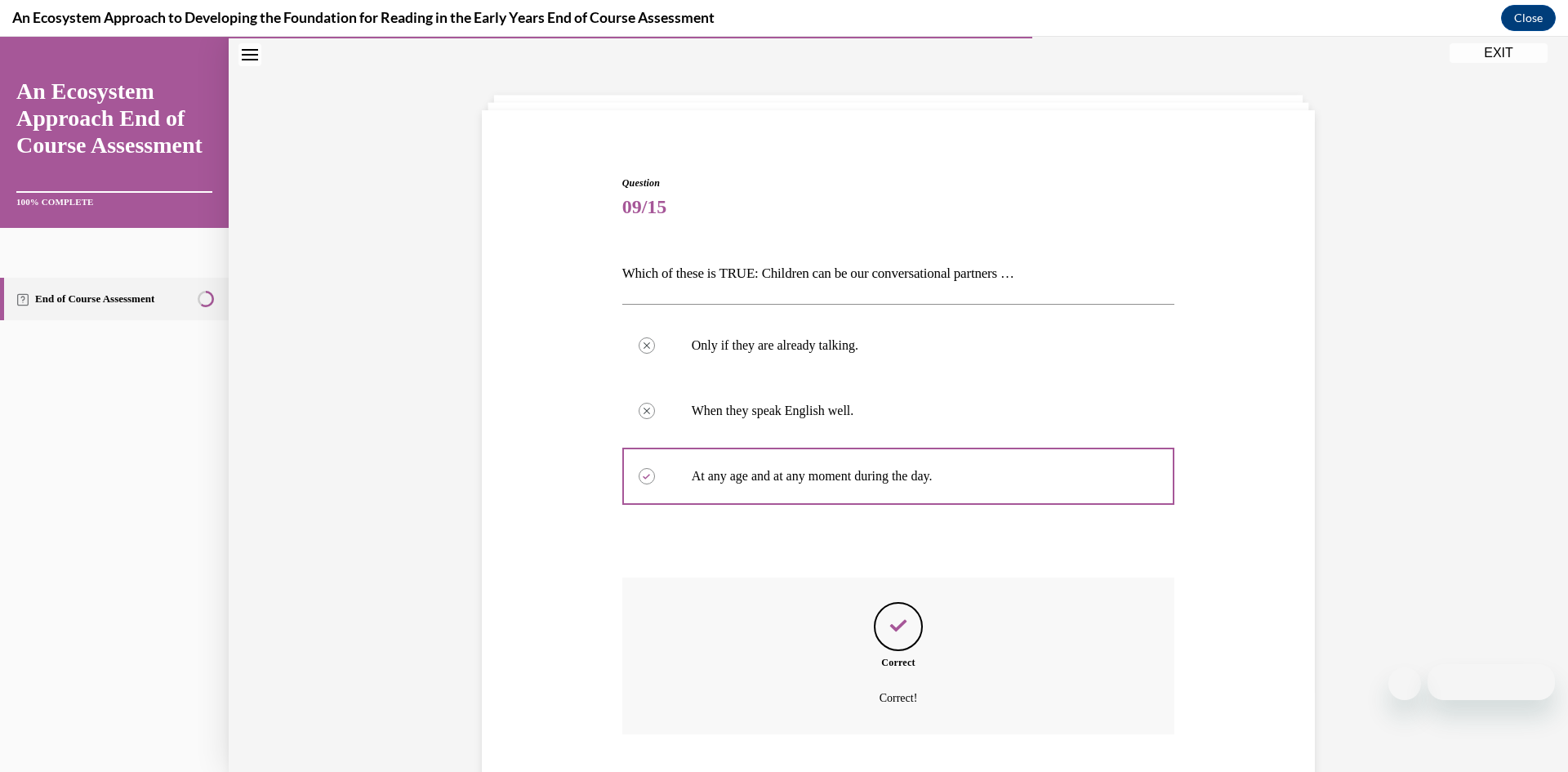
scroll to position [156, 0]
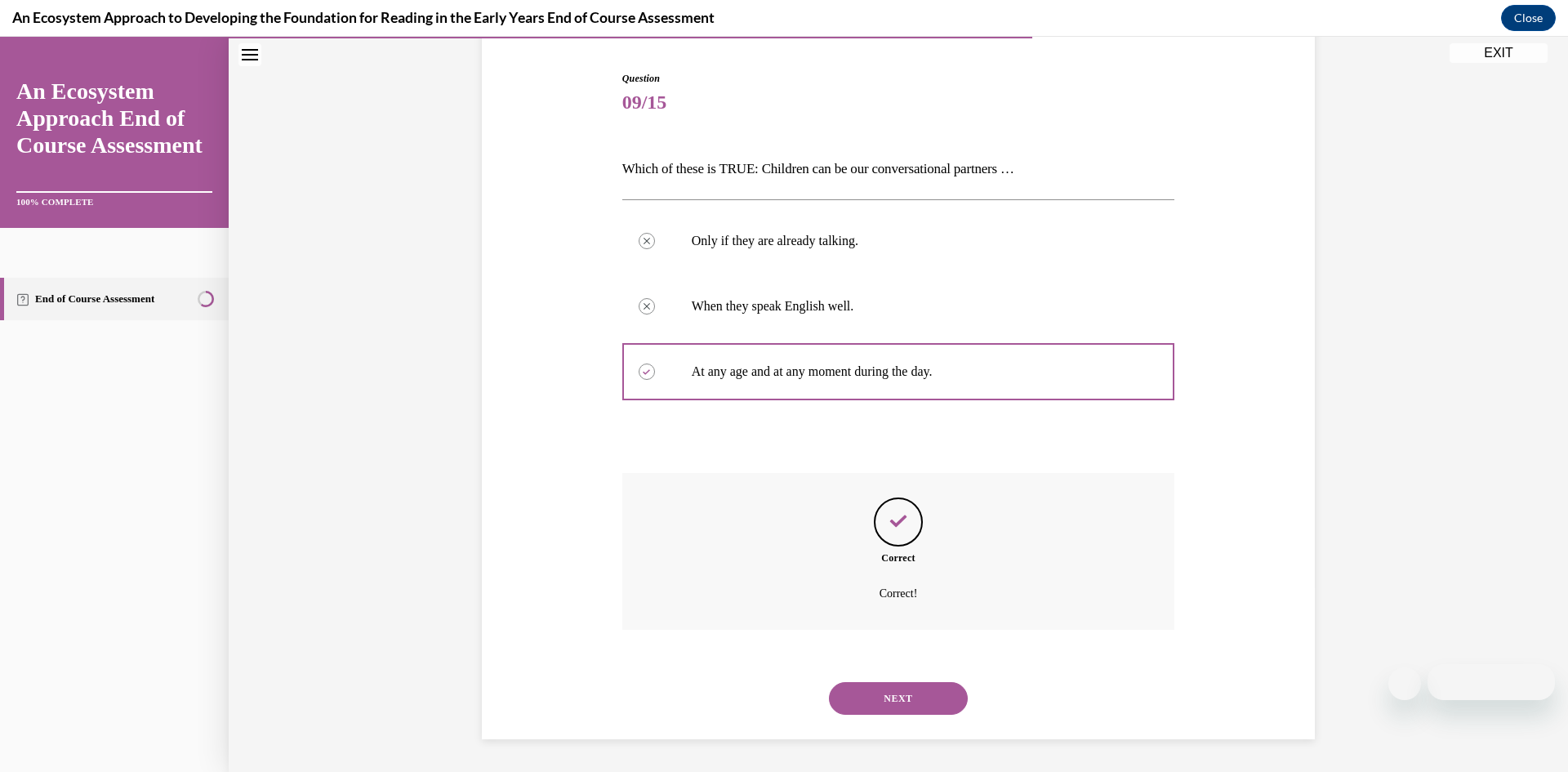
click at [910, 696] on button "NEXT" at bounding box center [898, 699] width 139 height 33
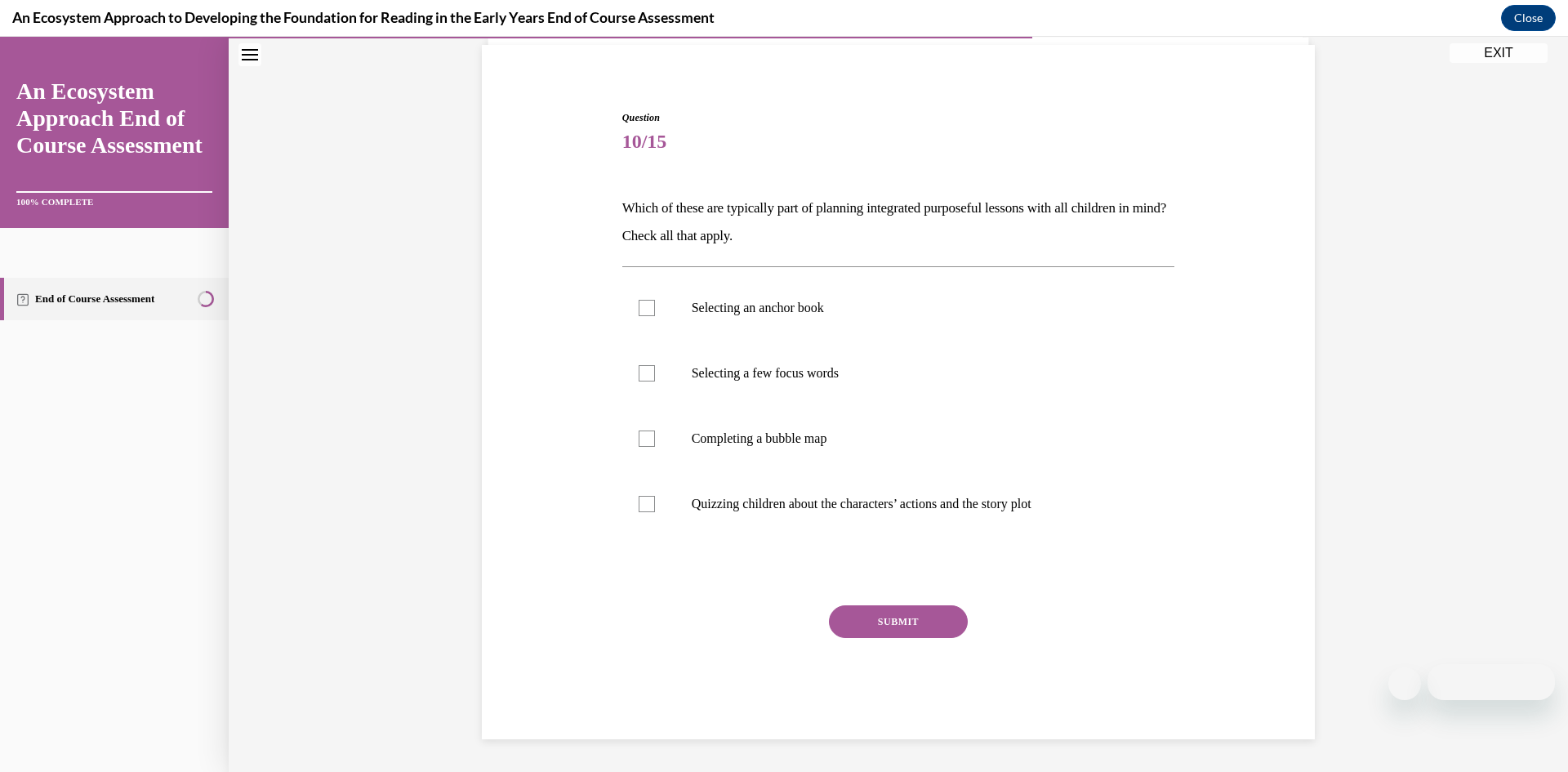
scroll to position [117, 0]
click at [643, 444] on div at bounding box center [647, 439] width 17 height 17
click at [643, 444] on input "Completing a bubble map" at bounding box center [647, 439] width 17 height 17
checkbox input "true"
click at [656, 373] on label "Selecting a few focus words" at bounding box center [898, 373] width 553 height 65
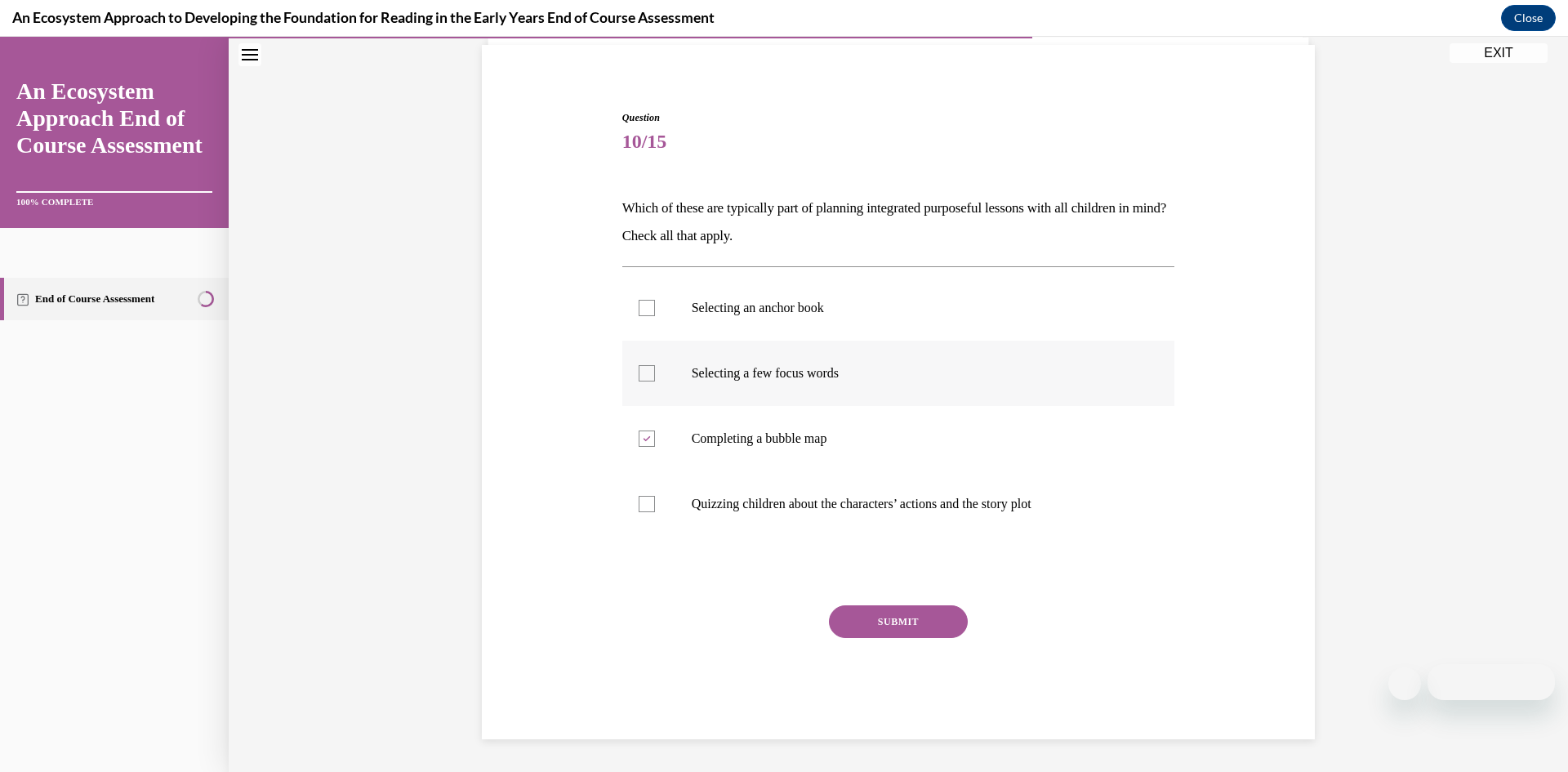
click at [655, 373] on input "Selecting a few focus words" at bounding box center [647, 374] width 17 height 17
checkbox input "true"
click at [647, 308] on div at bounding box center [647, 308] width 17 height 17
click at [647, 308] on input "Selecting an anchor book" at bounding box center [647, 308] width 17 height 17
checkbox input "true"
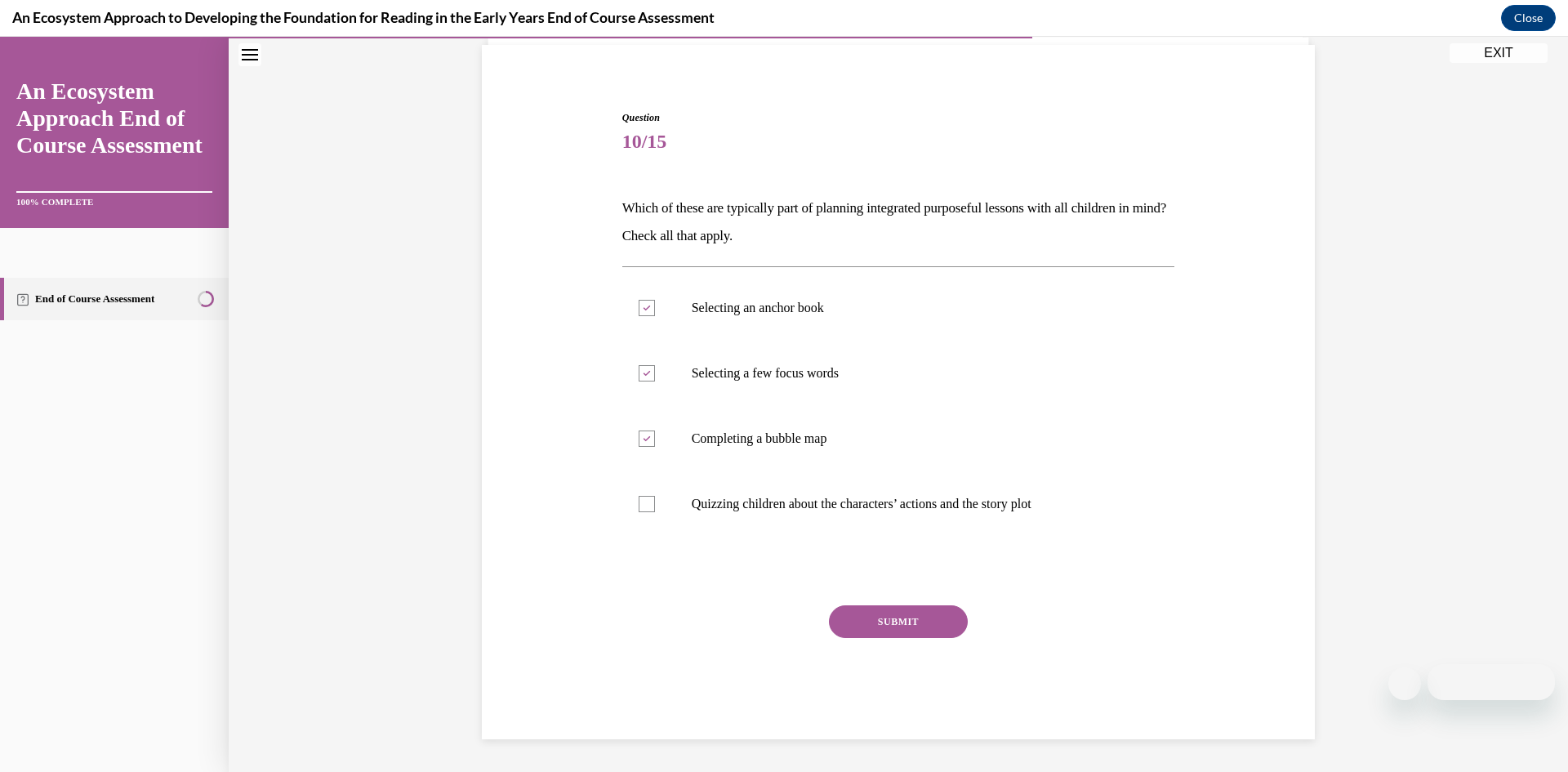
click at [892, 634] on button "SUBMIT" at bounding box center [898, 622] width 139 height 33
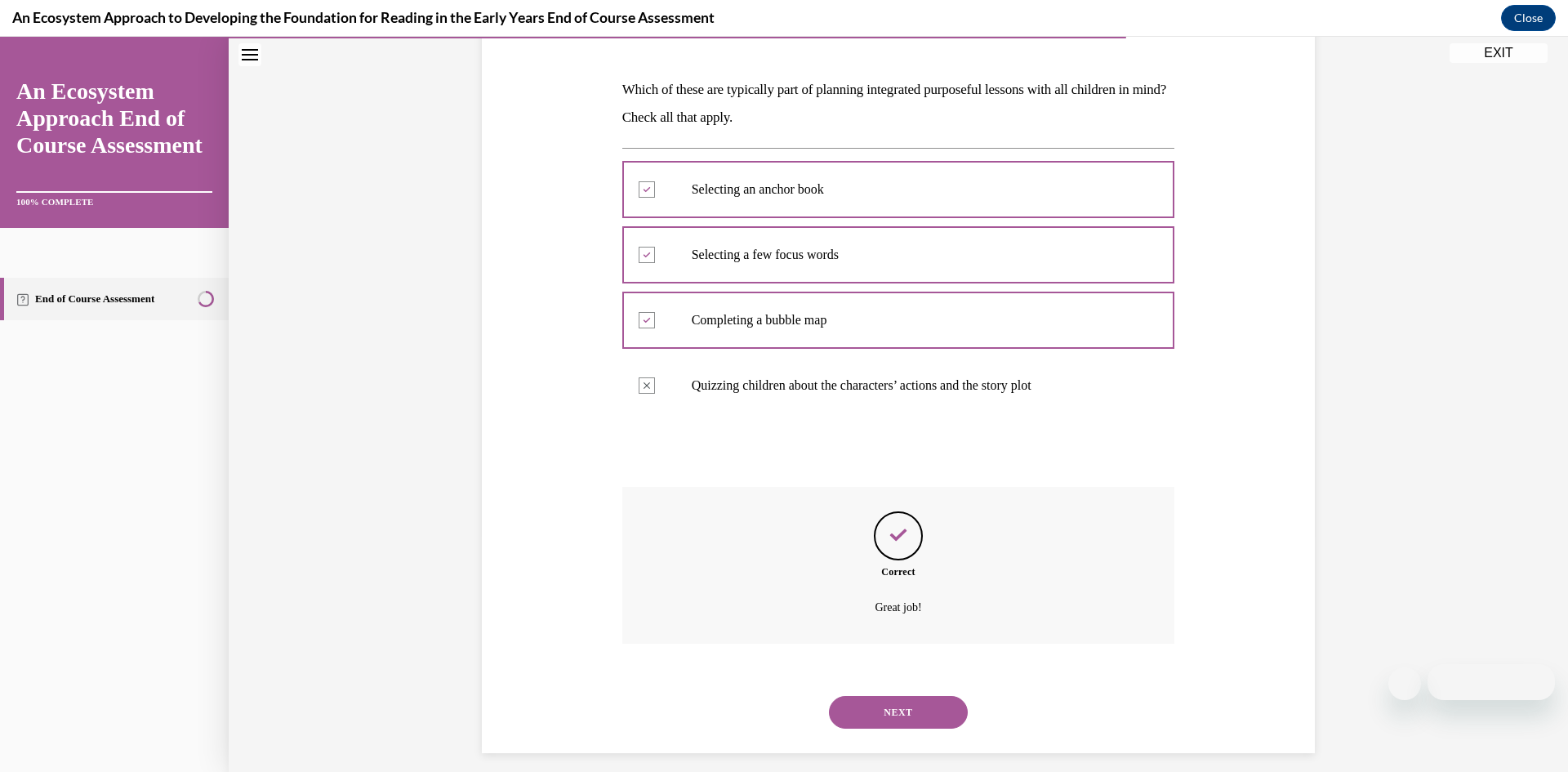
scroll to position [249, 0]
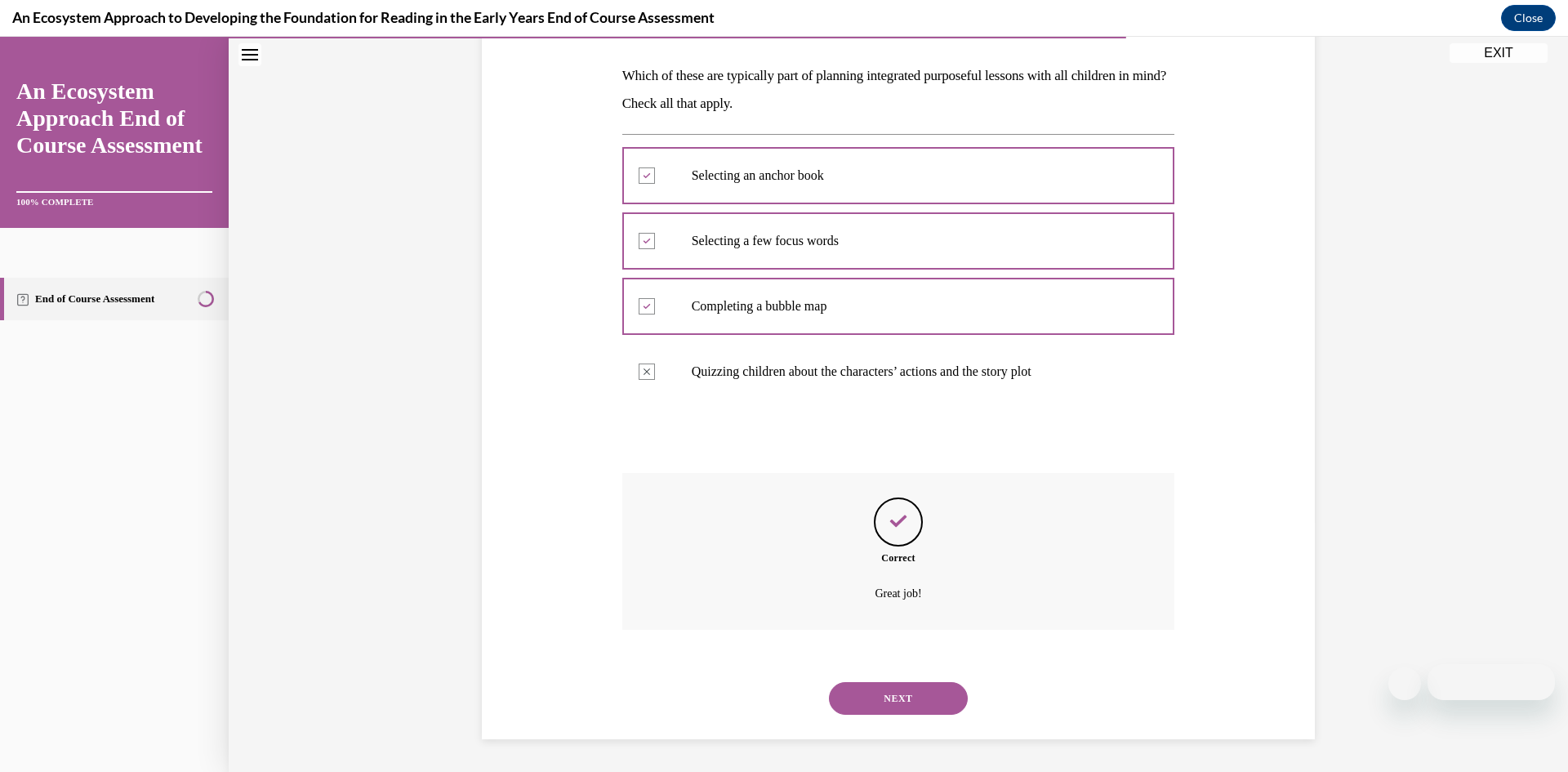
click at [927, 686] on button "NEXT" at bounding box center [898, 699] width 139 height 33
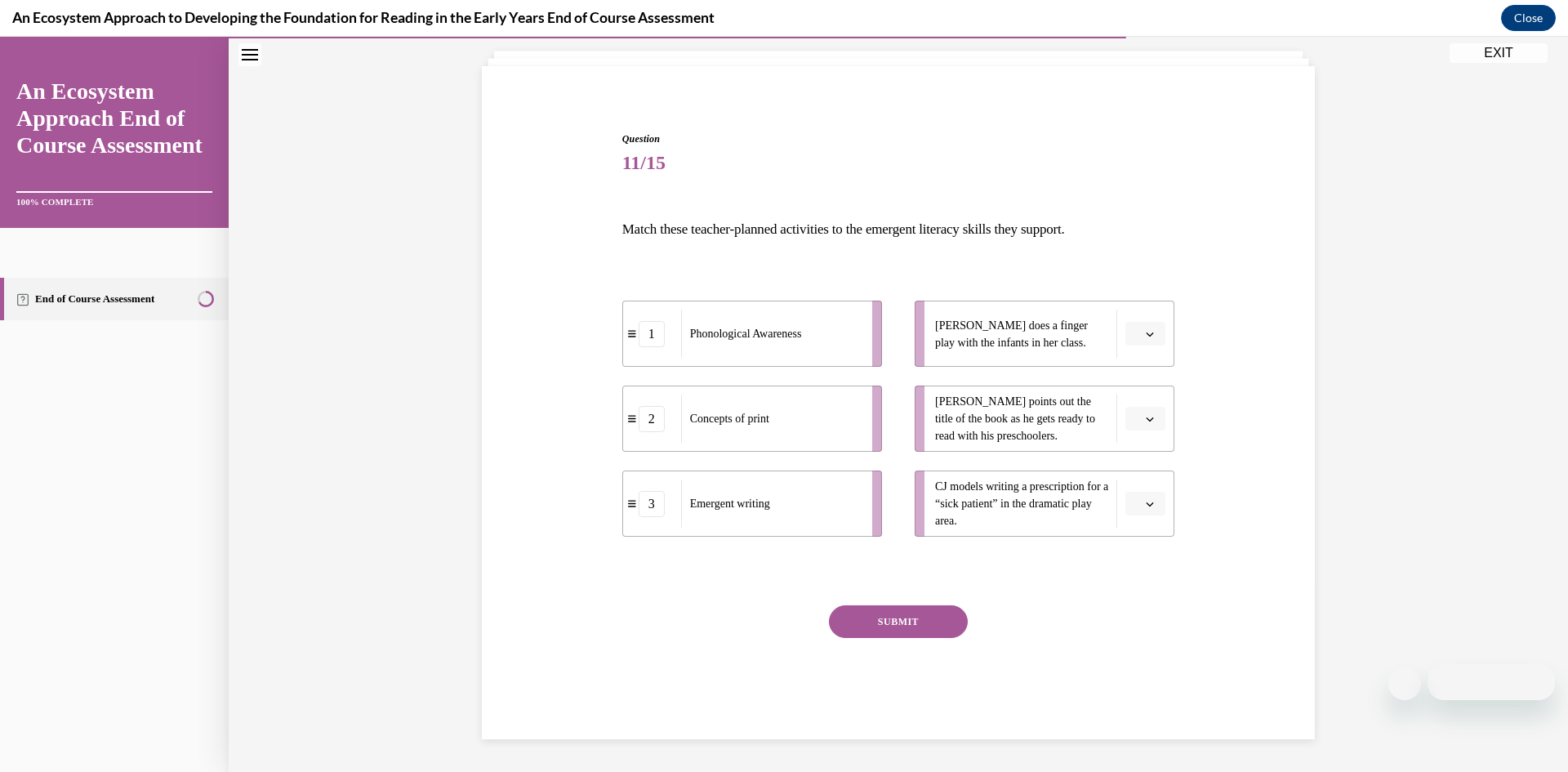
click at [1153, 503] on icon "button" at bounding box center [1150, 503] width 8 height 8
click at [1149, 340] on button "button" at bounding box center [1146, 334] width 40 height 25
click at [1146, 426] on div "2" at bounding box center [1143, 436] width 40 height 33
click at [1148, 501] on icon "button" at bounding box center [1150, 503] width 8 height 8
click at [1141, 627] on div "3" at bounding box center [1143, 639] width 40 height 33
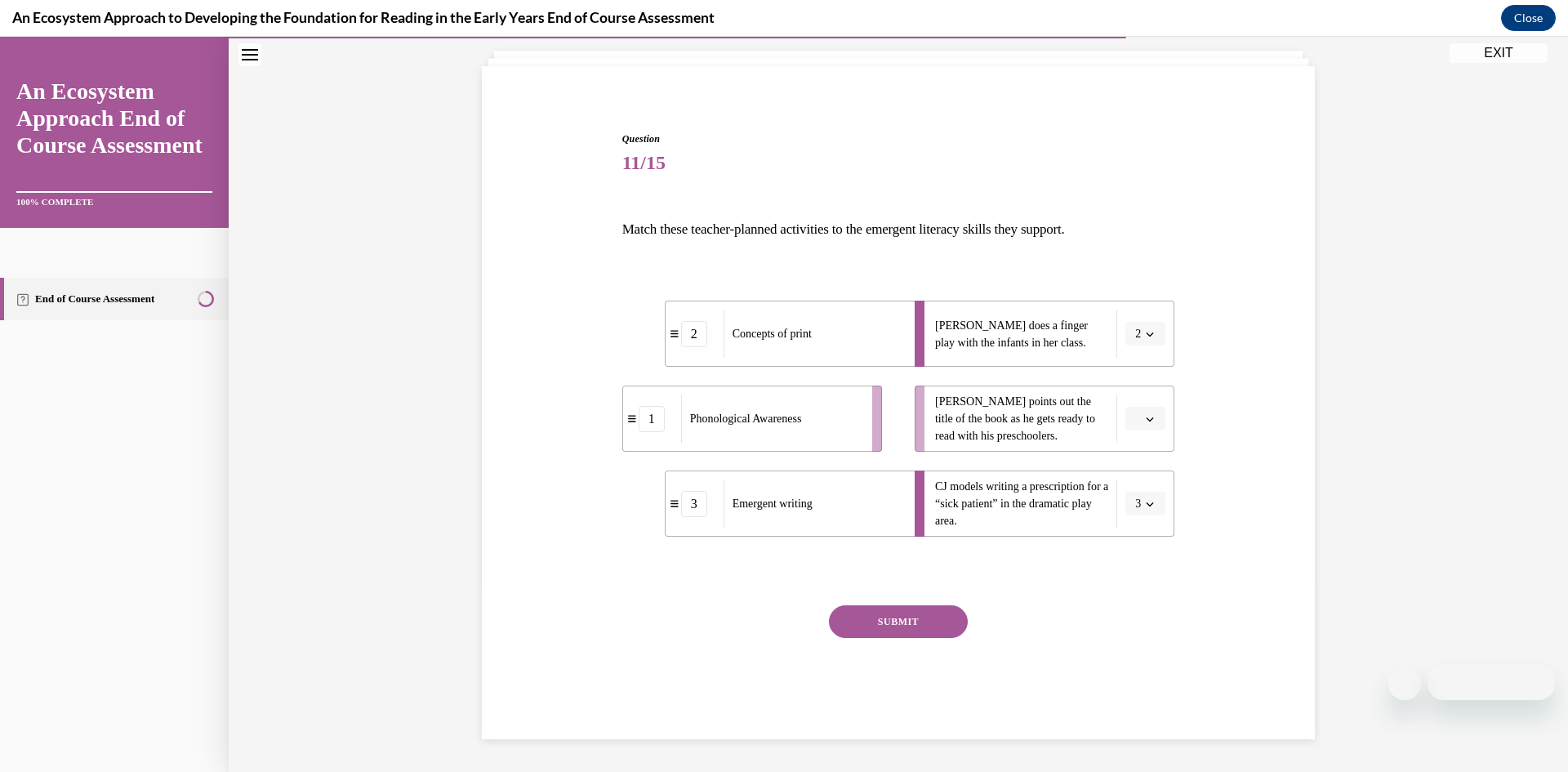
click at [1156, 428] on button "button" at bounding box center [1146, 419] width 40 height 25
click at [1158, 494] on div "1" at bounding box center [1143, 488] width 40 height 33
click at [910, 627] on button "SUBMIT" at bounding box center [898, 622] width 139 height 33
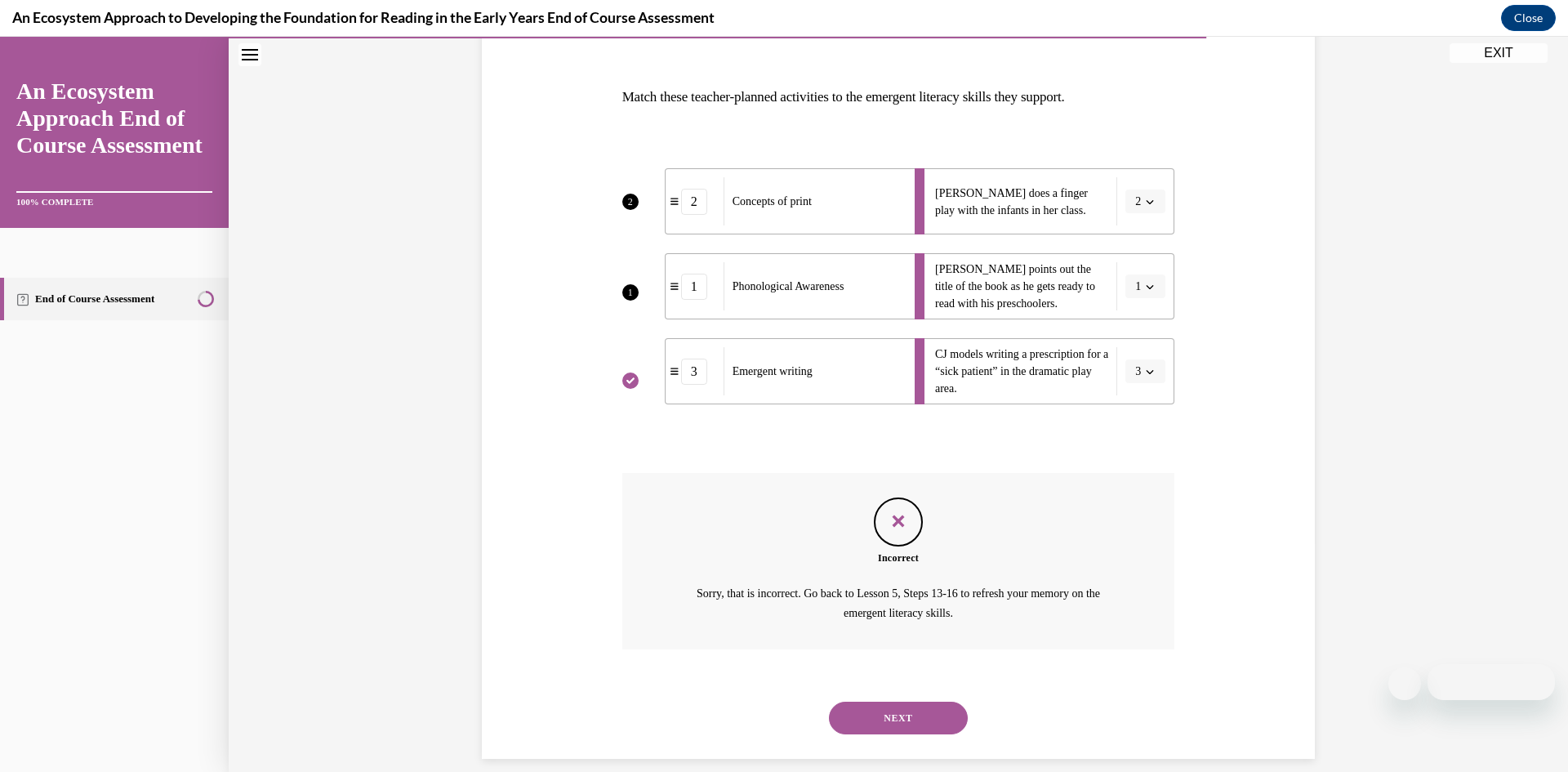
scroll to position [248, 0]
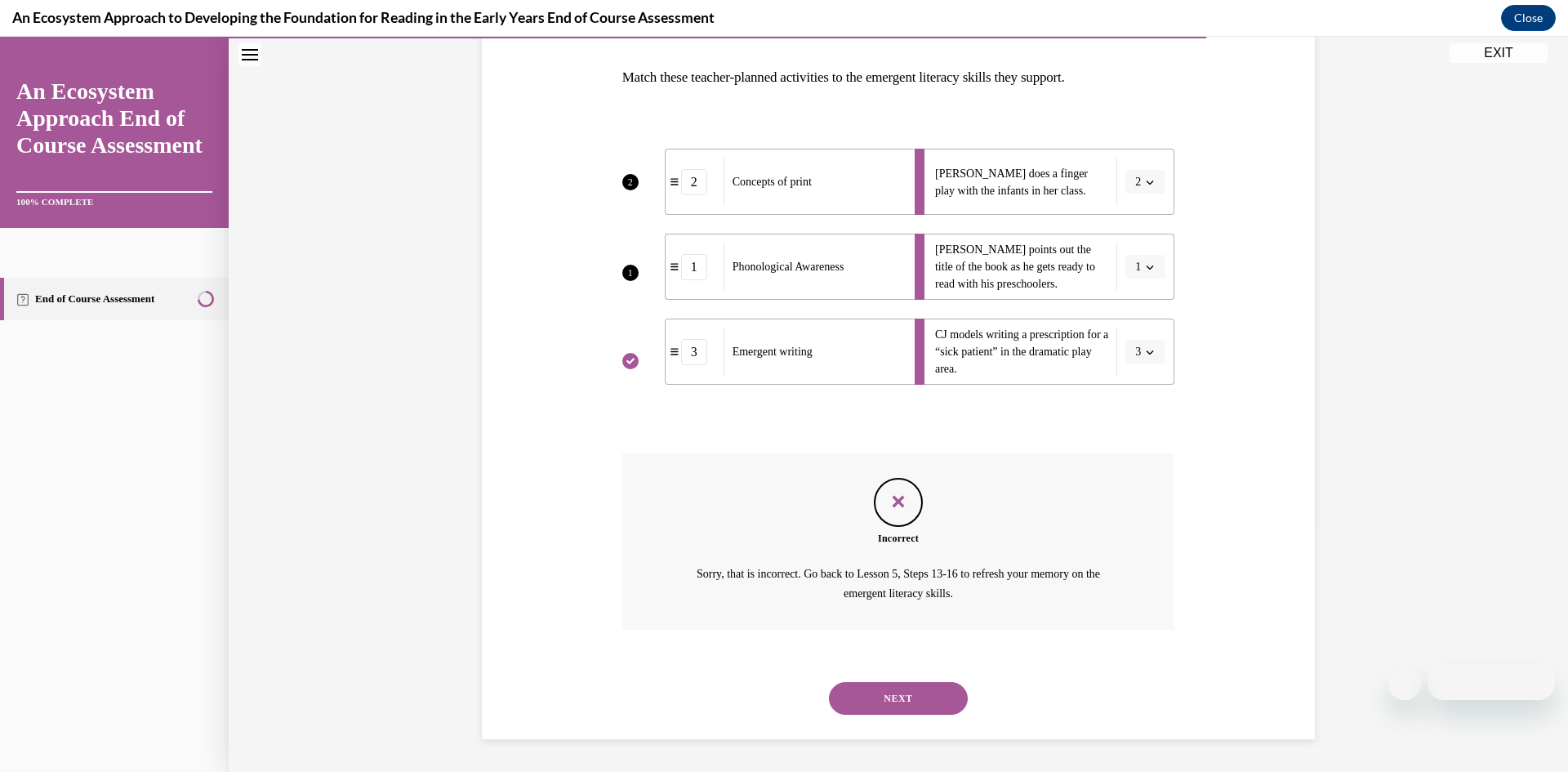
click at [930, 689] on button "NEXT" at bounding box center [898, 699] width 139 height 33
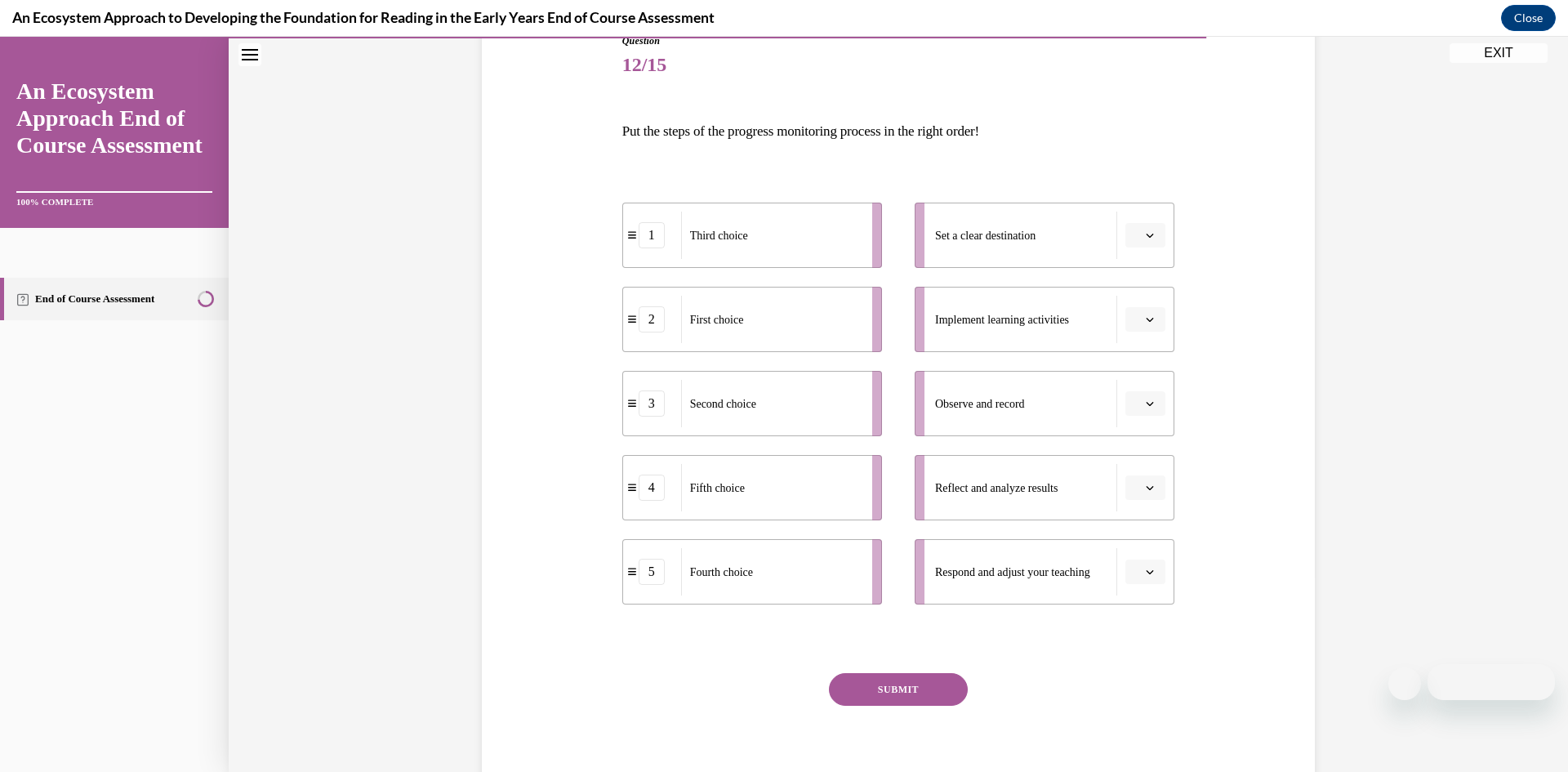
scroll to position [261, 0]
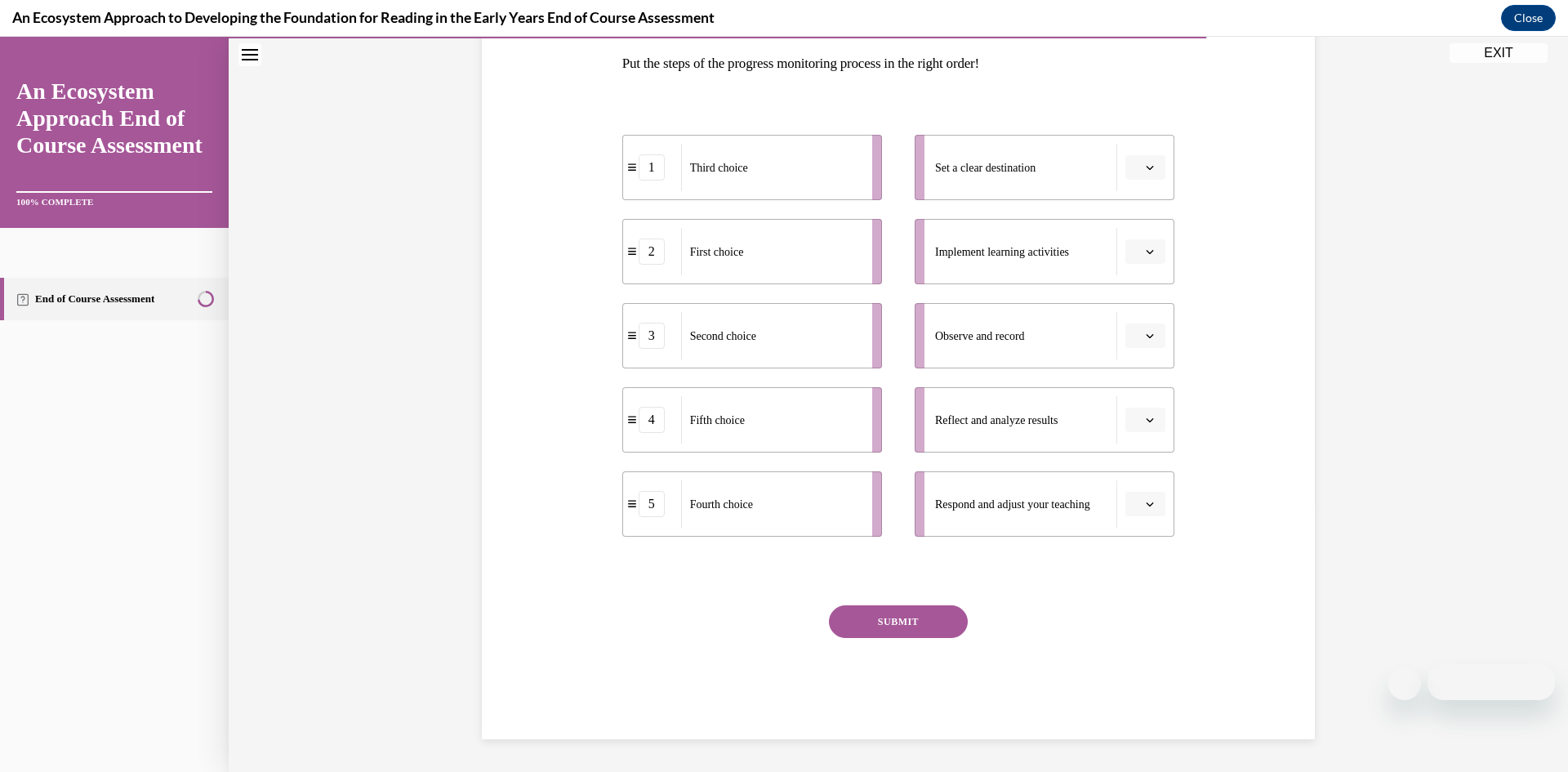
click at [1146, 504] on icon "button" at bounding box center [1150, 503] width 8 height 8
click at [1141, 691] on div "5" at bounding box center [1143, 705] width 40 height 33
click at [1155, 416] on span "button" at bounding box center [1150, 420] width 11 height 11
click at [1148, 577] on div "4" at bounding box center [1143, 588] width 40 height 33
click at [1156, 339] on span "button" at bounding box center [1150, 336] width 11 height 11
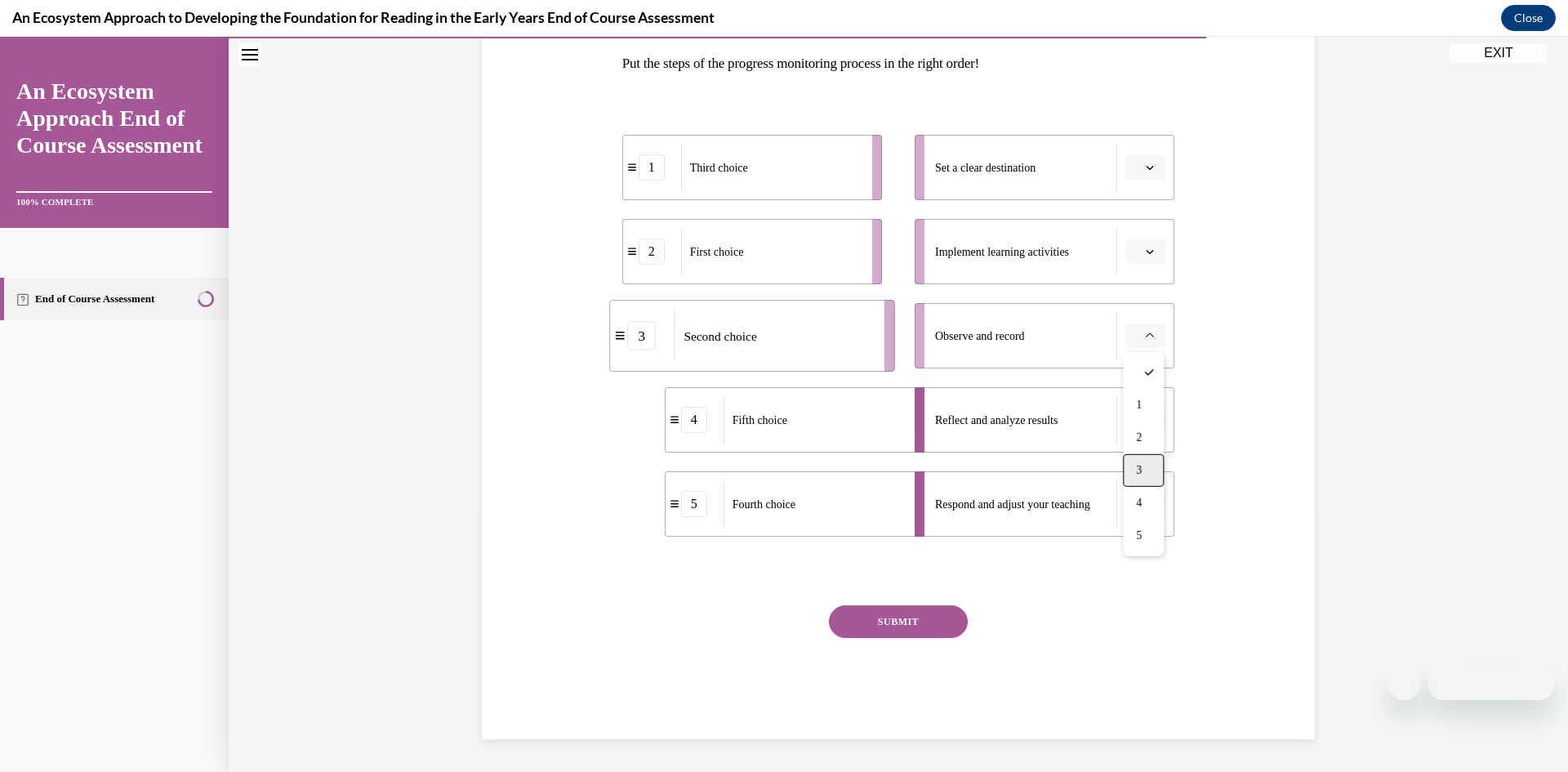
click at [1149, 478] on div "3" at bounding box center [1143, 471] width 40 height 33
click at [1150, 167] on icon "button" at bounding box center [1150, 167] width 8 height 8
click at [1145, 226] on div "1" at bounding box center [1143, 237] width 40 height 33
click at [1148, 248] on icon "button" at bounding box center [1150, 251] width 8 height 8
click at [1142, 445] on div "5" at bounding box center [1143, 452] width 40 height 33
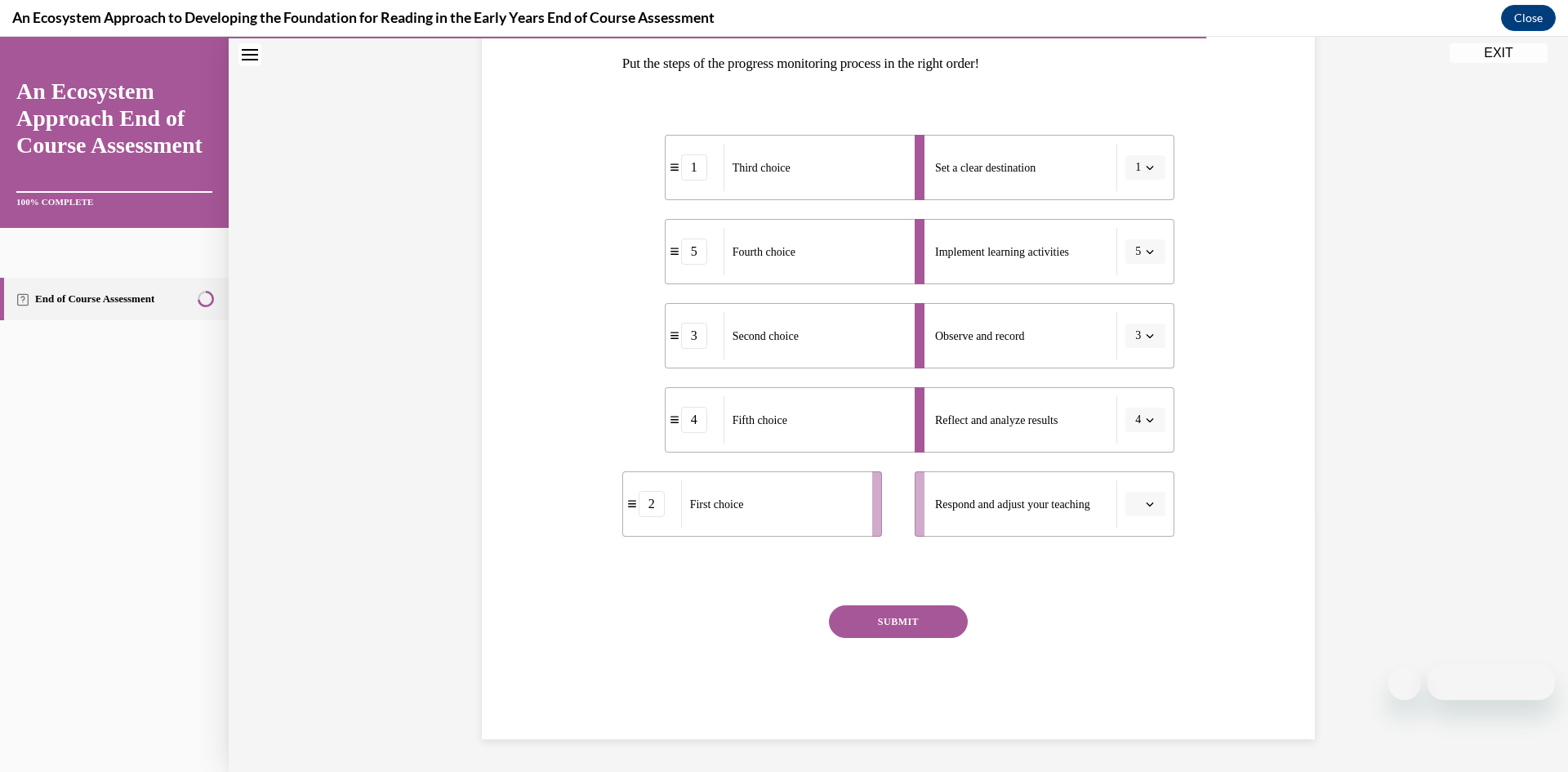
click at [1149, 505] on icon "button" at bounding box center [1150, 504] width 7 height 4
click at [1146, 664] on div "4" at bounding box center [1143, 672] width 40 height 33
click at [1156, 424] on button "button" at bounding box center [1146, 420] width 40 height 25
click at [1148, 541] on div "3" at bounding box center [1143, 555] width 40 height 33
click at [1153, 338] on icon "button" at bounding box center [1150, 336] width 8 height 8
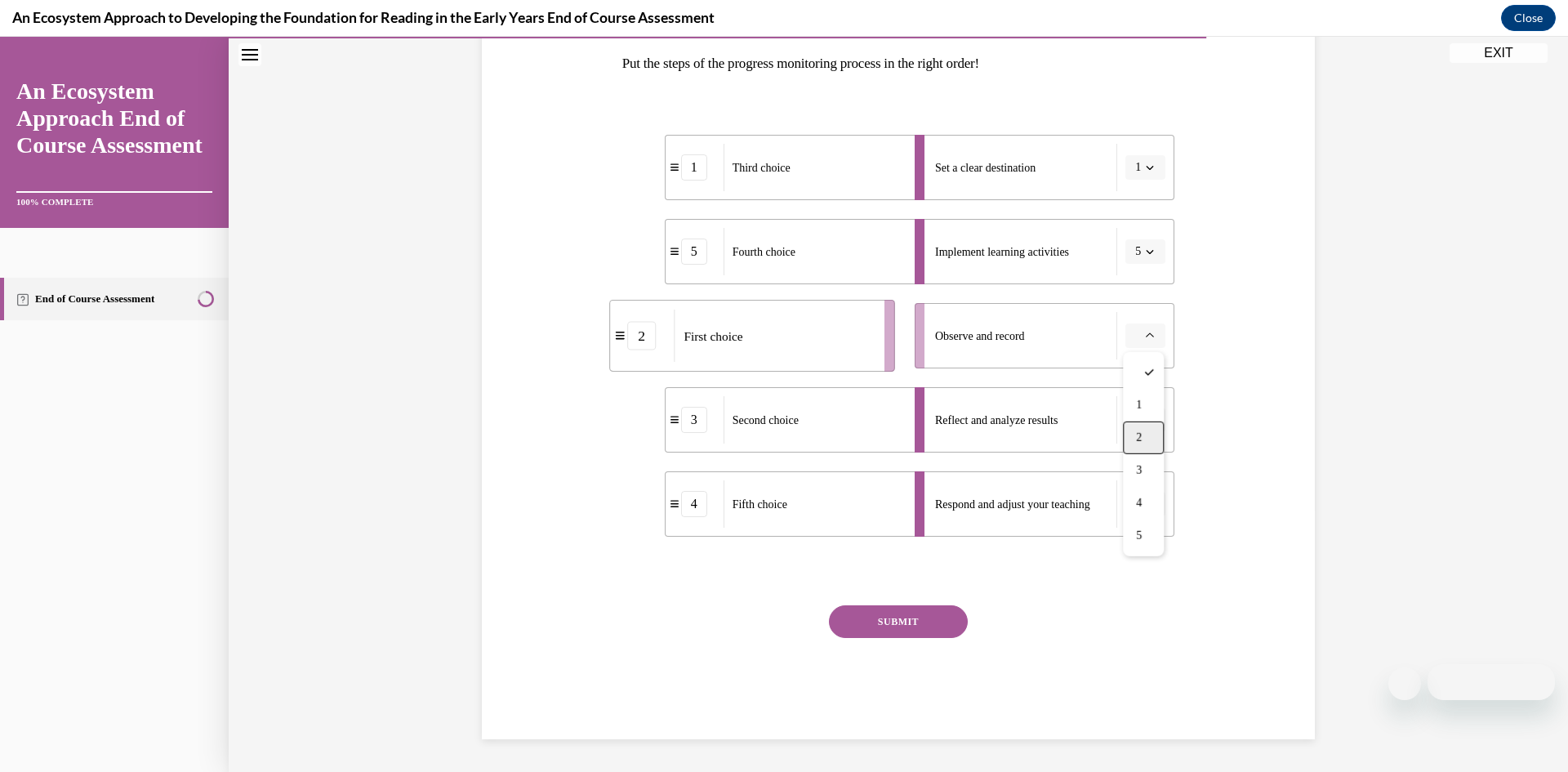
click at [1136, 426] on div "2" at bounding box center [1143, 438] width 40 height 33
click at [904, 616] on button "SUBMIT" at bounding box center [898, 622] width 139 height 33
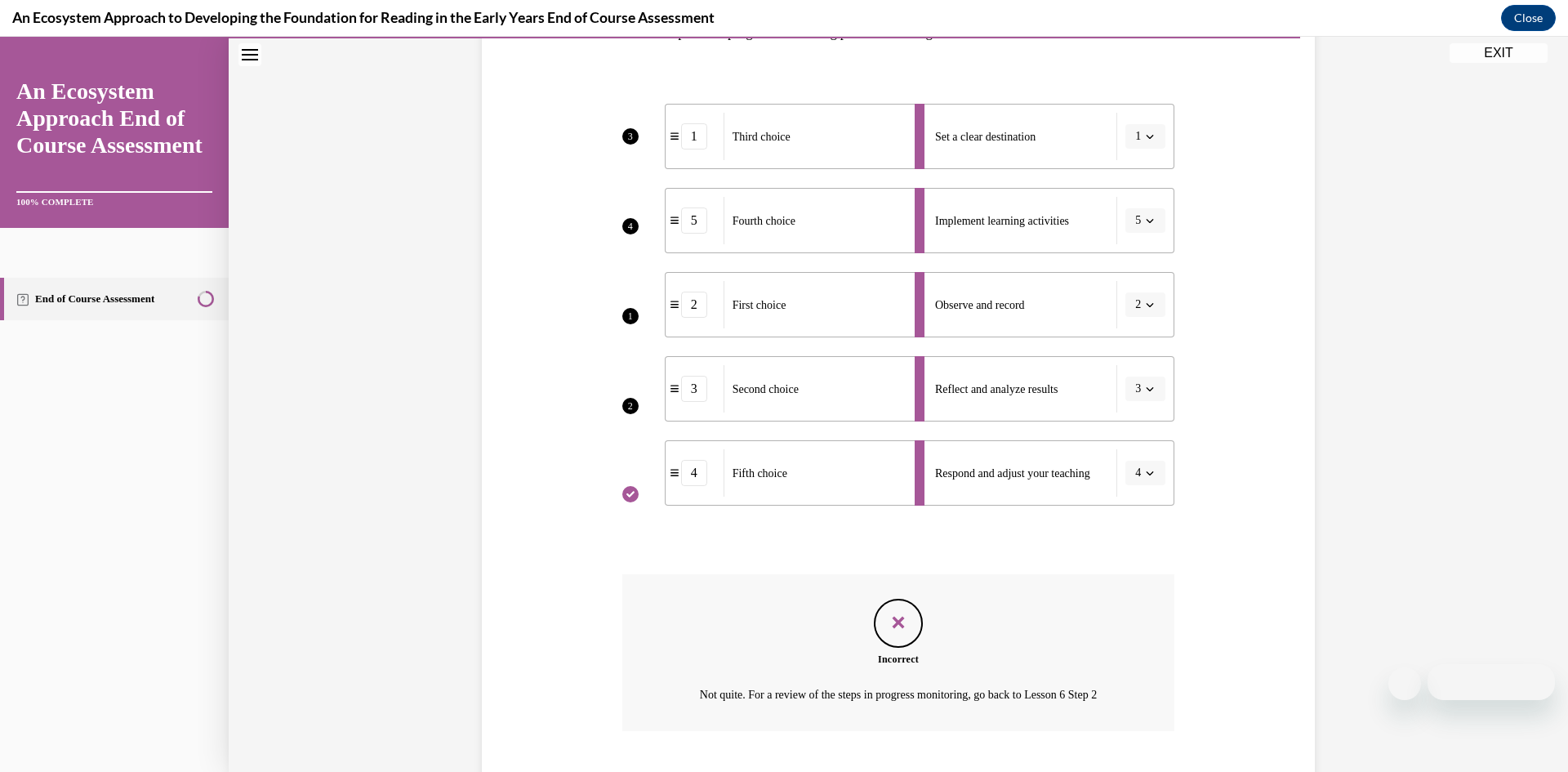
scroll to position [394, 0]
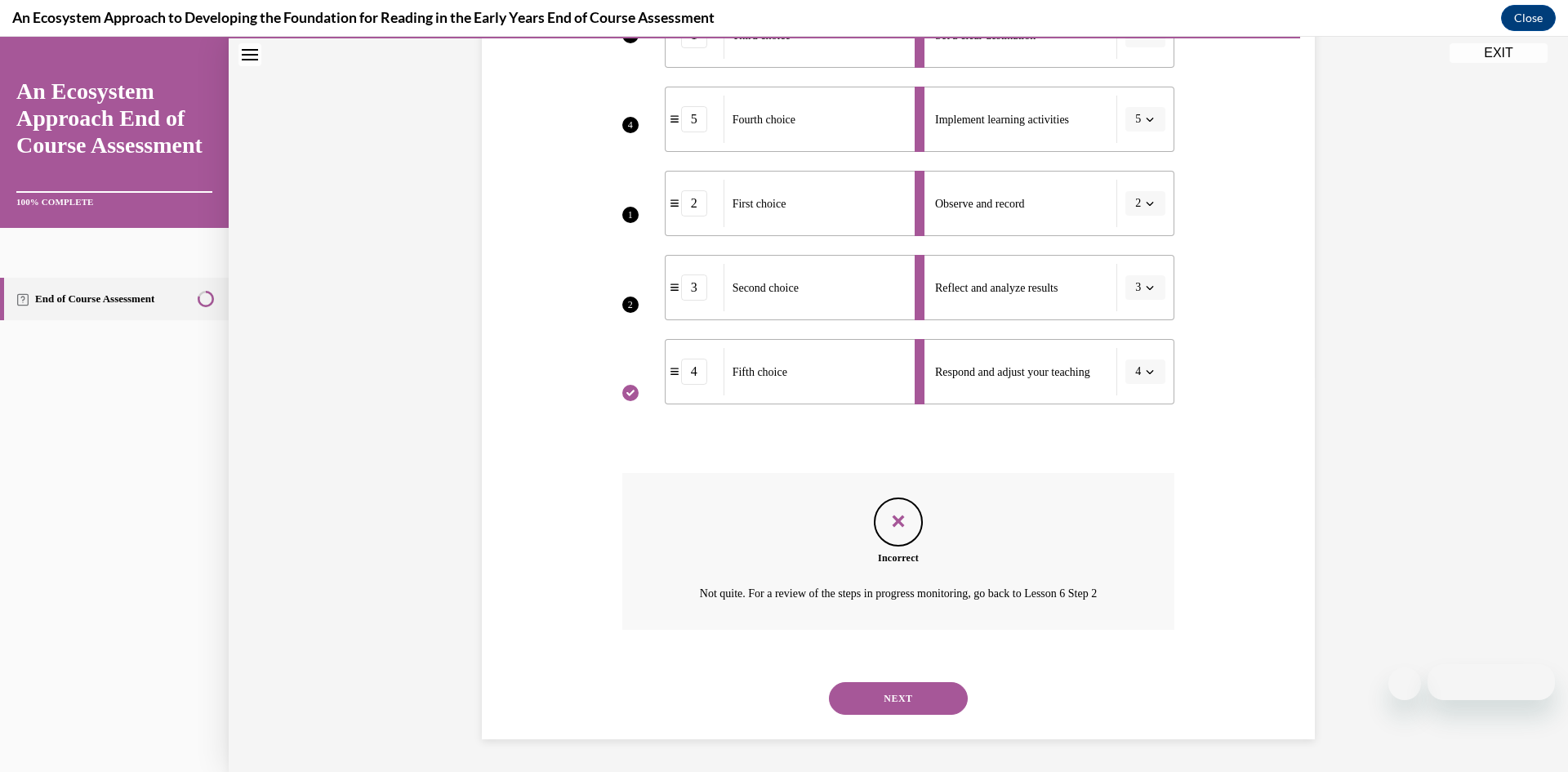
click at [922, 690] on button "NEXT" at bounding box center [898, 699] width 139 height 33
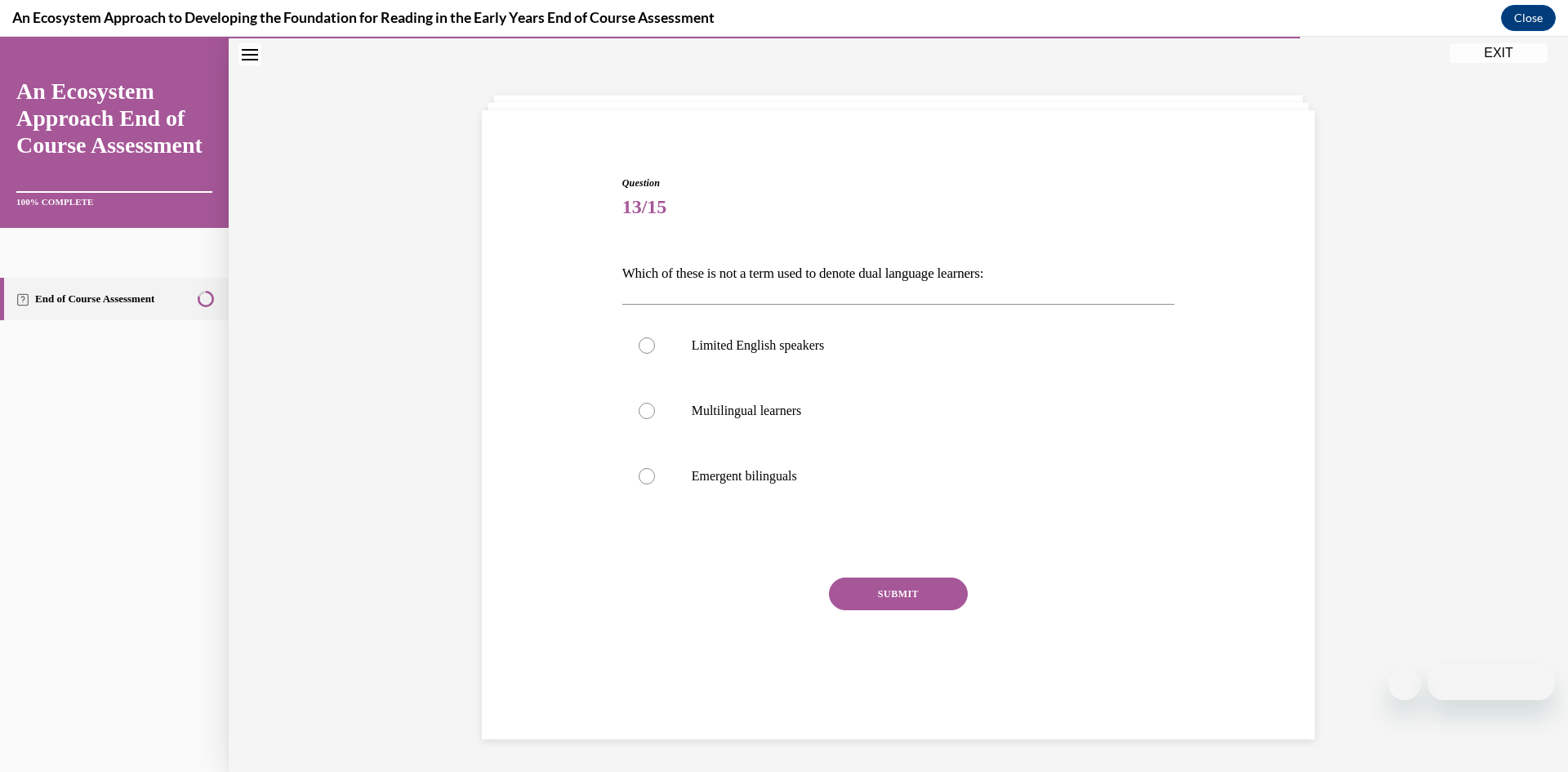
scroll to position [52, 0]
click at [825, 352] on p "Limited English speakers" at bounding box center [912, 346] width 442 height 17
click at [655, 352] on input "Limited English speakers" at bounding box center [647, 346] width 17 height 17
radio input "true"
click at [847, 592] on button "SUBMIT" at bounding box center [898, 594] width 139 height 33
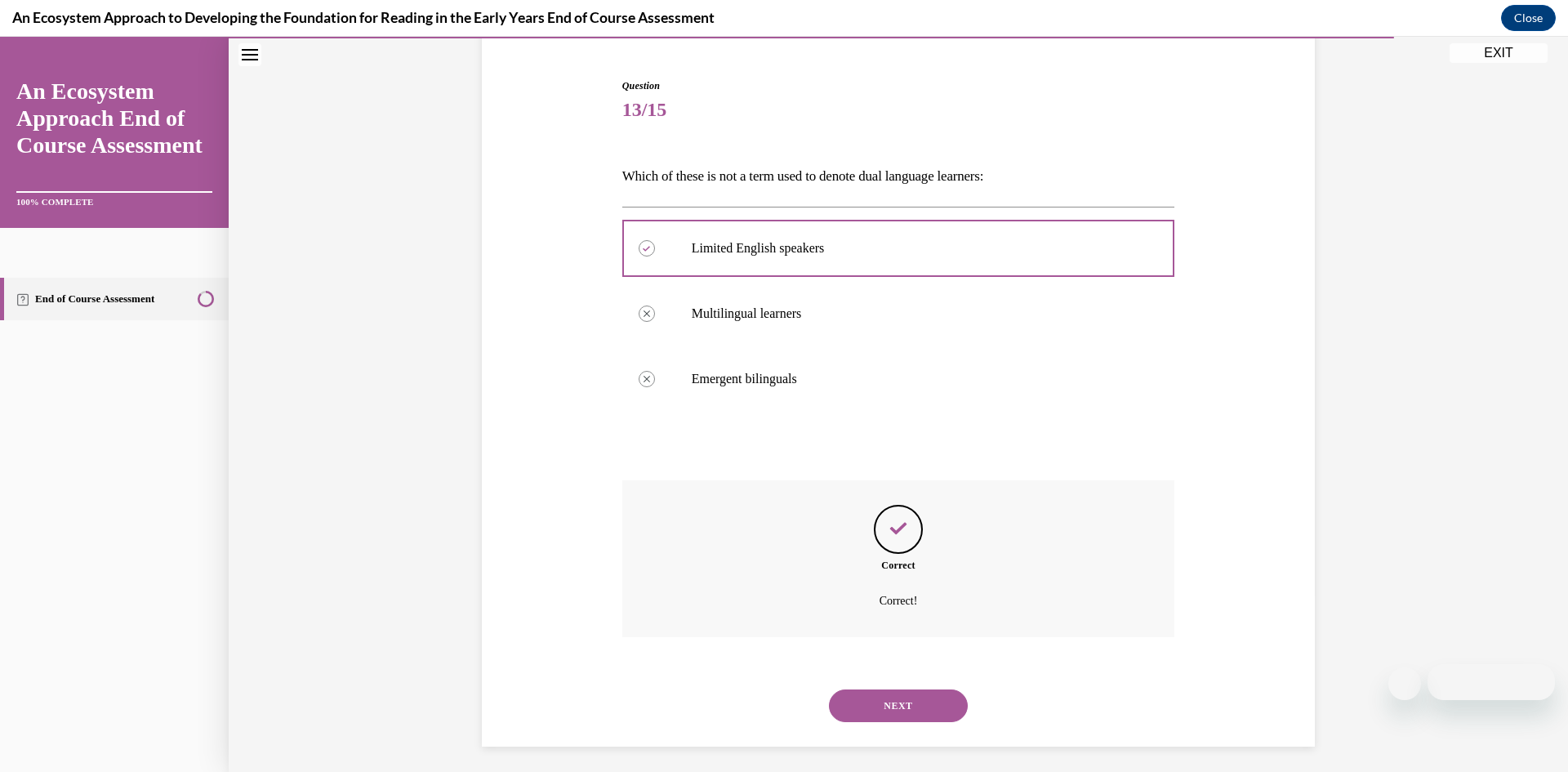
scroll to position [156, 0]
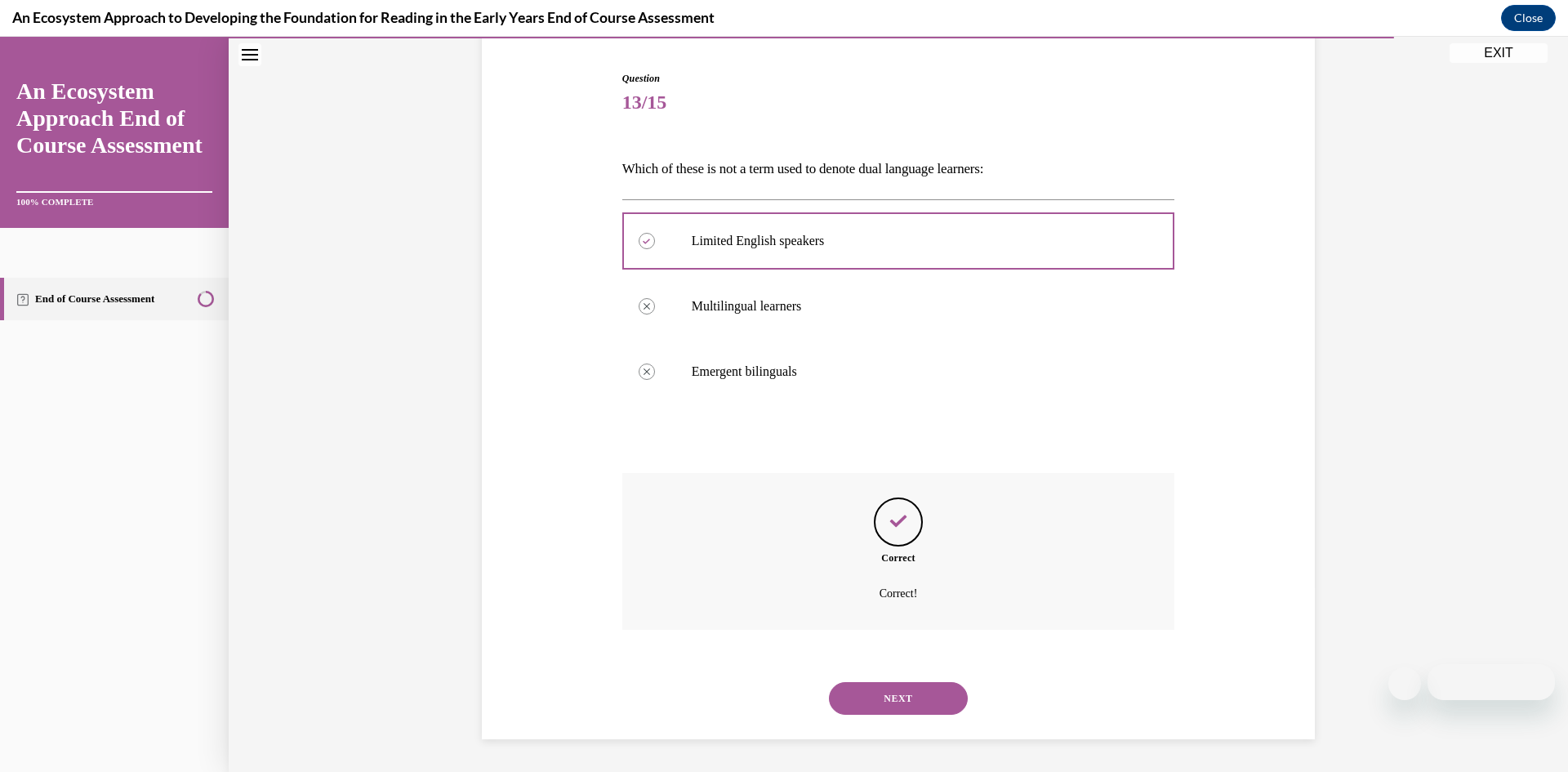
click at [919, 698] on button "NEXT" at bounding box center [898, 699] width 139 height 33
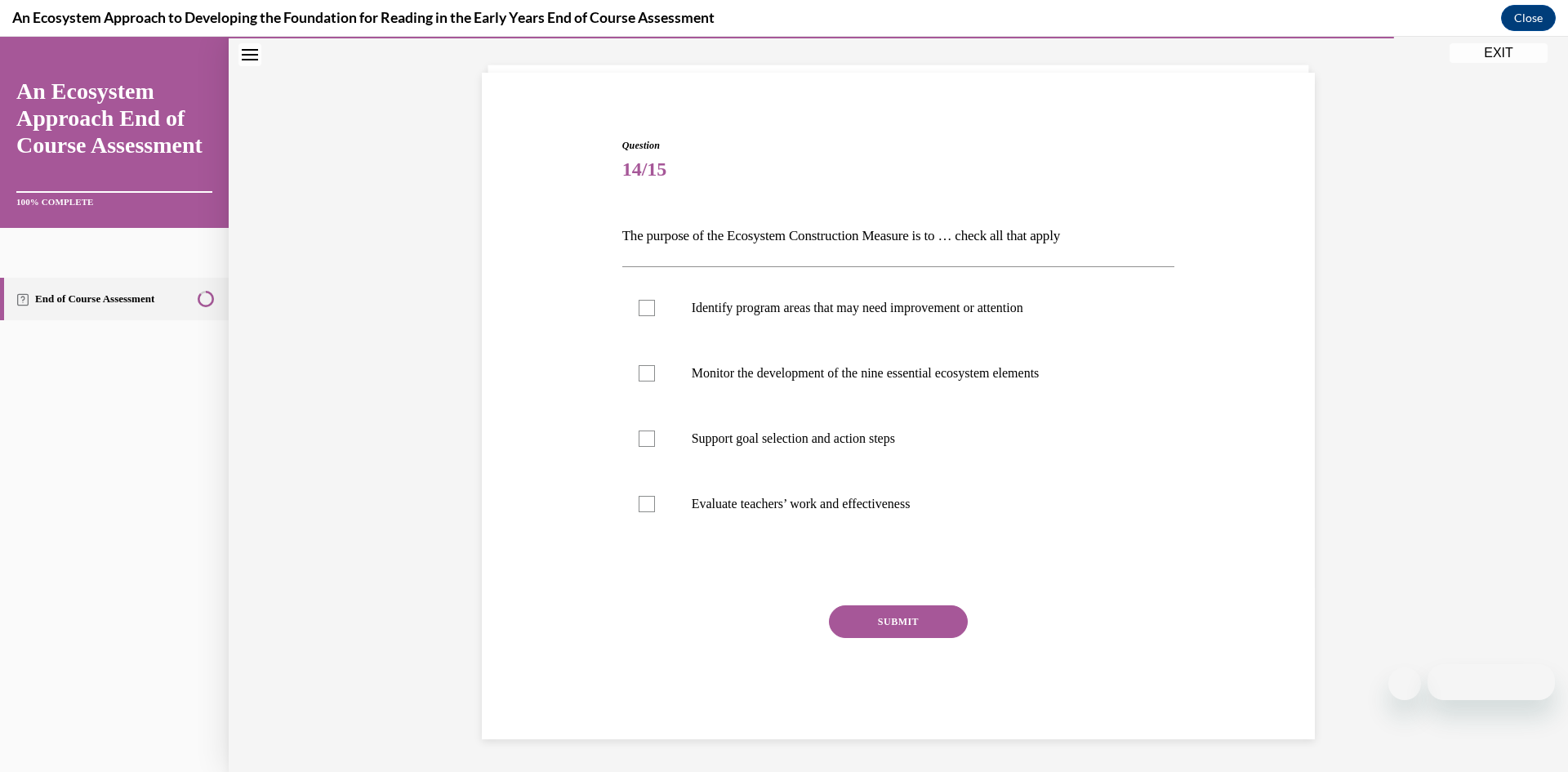
scroll to position [89, 0]
click at [644, 376] on div at bounding box center [647, 374] width 17 height 17
click at [644, 376] on input "Monitor the development of the nine essential ecosystem elements" at bounding box center [647, 374] width 17 height 17
checkbox input "true"
click at [651, 440] on div at bounding box center [647, 439] width 17 height 17
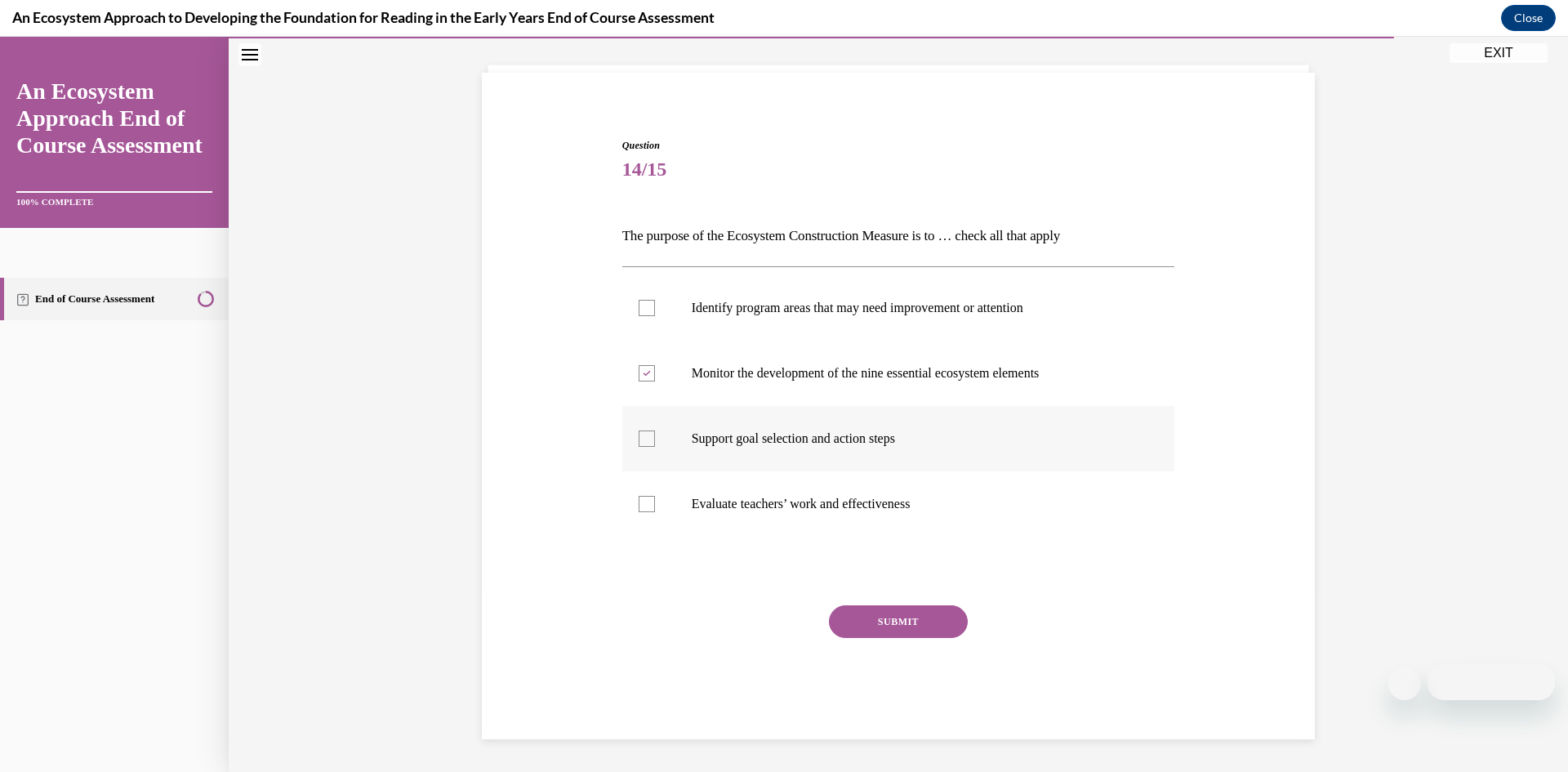
click at [651, 440] on input "Support goal selection and action steps" at bounding box center [647, 439] width 17 height 17
checkbox input "true"
click at [647, 305] on div at bounding box center [647, 308] width 17 height 17
click at [647, 305] on input "Identify program areas that may need improvement or attention" at bounding box center [647, 308] width 17 height 17
checkbox input "true"
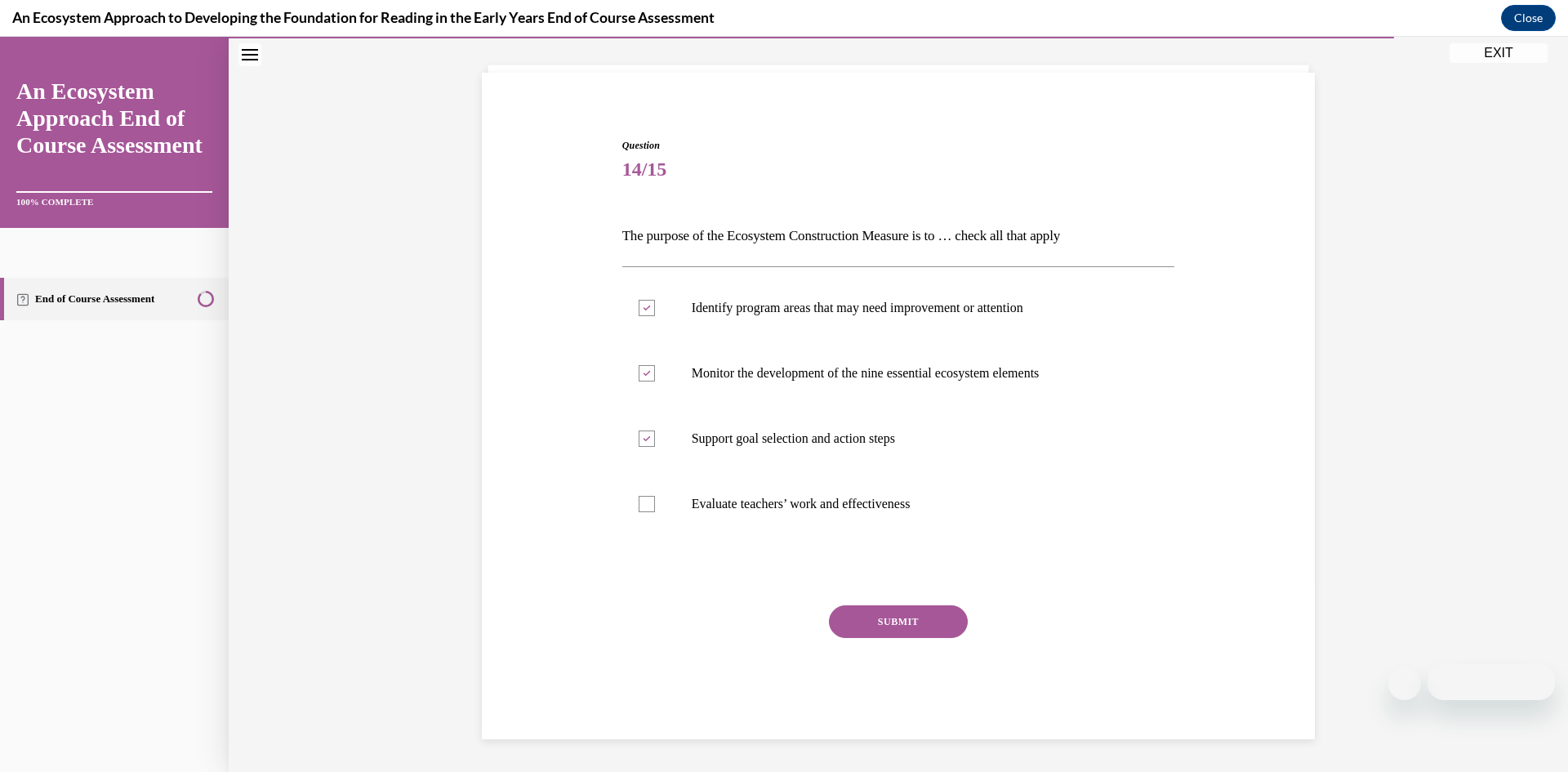
click at [873, 611] on button "SUBMIT" at bounding box center [898, 622] width 139 height 33
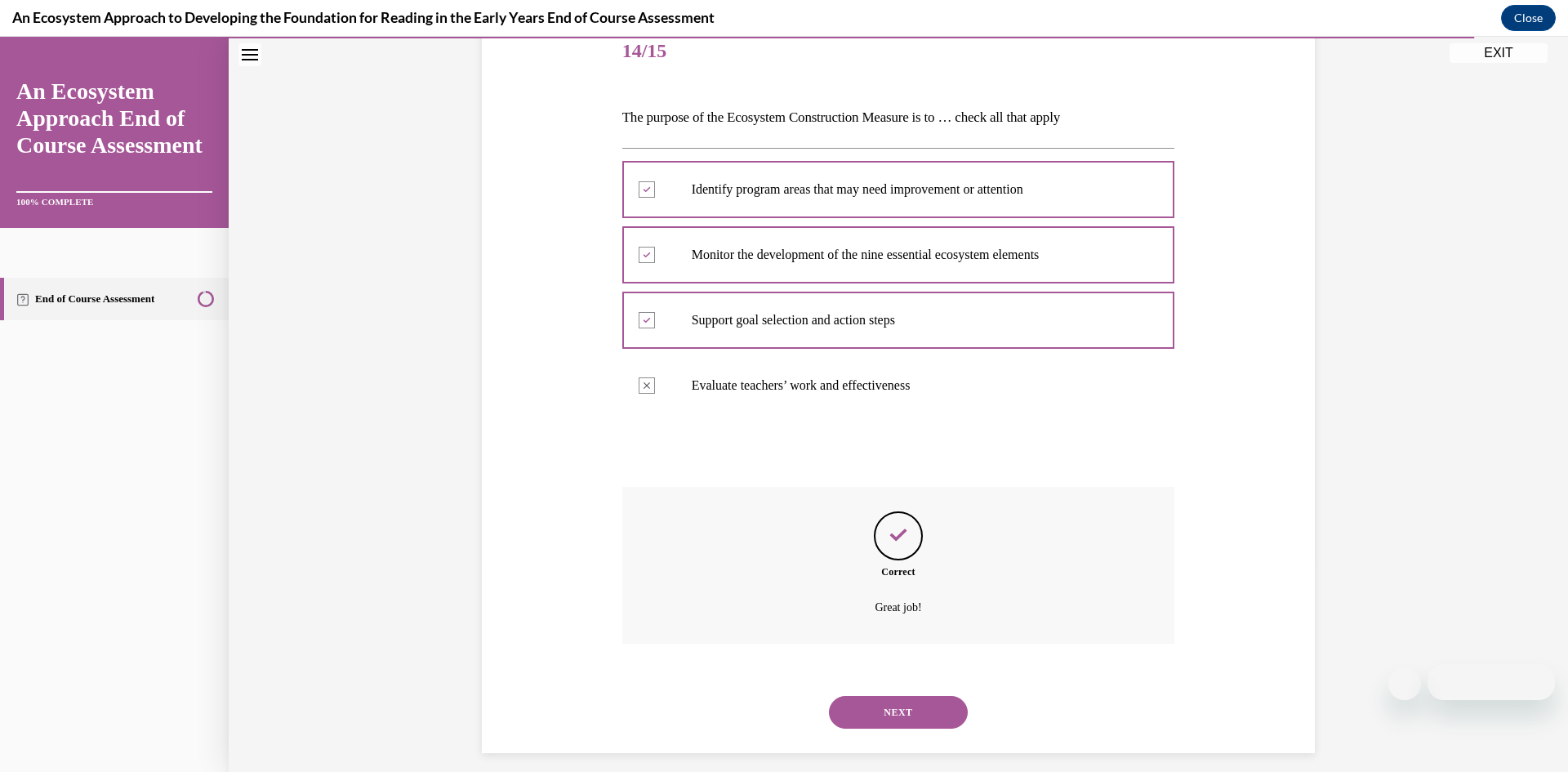
scroll to position [222, 0]
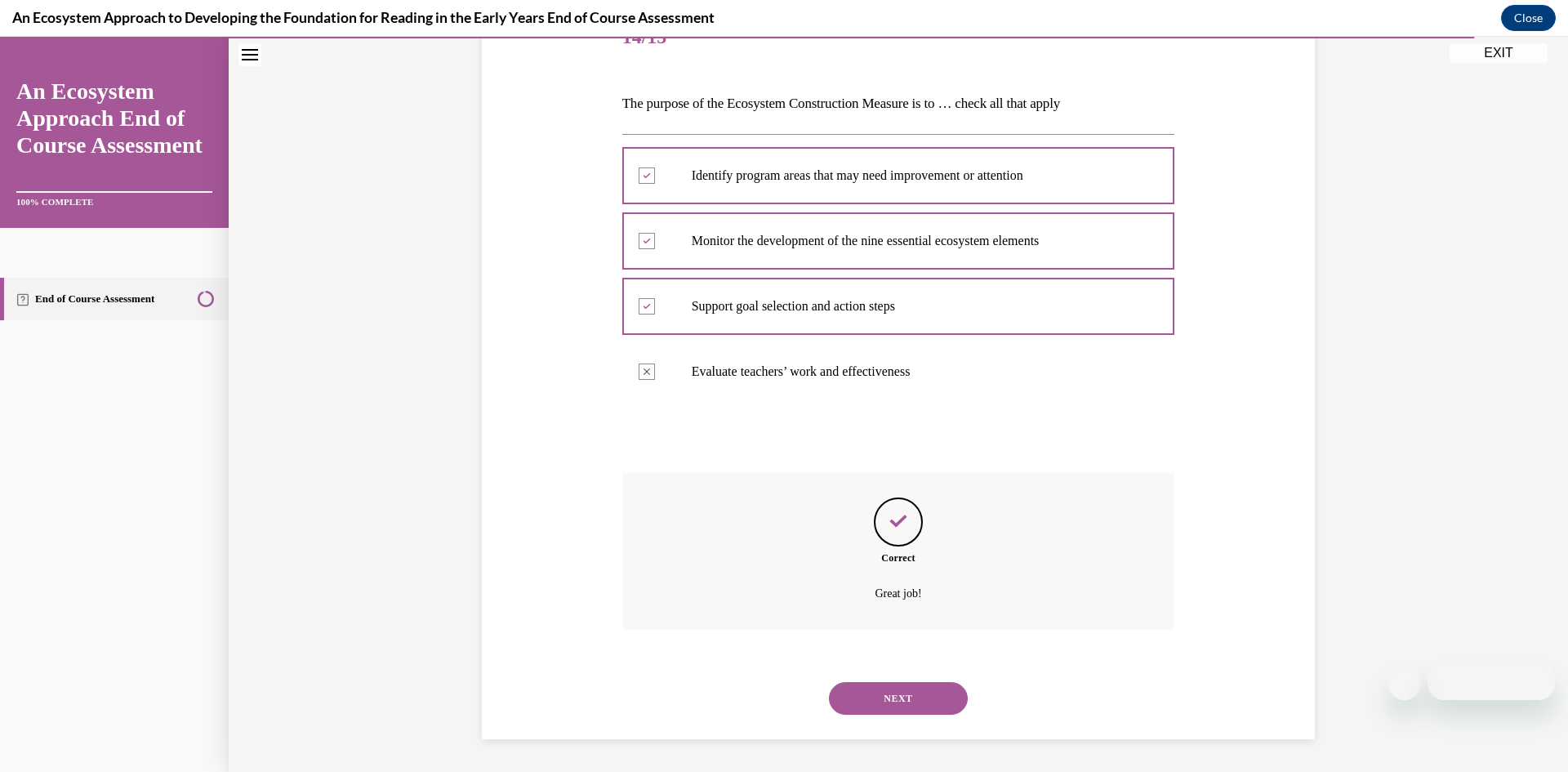
click at [920, 693] on button "NEXT" at bounding box center [898, 699] width 139 height 33
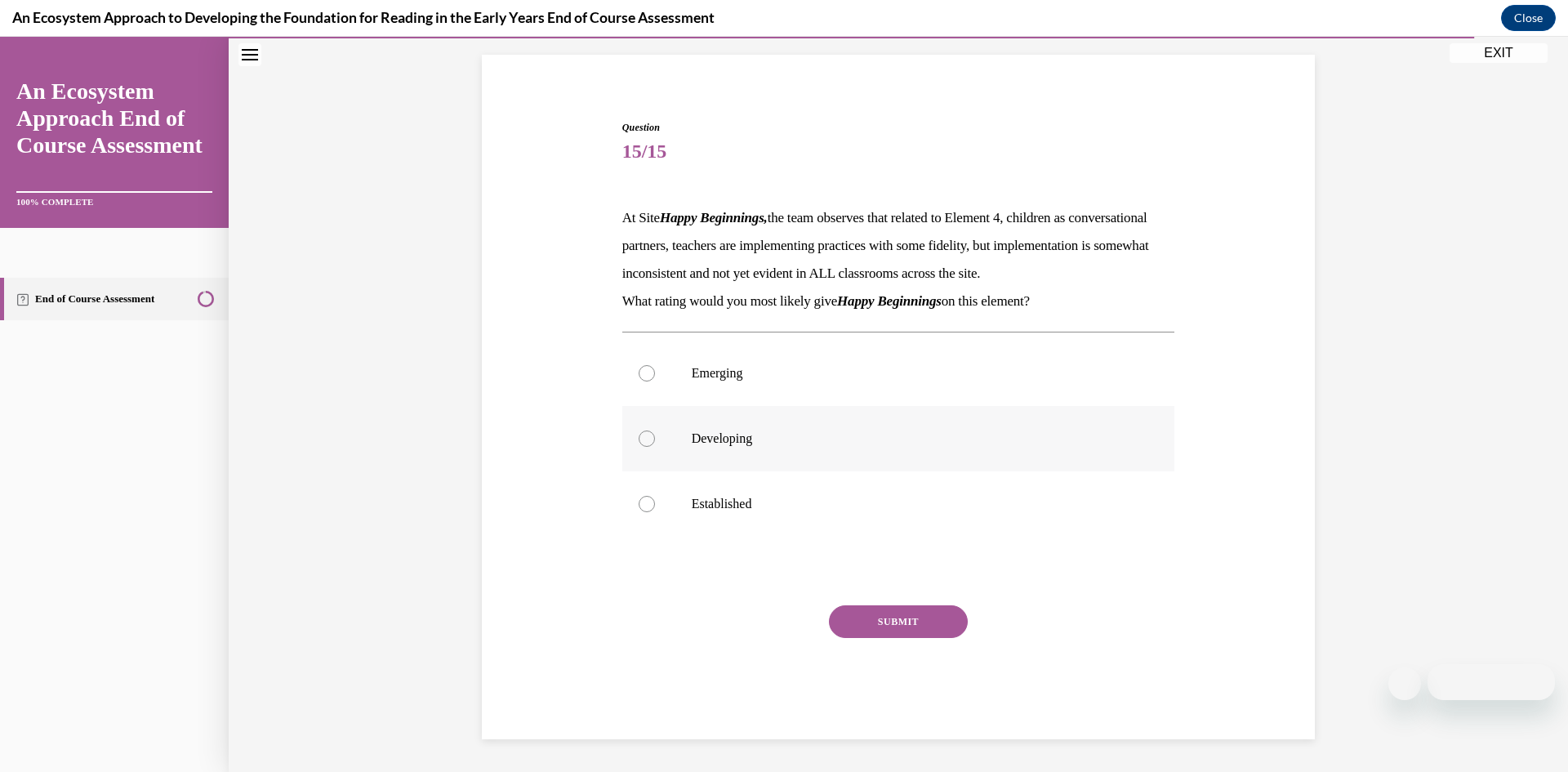
click at [692, 439] on p "Developing" at bounding box center [912, 439] width 442 height 17
click at [655, 439] on input "Developing" at bounding box center [647, 439] width 17 height 17
radio input "true"
click at [883, 634] on button "SUBMIT" at bounding box center [898, 622] width 139 height 33
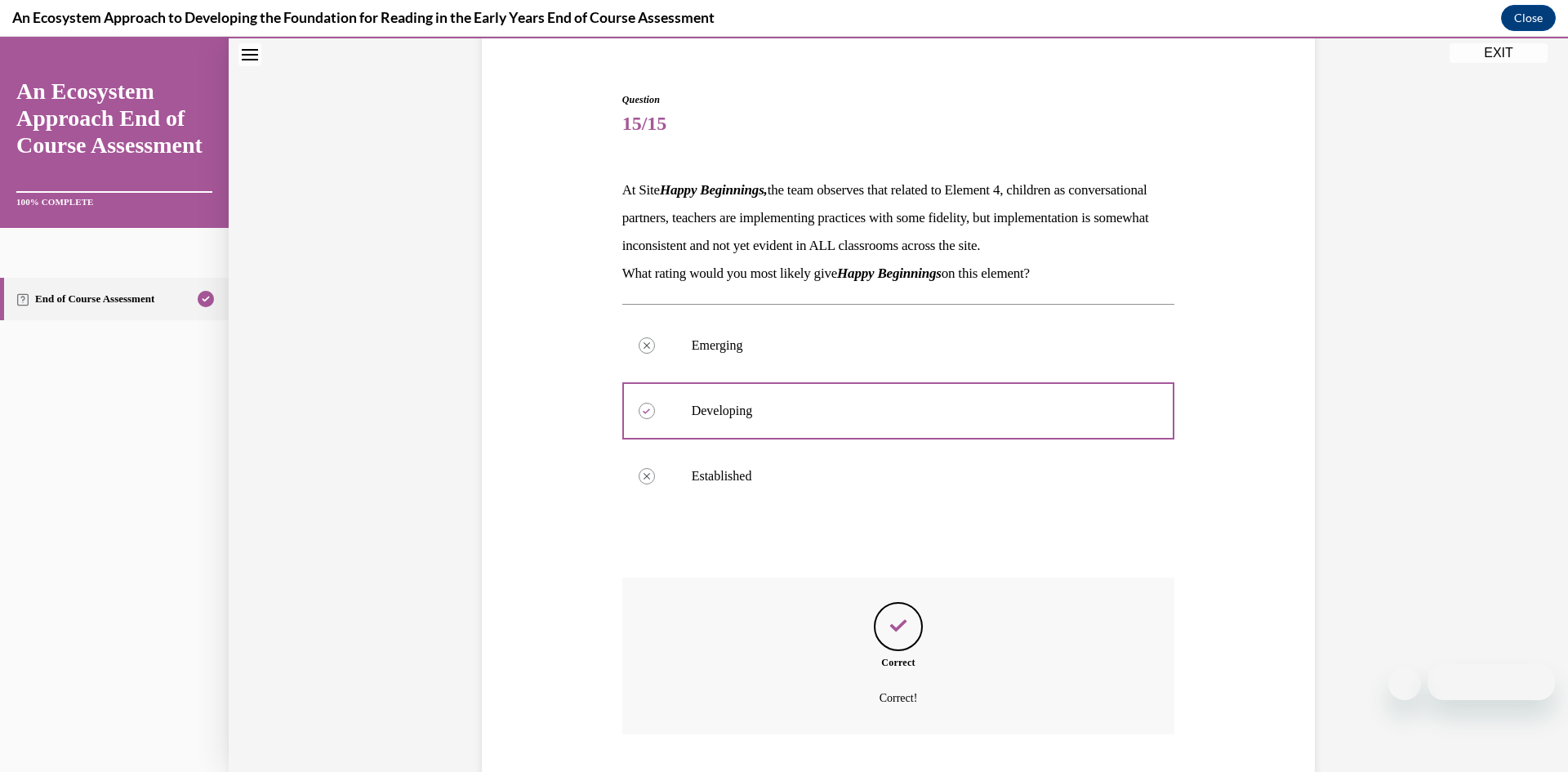
scroll to position [267, 0]
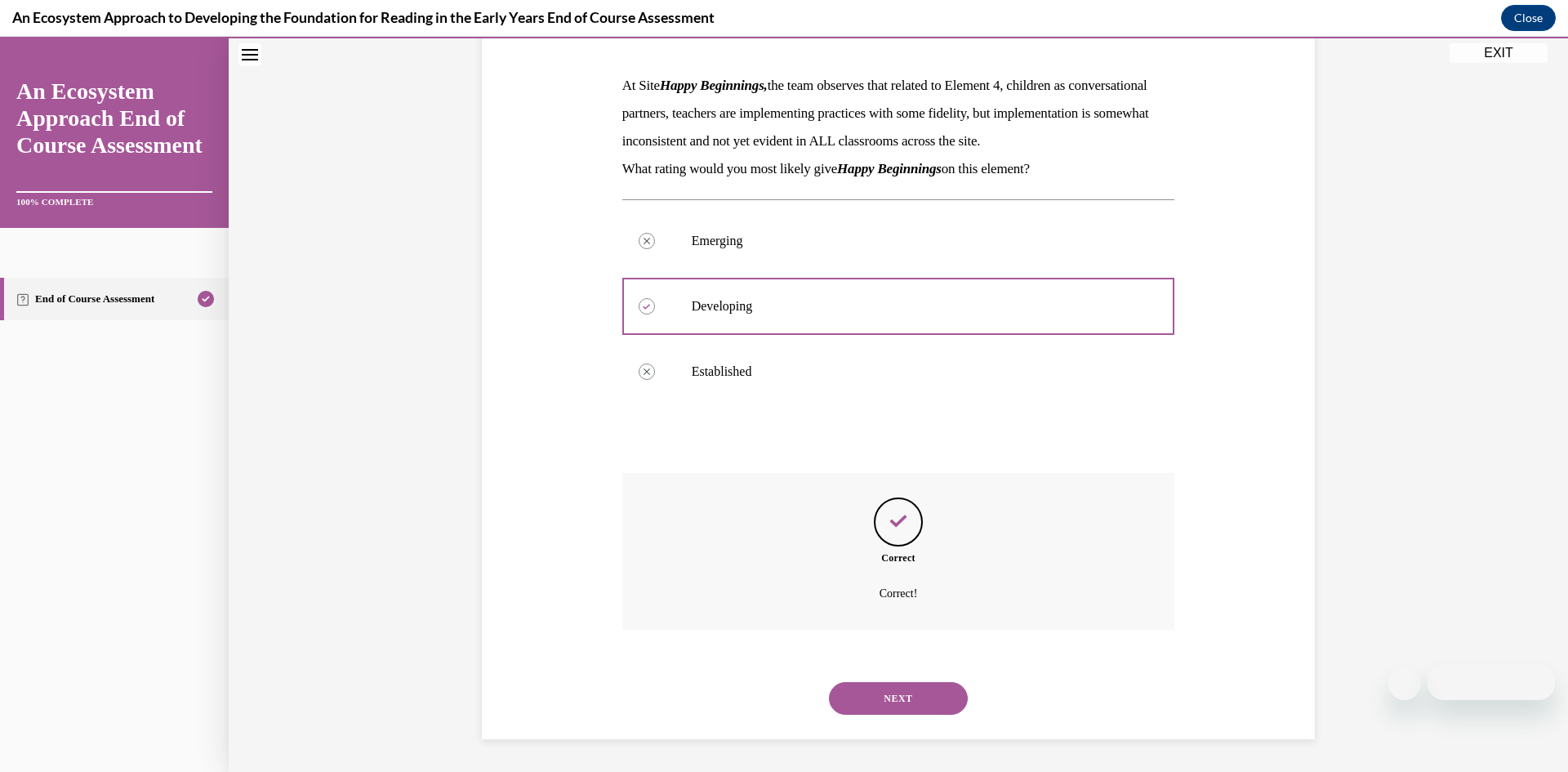
click at [913, 711] on button "NEXT" at bounding box center [898, 699] width 139 height 33
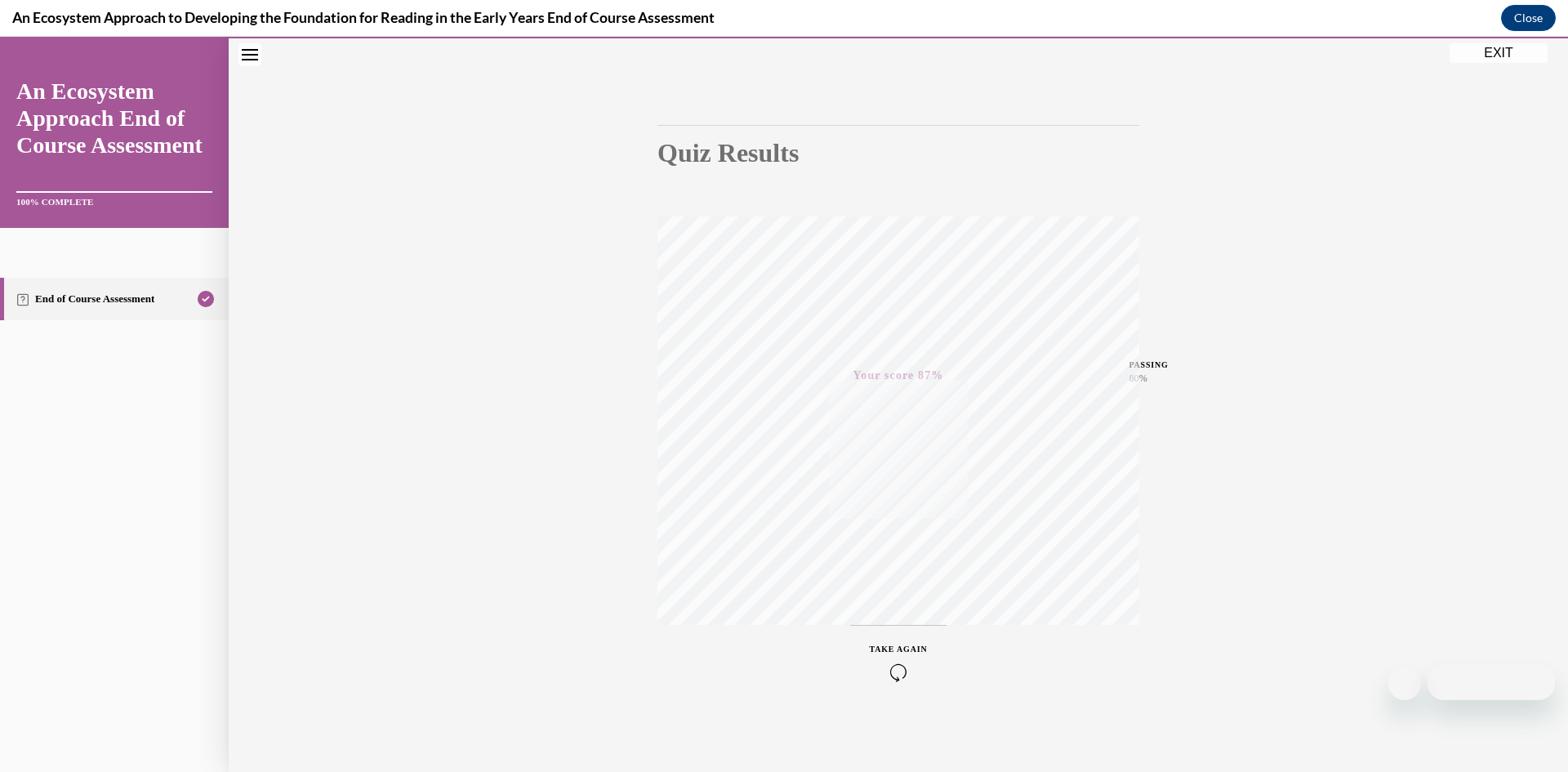
click at [1504, 53] on button "EXIT" at bounding box center [1498, 52] width 98 height 19
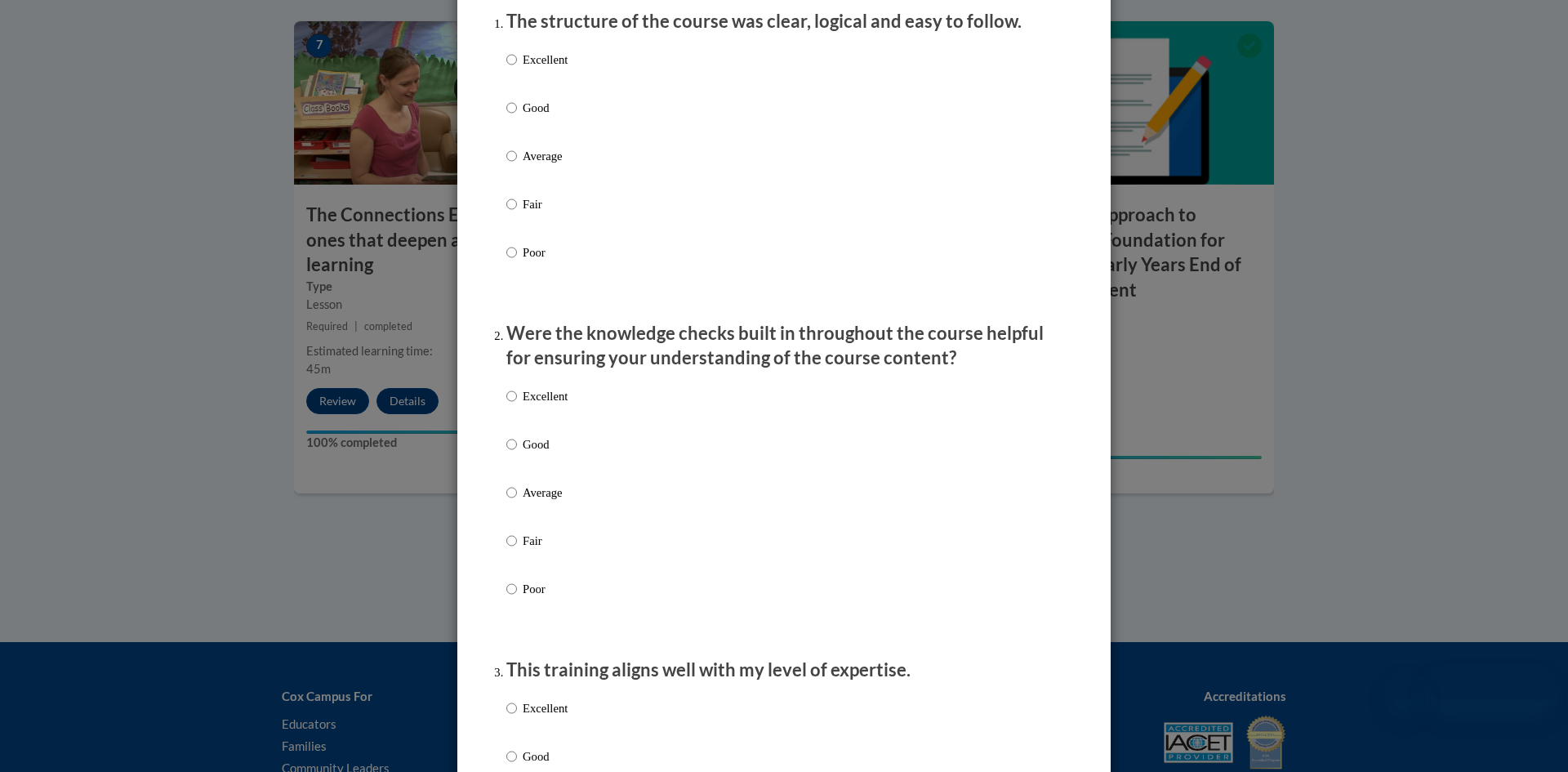
scroll to position [221, 0]
click at [509, 164] on input "Average" at bounding box center [512, 155] width 11 height 18
radio input "true"
click at [512, 452] on input "Good" at bounding box center [512, 444] width 11 height 18
radio input "true"
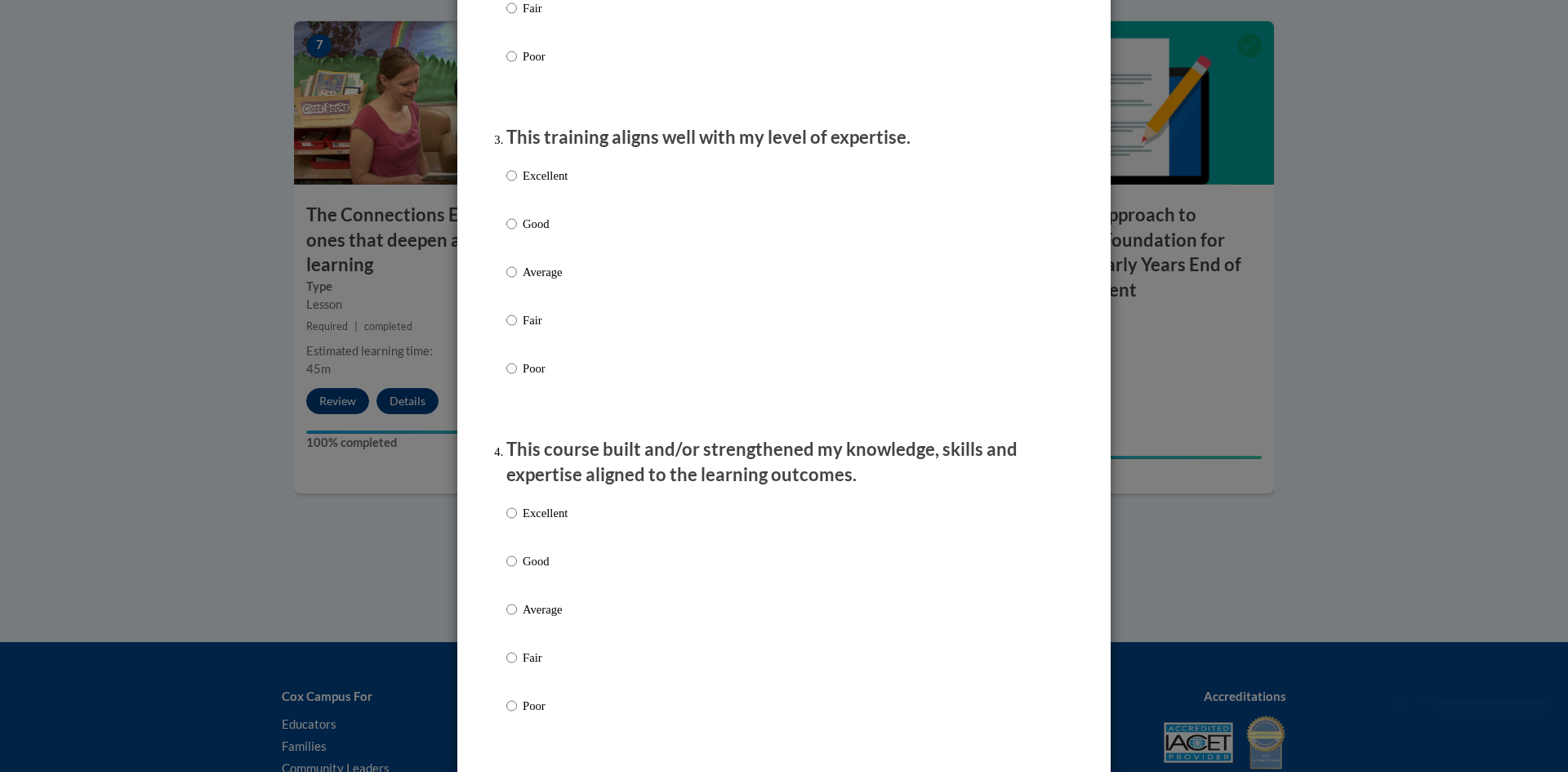
scroll to position [761, 0]
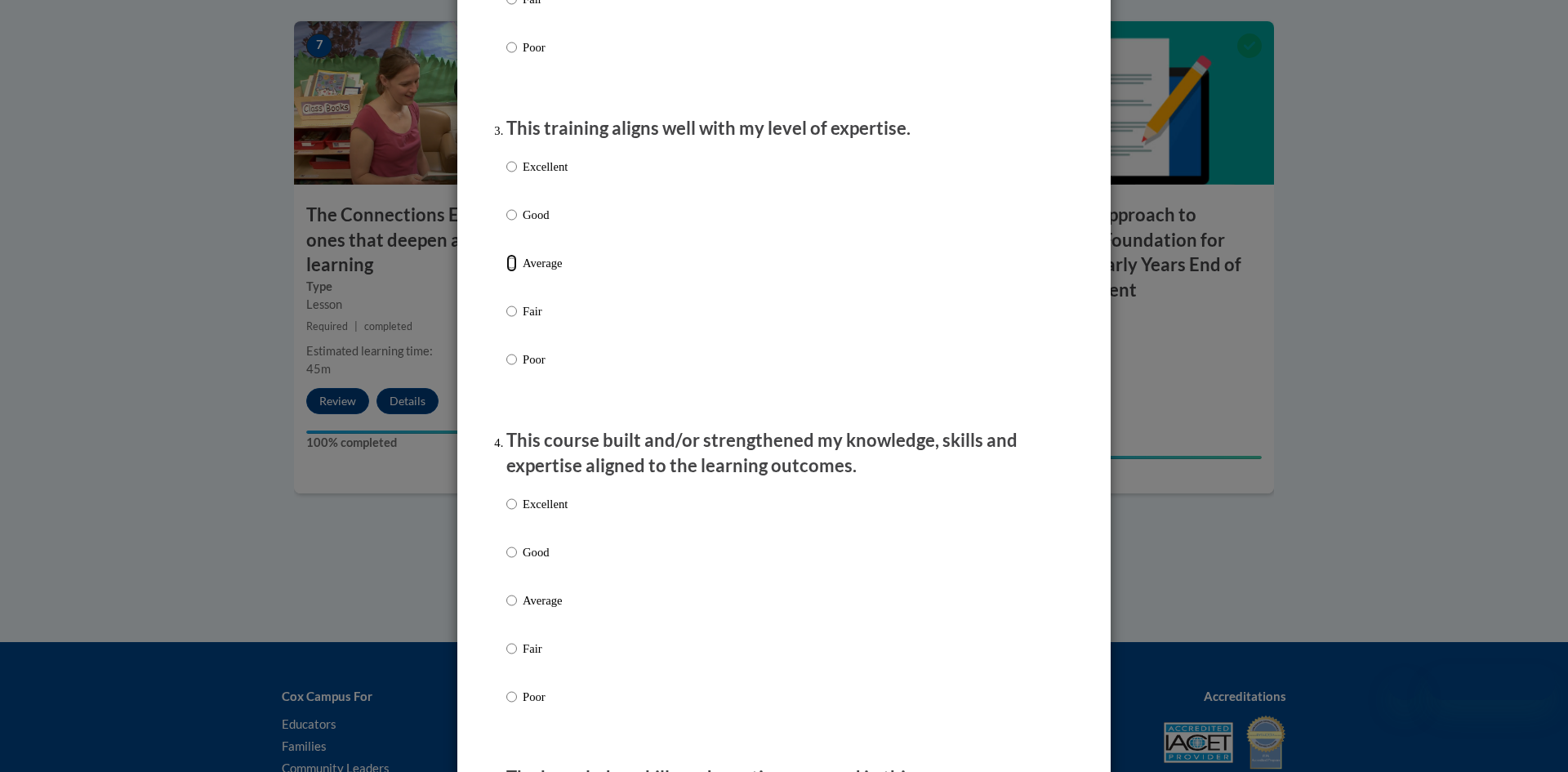
click at [510, 272] on input "Average" at bounding box center [512, 263] width 11 height 18
radio input "true"
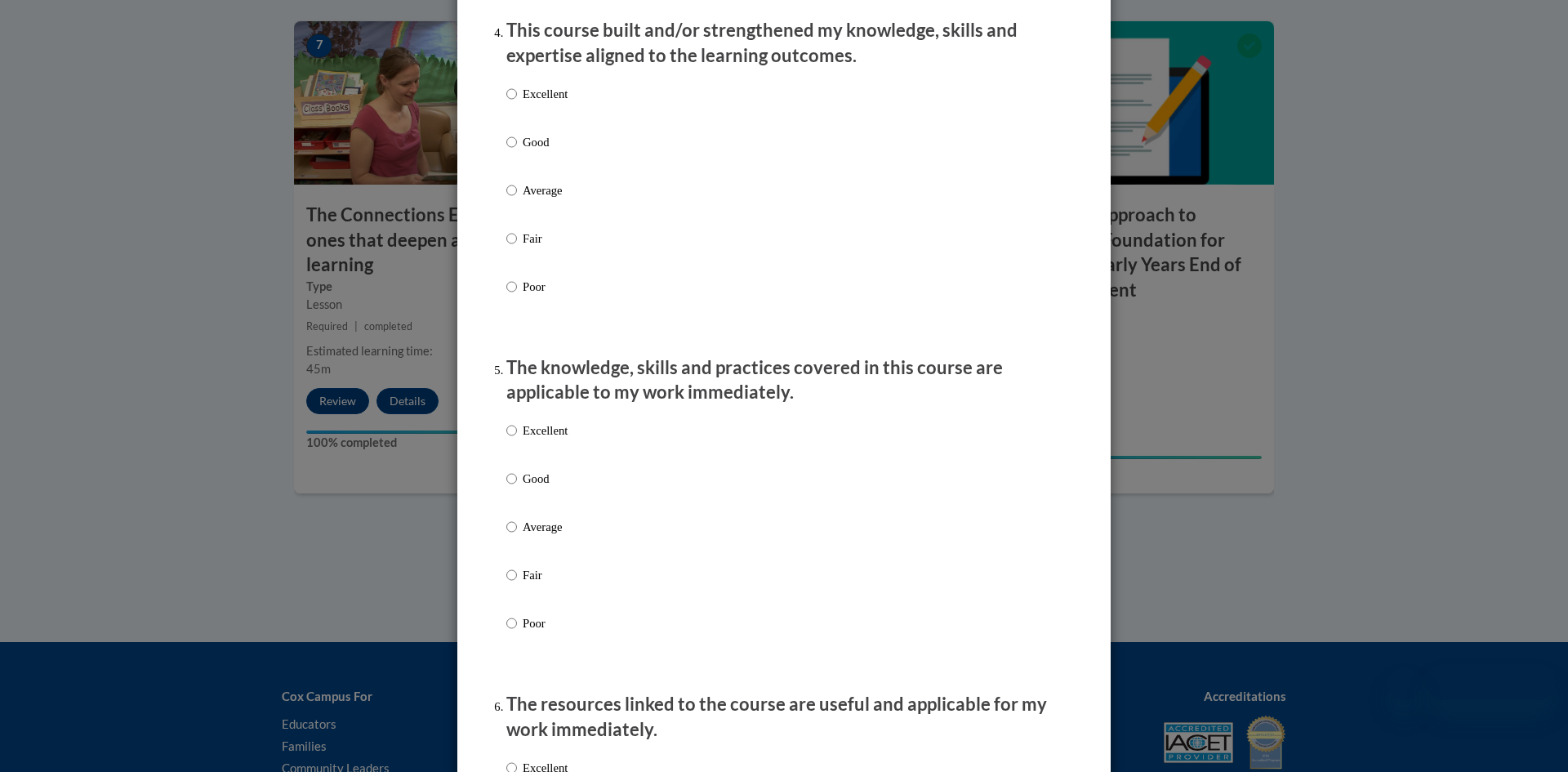
scroll to position [1177, 0]
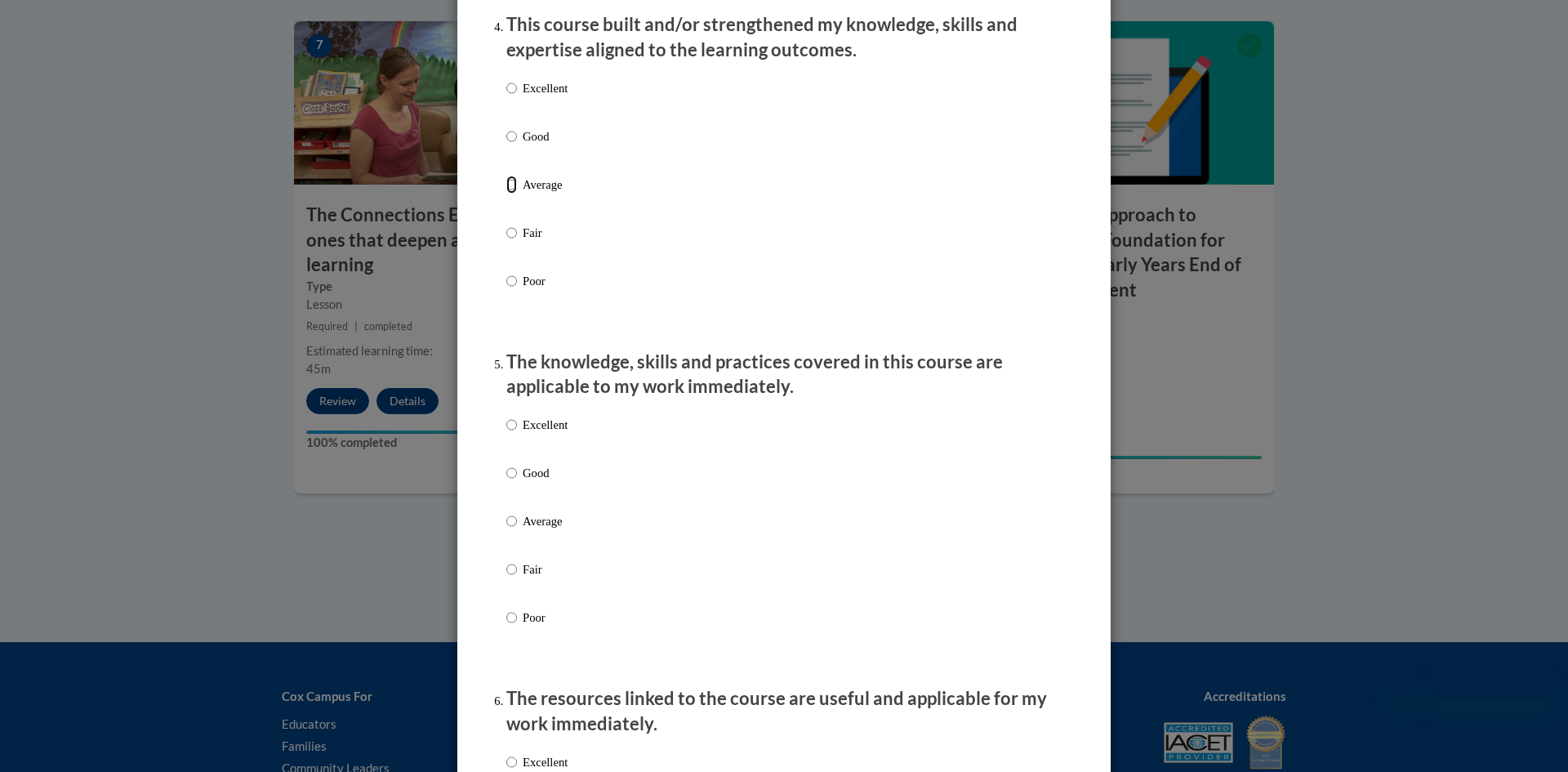
click at [514, 193] on input "Average" at bounding box center [512, 185] width 11 height 18
radio input "true"
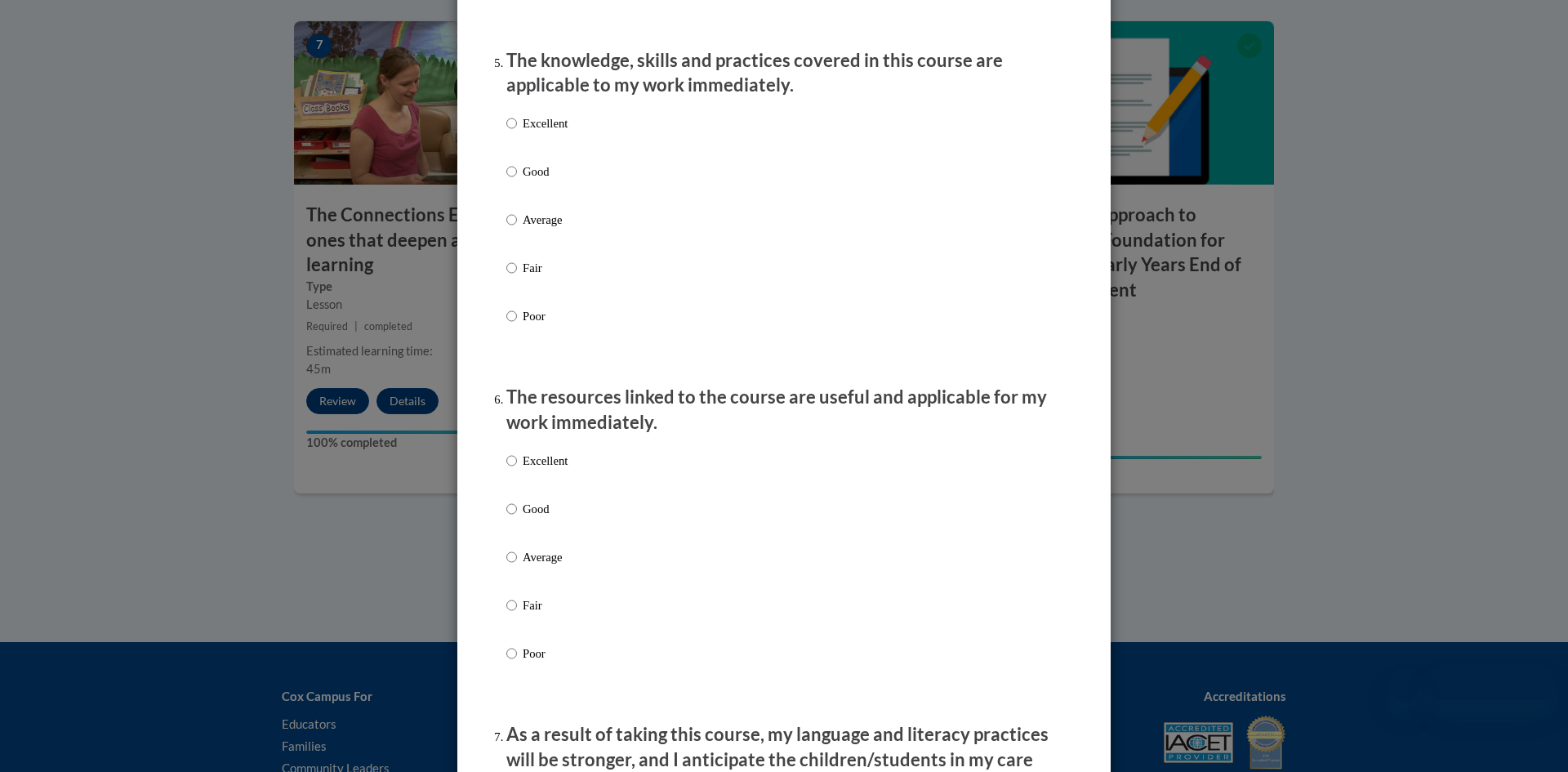
scroll to position [1479, 0]
click at [512, 179] on input "Good" at bounding box center [512, 171] width 11 height 18
radio input "true"
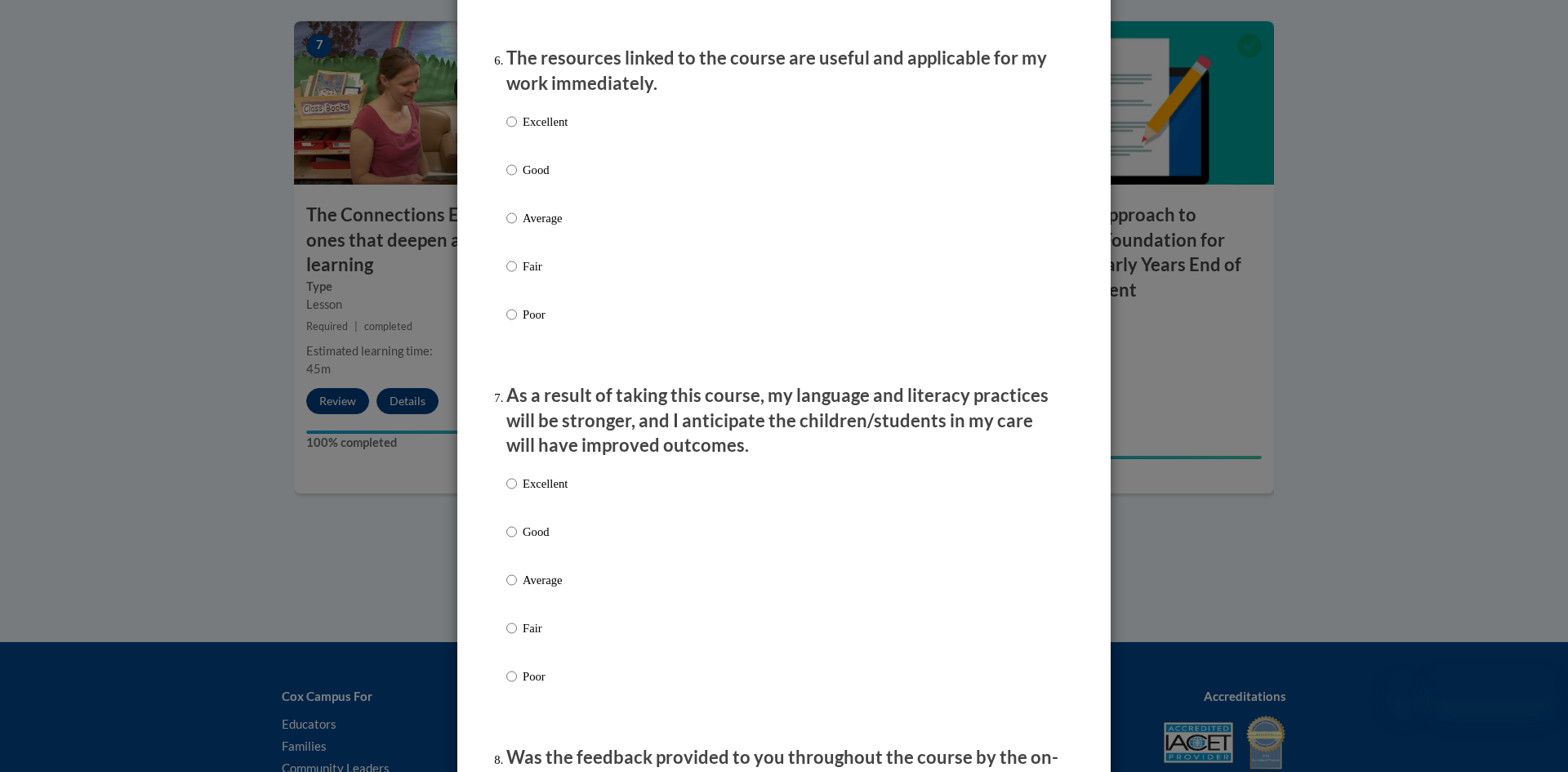
scroll to position [1819, 0]
click at [513, 178] on input "Good" at bounding box center [512, 168] width 11 height 18
radio input "true"
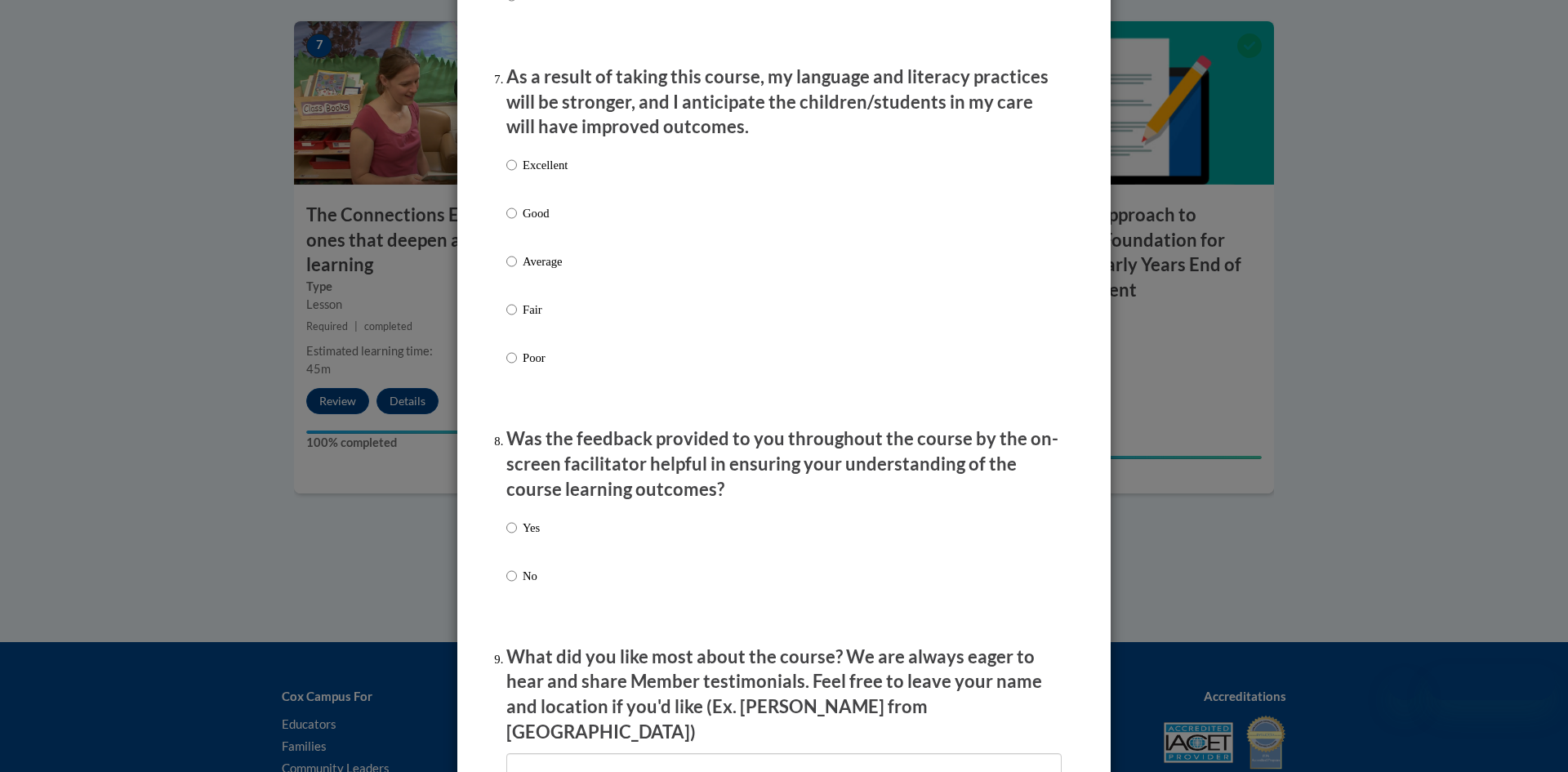
scroll to position [2137, 0]
click at [511, 221] on input "Good" at bounding box center [512, 212] width 11 height 18
radio input "true"
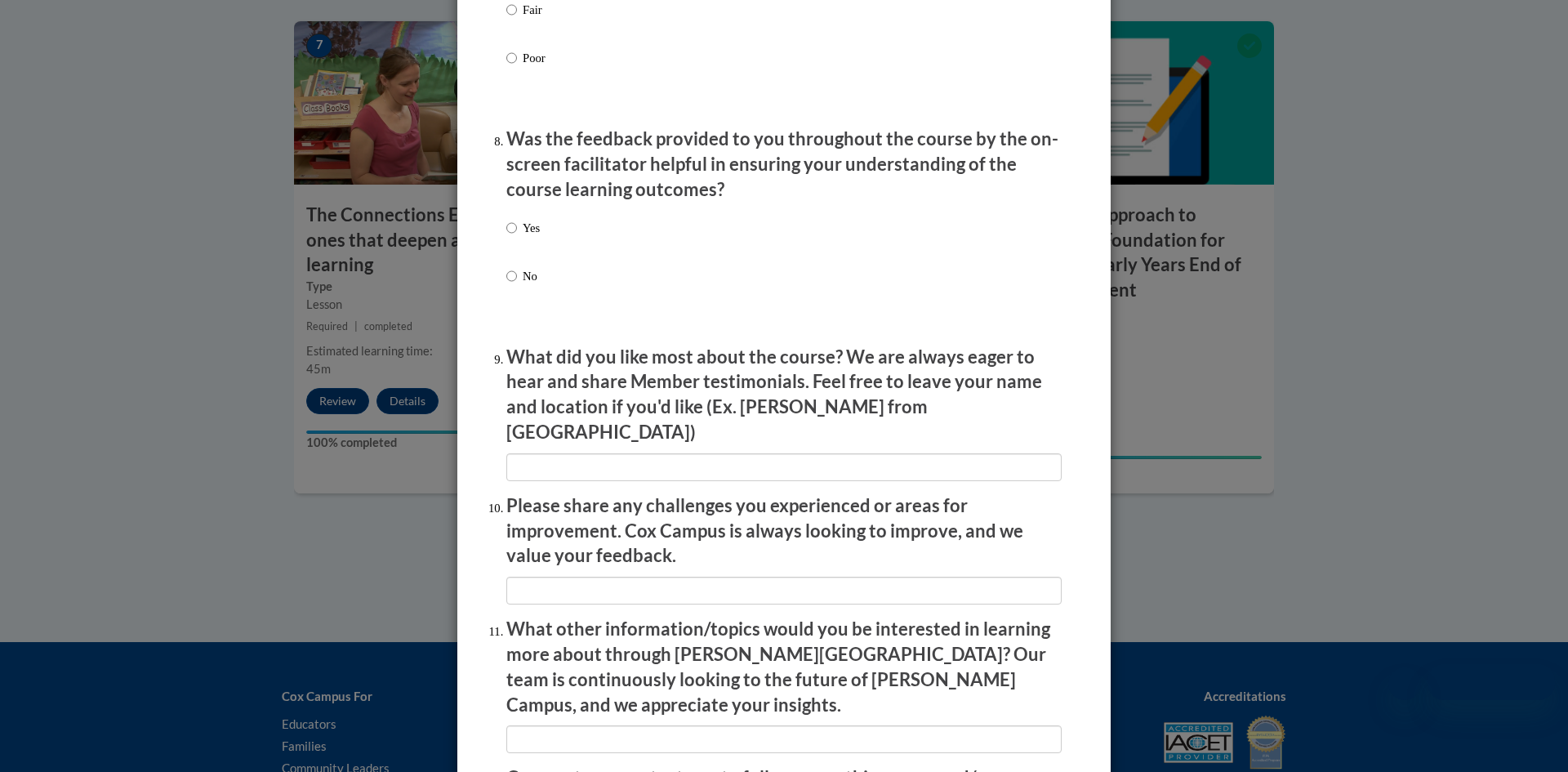
scroll to position [2439, 0]
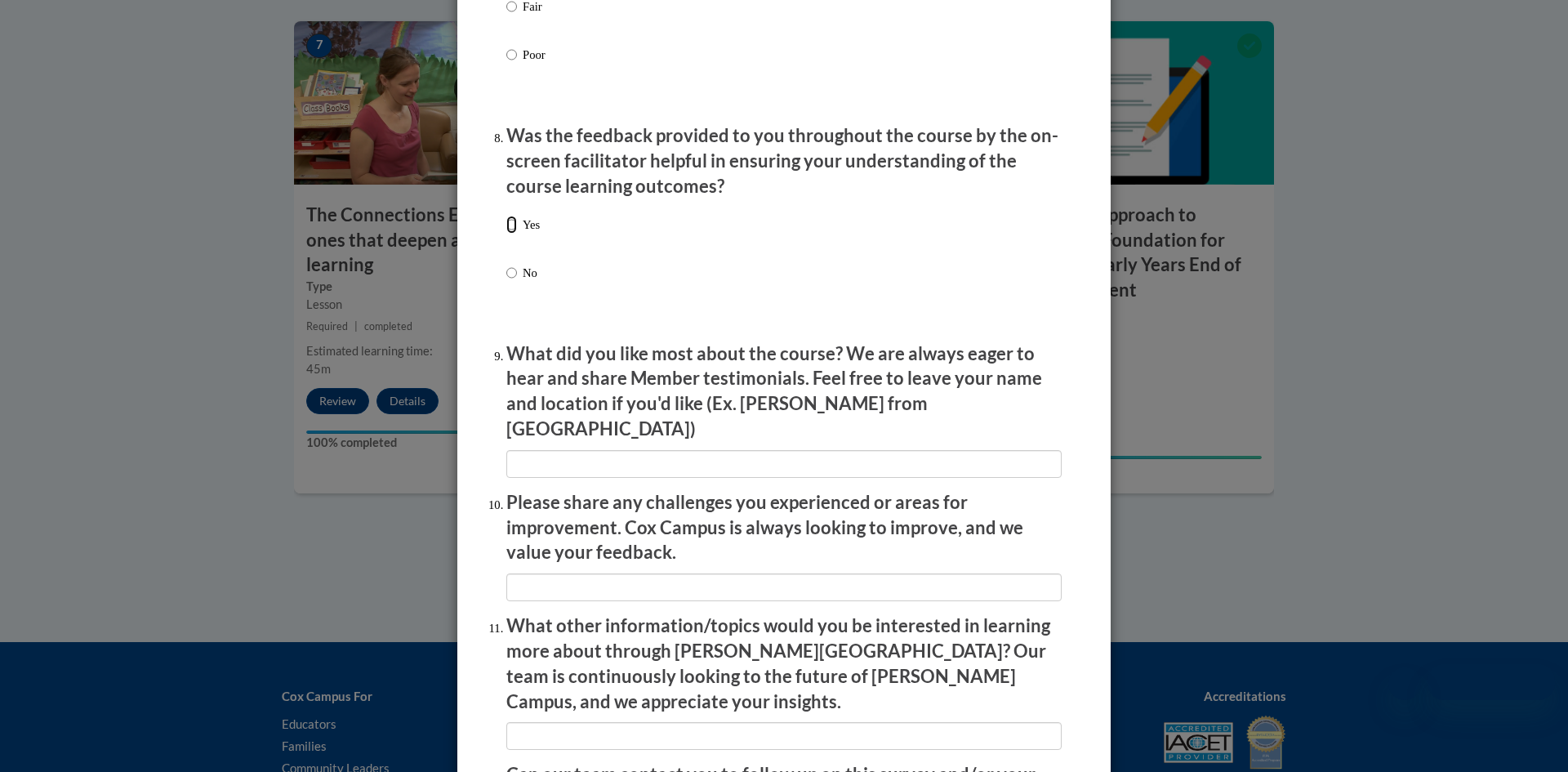
click at [512, 234] on input "Yes" at bounding box center [512, 225] width 11 height 18
radio input "true"
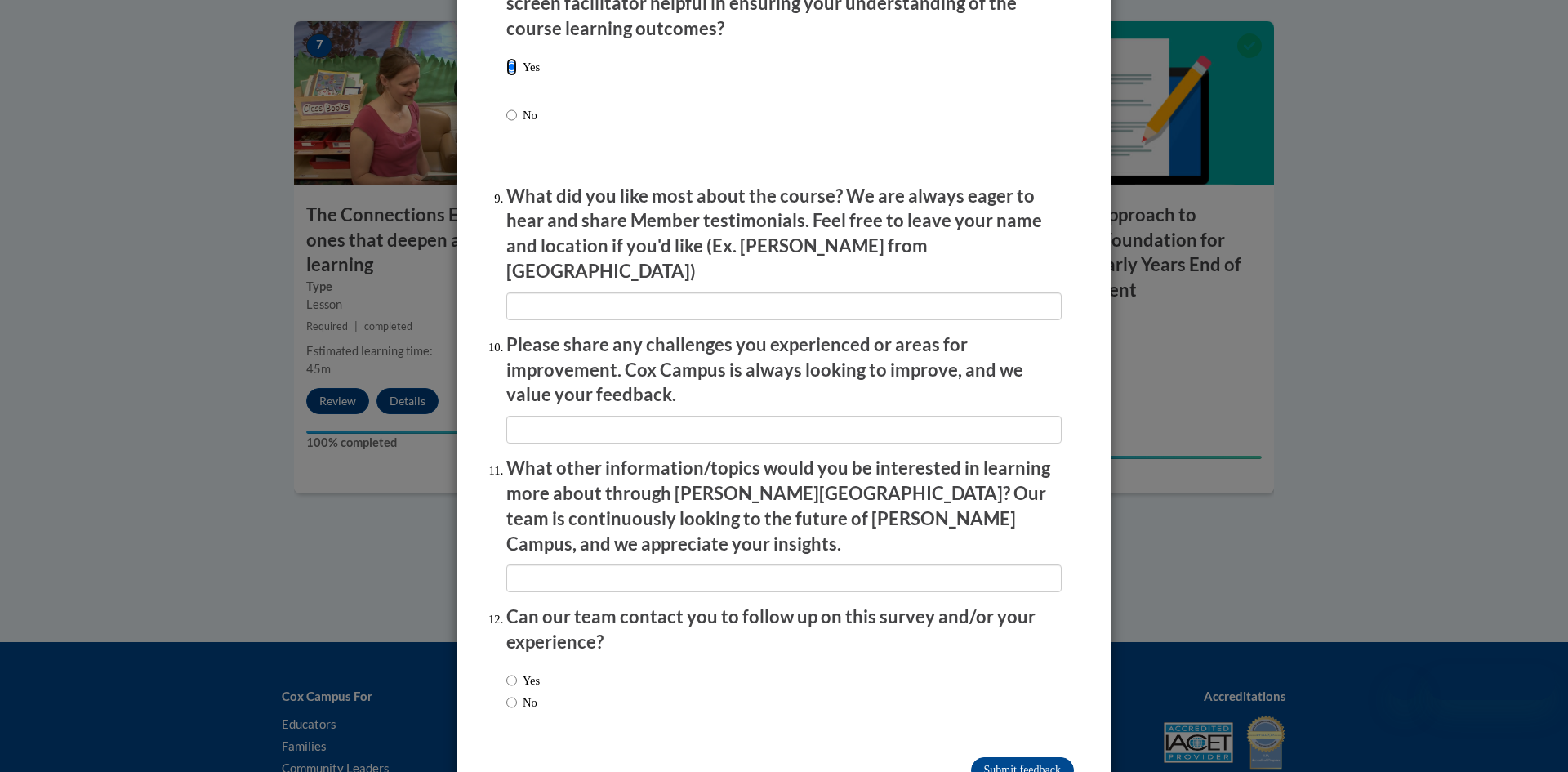
scroll to position [2623, 0]
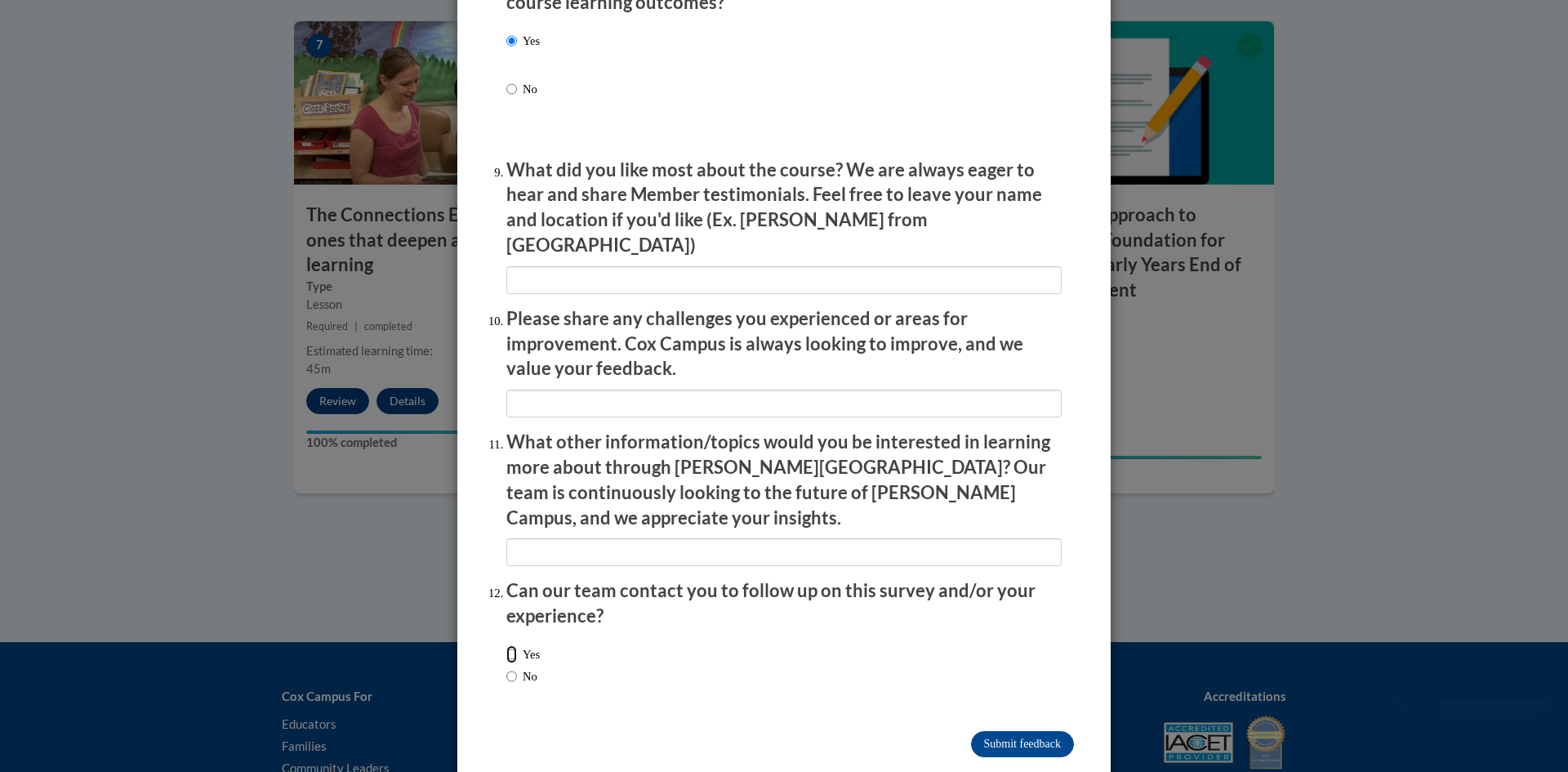
click at [515, 646] on input "Yes" at bounding box center [512, 655] width 11 height 18
radio input "true"
click at [1047, 732] on input "Submit feedback" at bounding box center [1023, 744] width 103 height 26
